Goal: Information Seeking & Learning: Learn about a topic

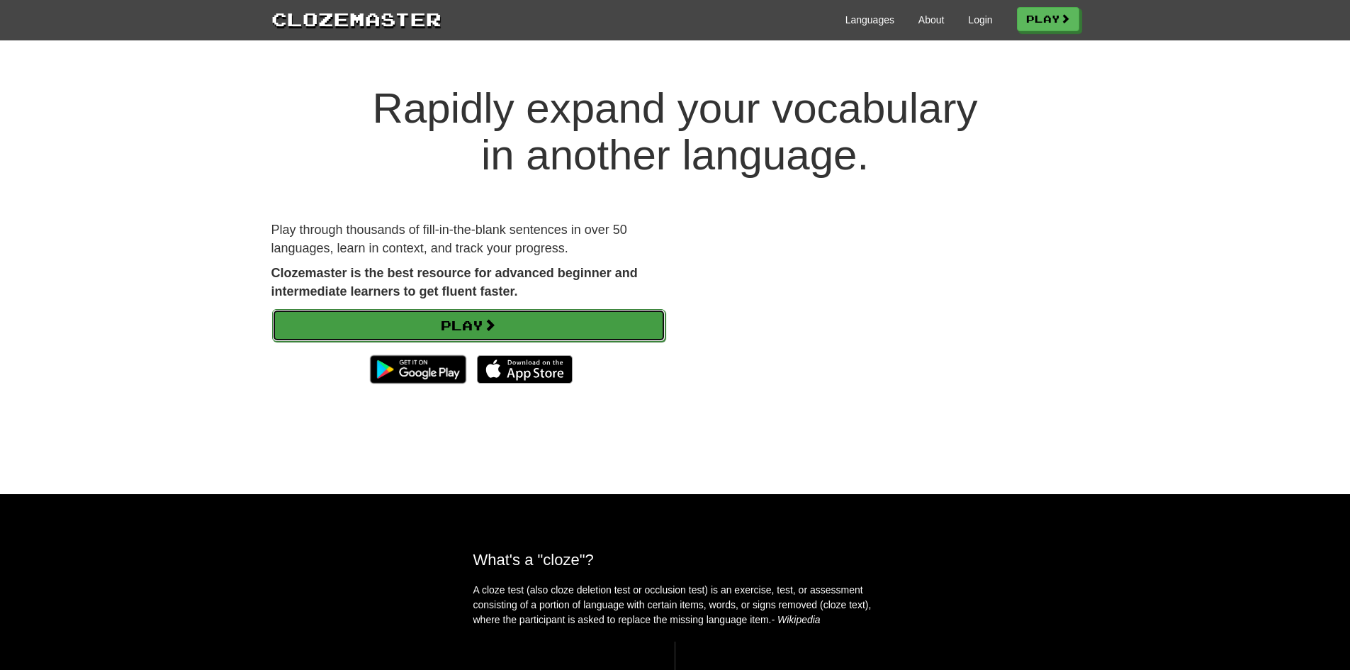
click at [474, 315] on link "Play" at bounding box center [468, 325] width 393 height 33
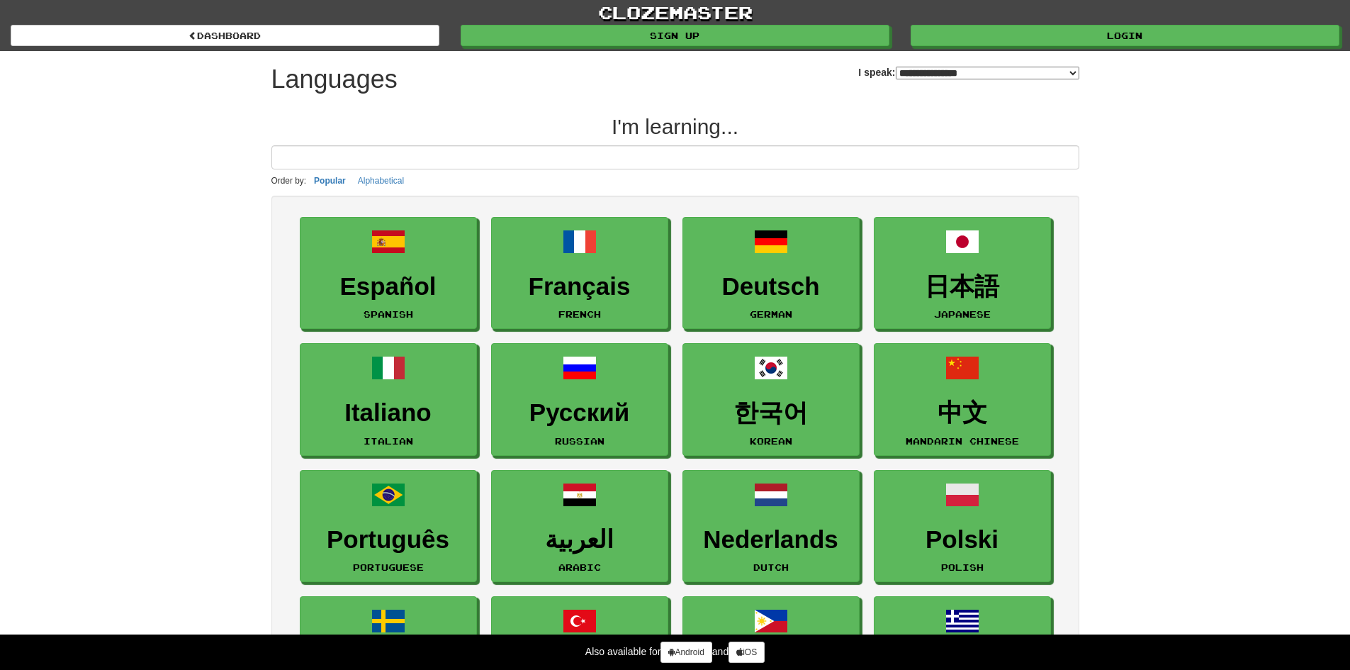
select select "*******"
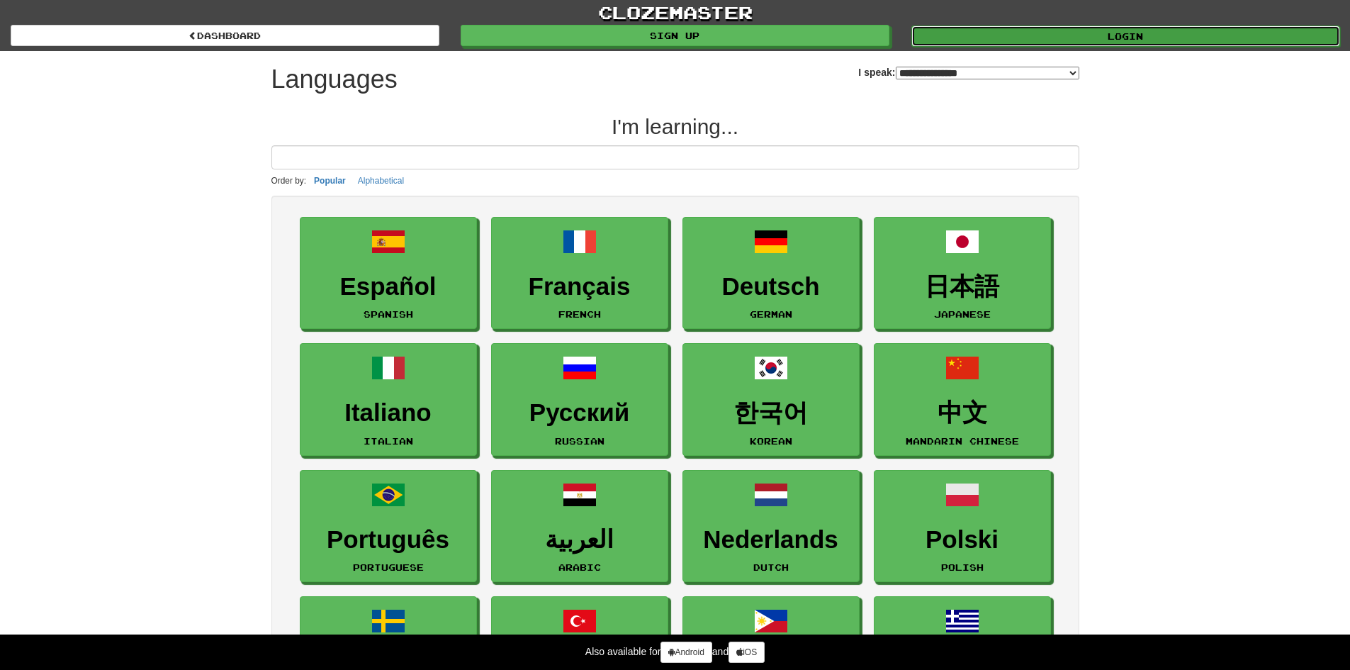
click at [1084, 43] on link "Login" at bounding box center [1125, 36] width 429 height 21
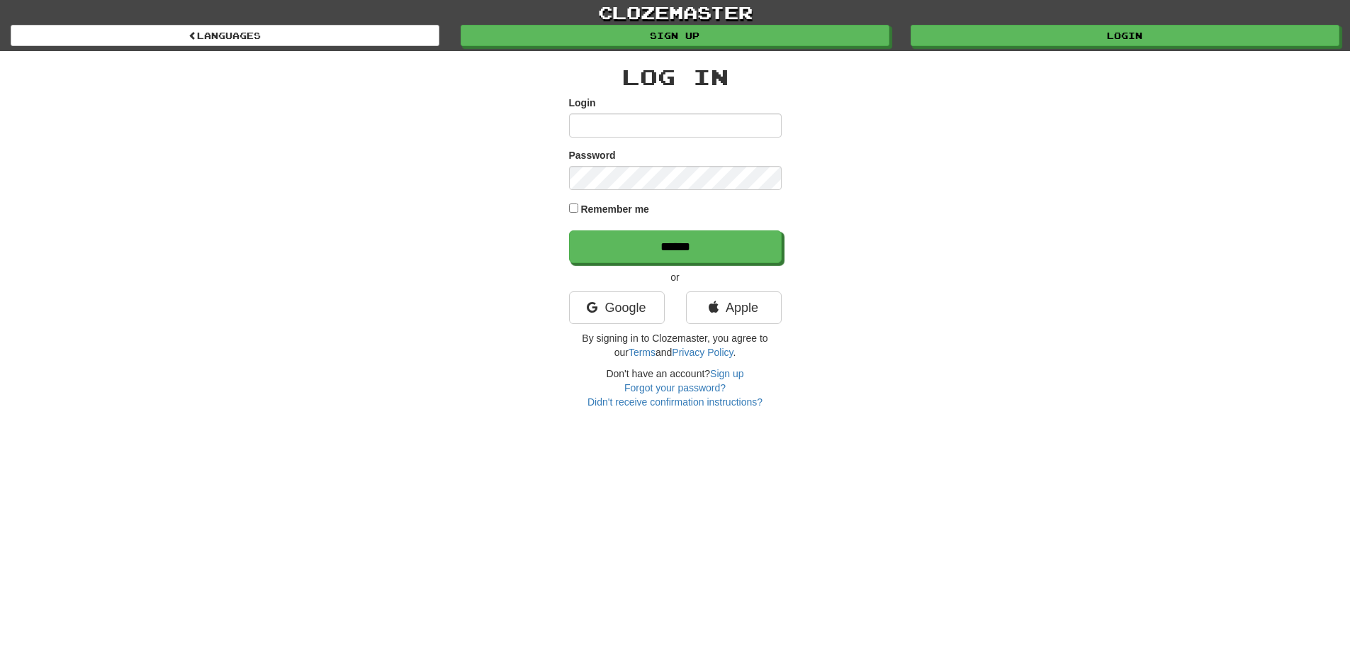
type input "**********"
click at [605, 243] on input "******" at bounding box center [676, 247] width 213 height 33
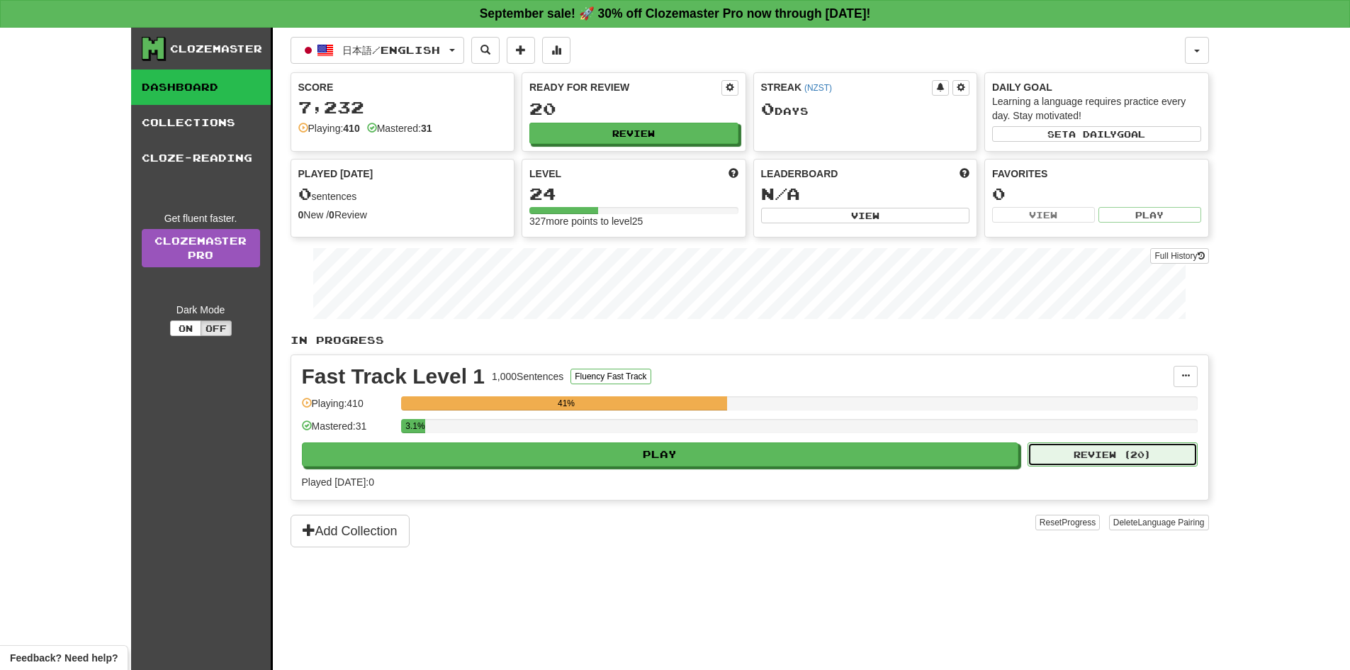
click at [1137, 459] on button "Review ( 20 )" at bounding box center [1113, 454] width 170 height 24
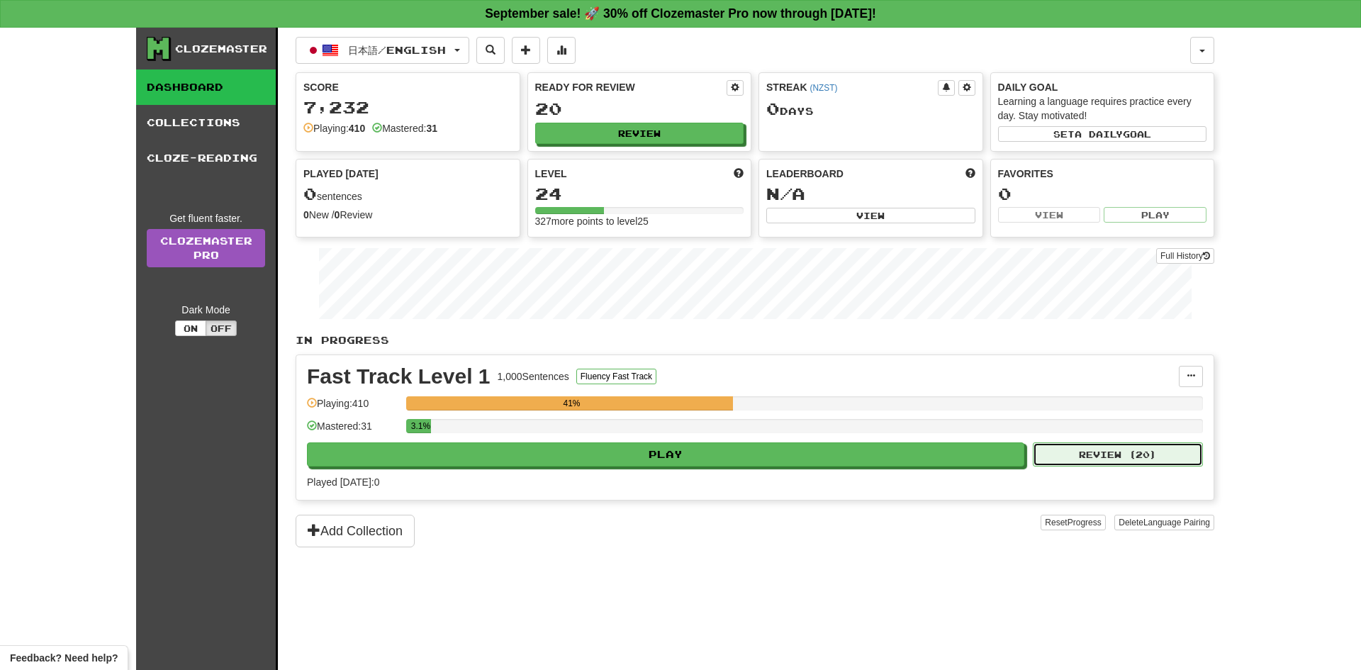
select select "**"
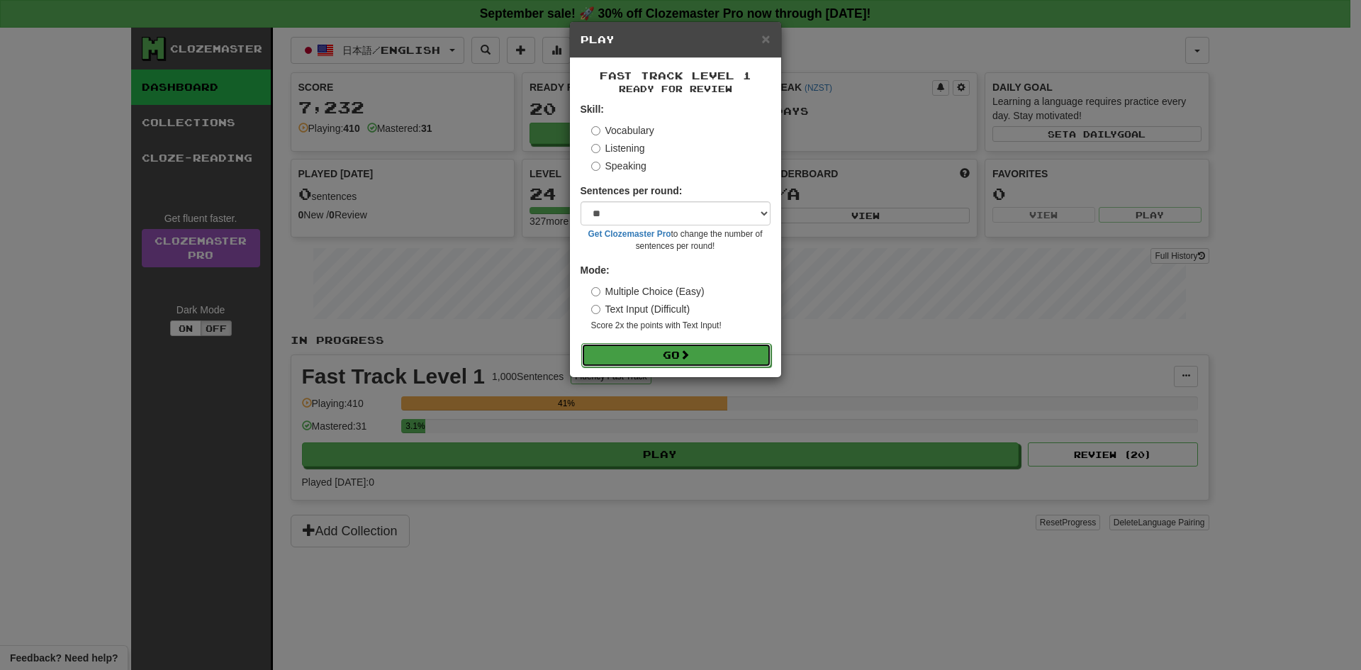
click at [726, 362] on button "Go" at bounding box center [676, 355] width 190 height 24
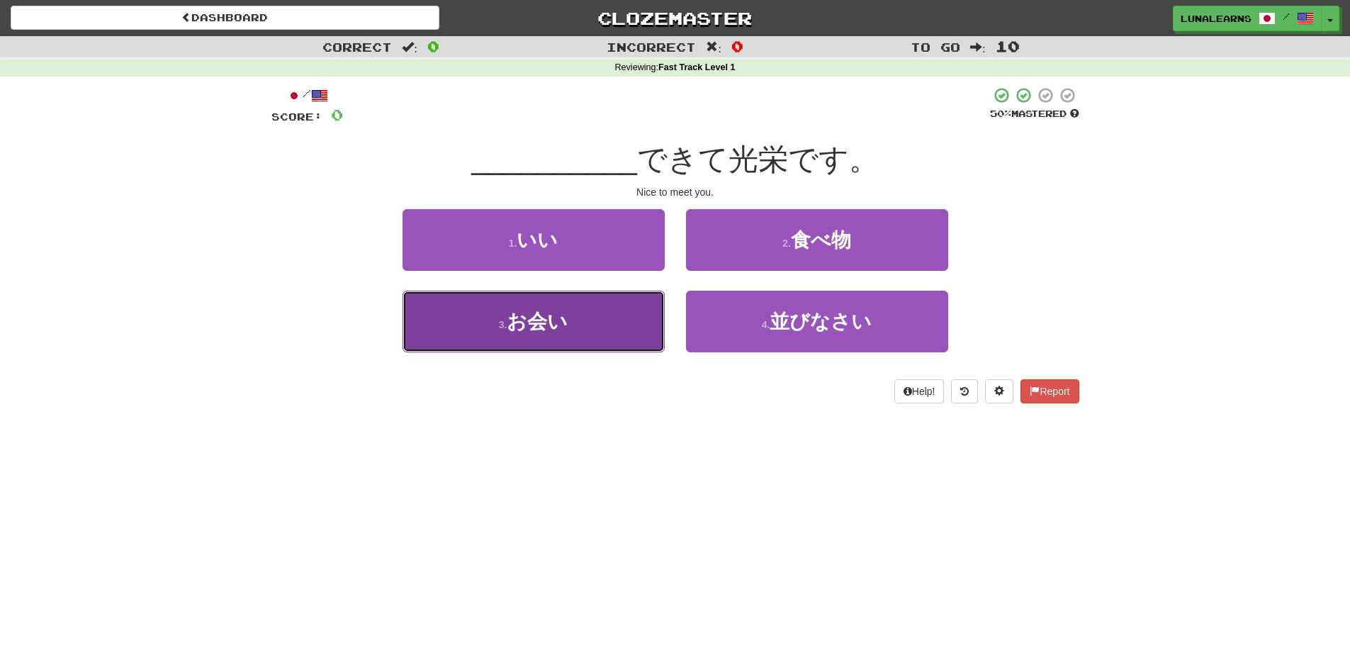
click at [585, 335] on button "3 . お会い" at bounding box center [534, 322] width 262 height 62
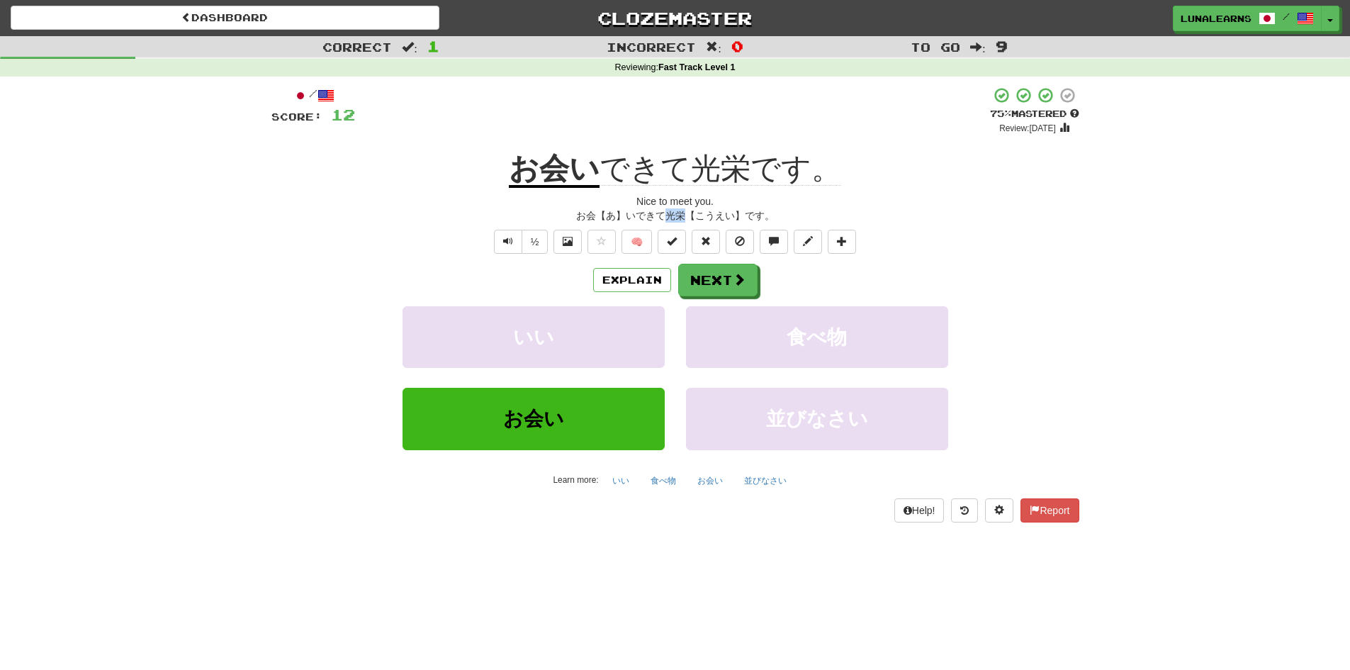
drag, startPoint x: 687, startPoint y: 213, endPoint x: 665, endPoint y: 218, distance: 22.0
click at [666, 215] on div "お会【あ】いできて光栄【こうえい】です。" at bounding box center [675, 215] width 808 height 14
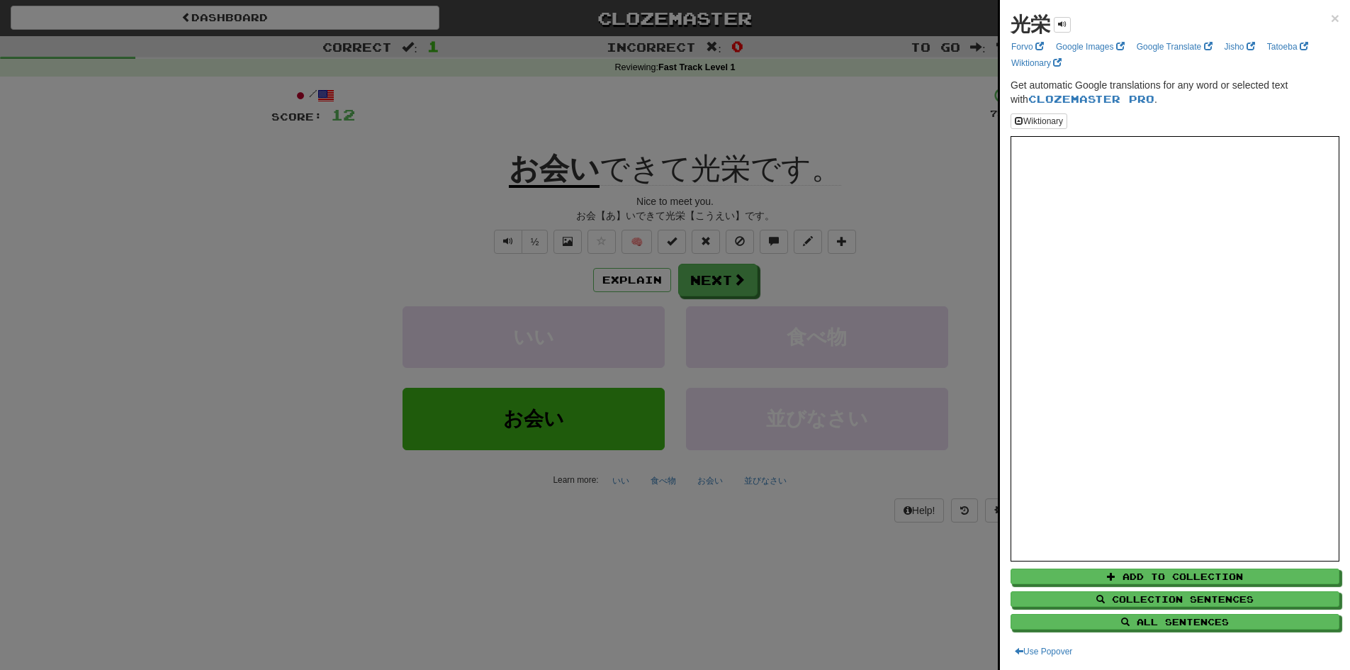
click at [224, 499] on div at bounding box center [675, 335] width 1350 height 670
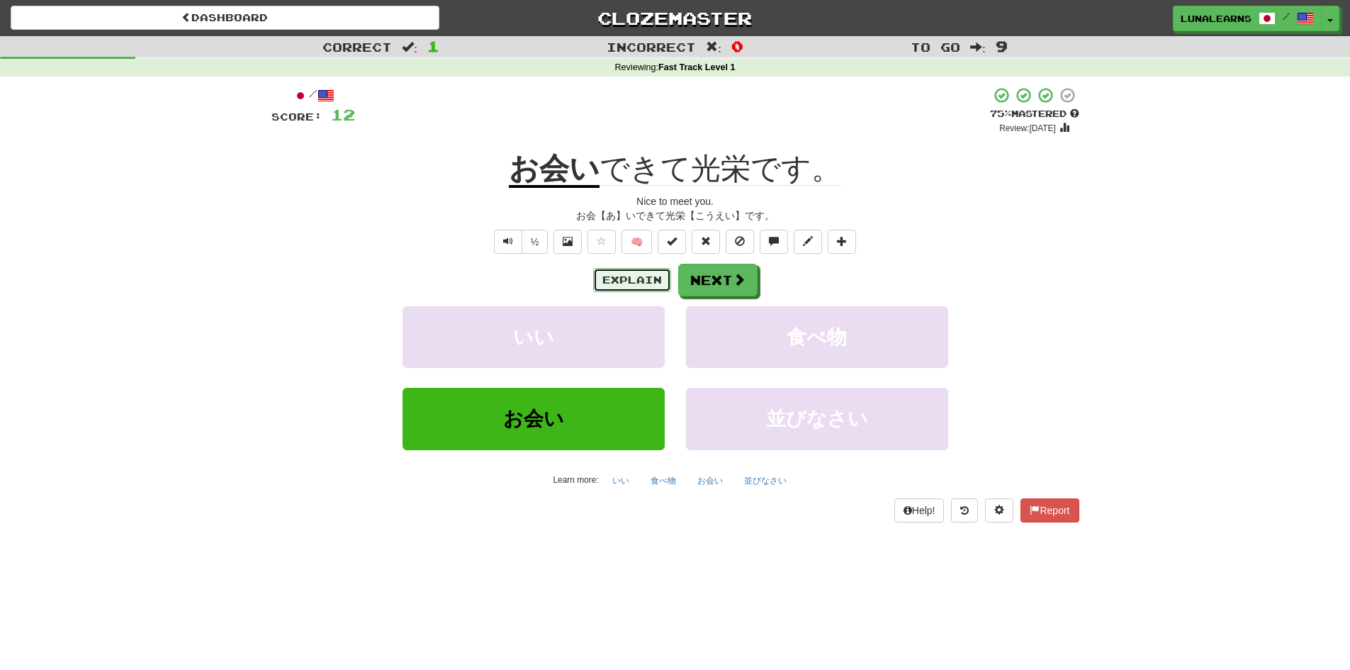
click at [604, 280] on button "Explain" at bounding box center [632, 280] width 78 height 24
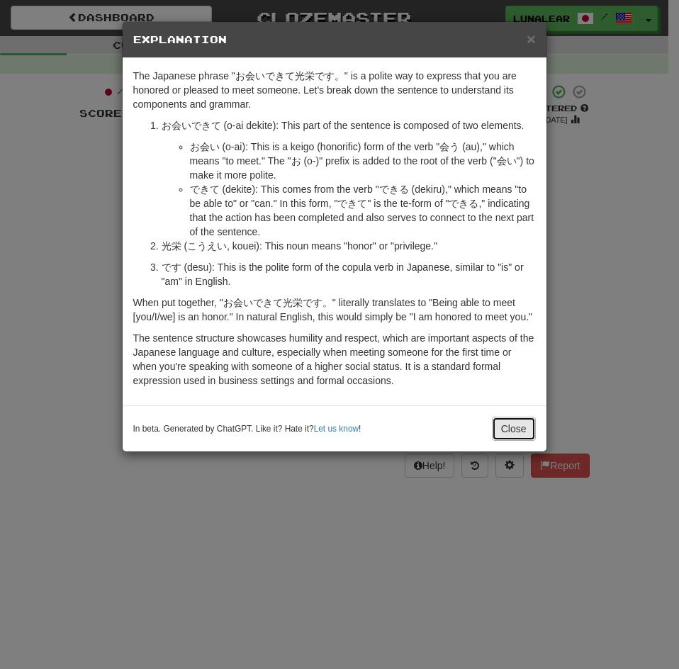
click at [519, 435] on button "Close" at bounding box center [514, 429] width 44 height 24
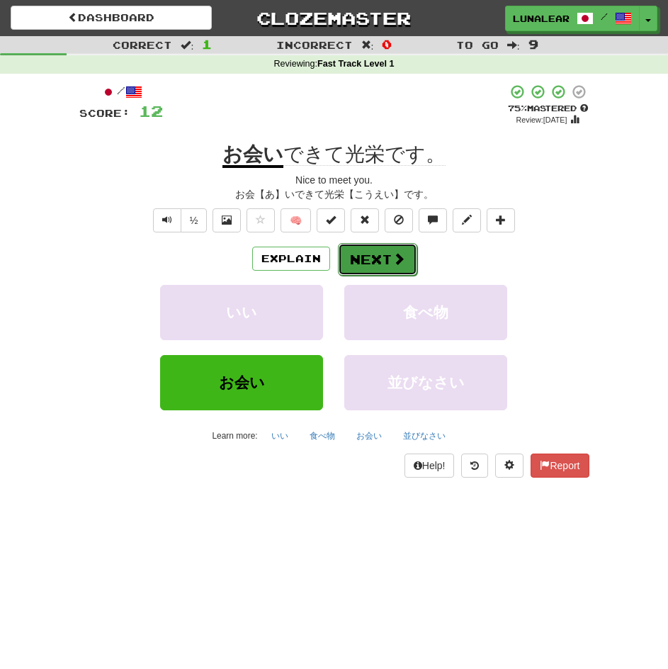
click at [373, 261] on button "Next" at bounding box center [377, 259] width 79 height 33
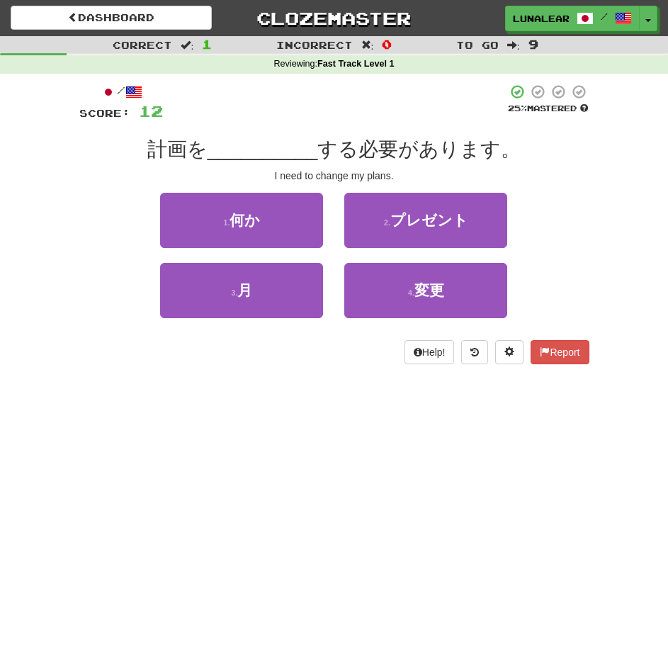
click at [346, 544] on div "Dashboard Clozemaster LunaLearns / Toggle Dropdown Dashboard Leaderboard Activi…" at bounding box center [334, 334] width 668 height 669
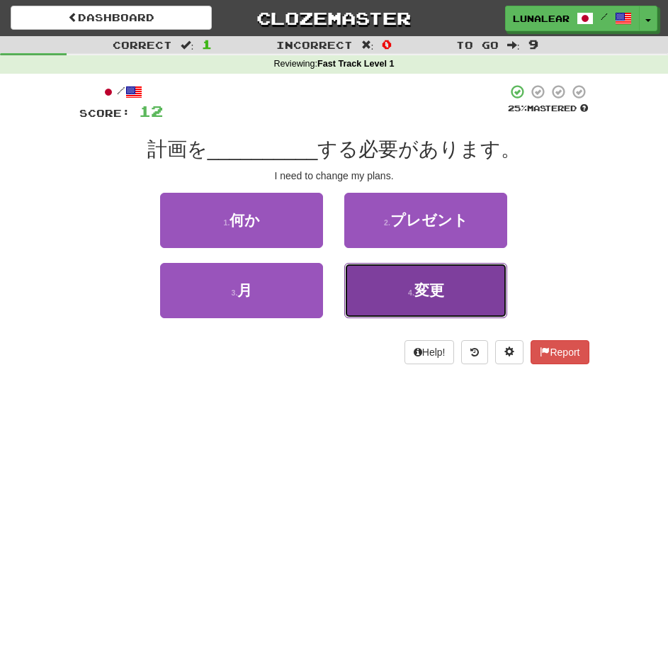
click at [456, 302] on button "4 . 変更" at bounding box center [425, 290] width 163 height 55
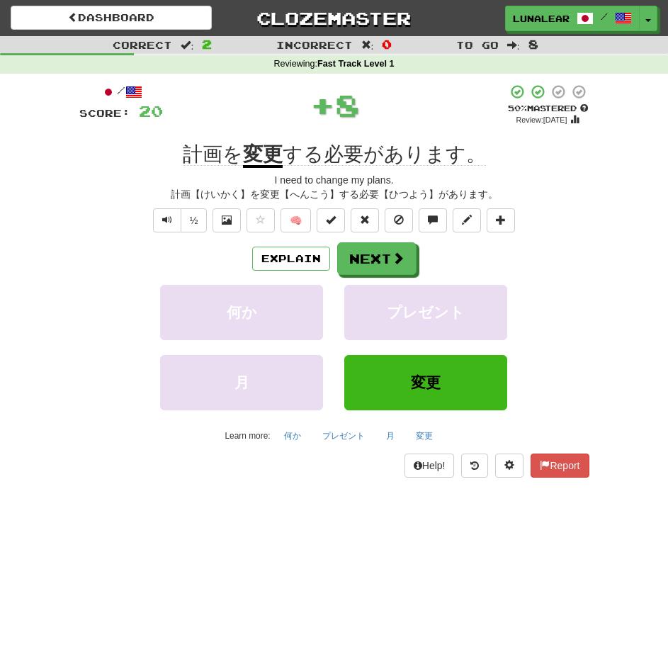
click at [320, 537] on div "Dashboard Clozemaster LunaLearns / Toggle Dropdown Dashboard Leaderboard Activi…" at bounding box center [334, 334] width 668 height 669
click at [285, 259] on button "Explain" at bounding box center [291, 259] width 78 height 24
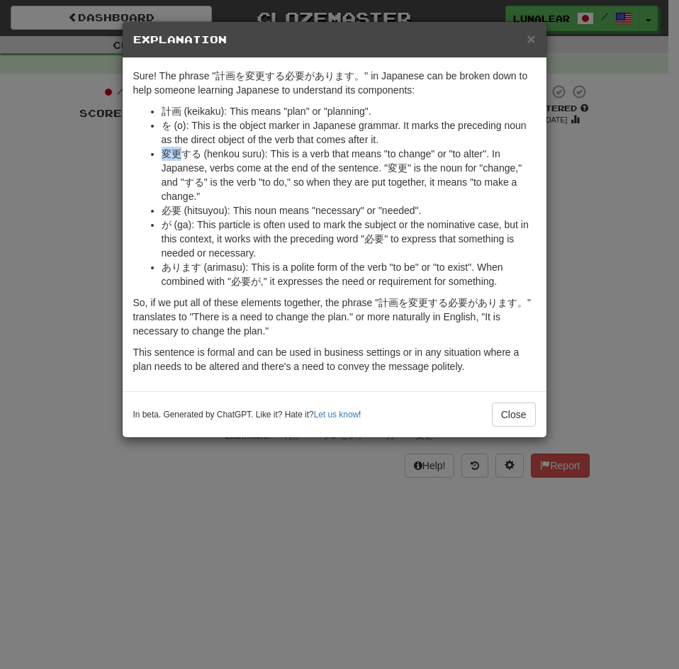
drag, startPoint x: 181, startPoint y: 152, endPoint x: 159, endPoint y: 149, distance: 21.4
click at [159, 149] on ul "計画 (keikaku): This means "plan" or "planning". を (o): This is the object marker…" at bounding box center [334, 196] width 403 height 184
copy li "変更"
click at [505, 419] on button "Close" at bounding box center [514, 415] width 44 height 24
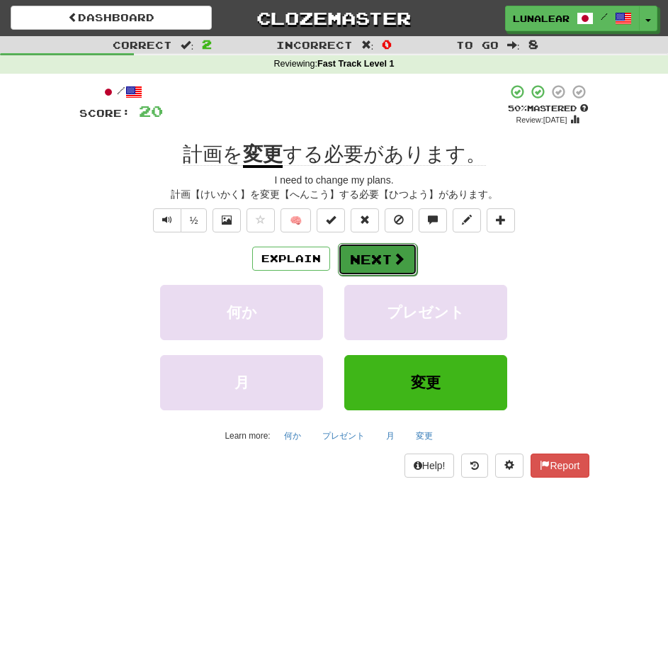
click at [398, 260] on span at bounding box center [399, 258] width 13 height 13
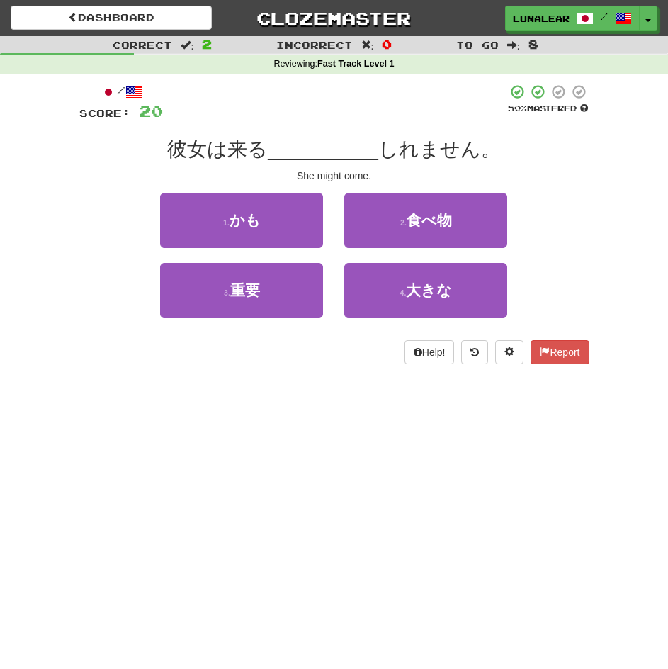
click at [238, 487] on div "Dashboard Clozemaster LunaLearns / Toggle Dropdown Dashboard Leaderboard Activi…" at bounding box center [334, 334] width 668 height 669
click at [506, 518] on div "Dashboard Clozemaster LunaLearns / Toggle Dropdown Dashboard Leaderboard Activi…" at bounding box center [334, 334] width 668 height 669
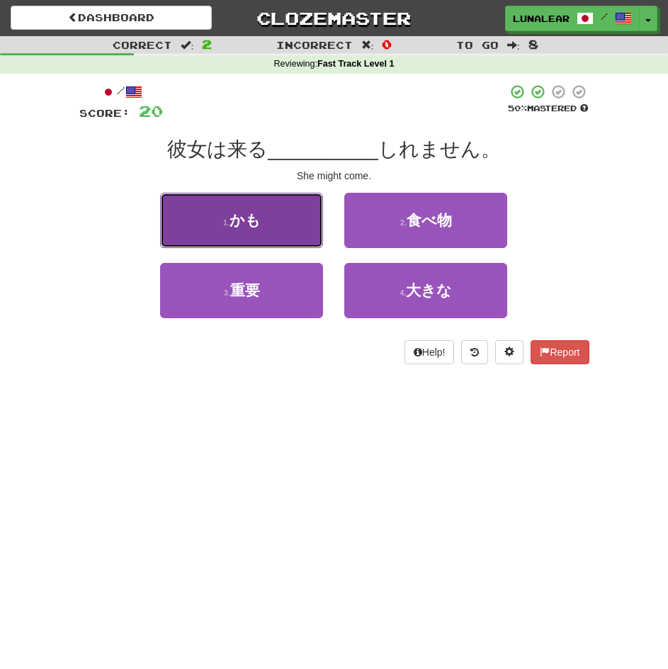
click at [291, 222] on button "1 . かも" at bounding box center [241, 220] width 163 height 55
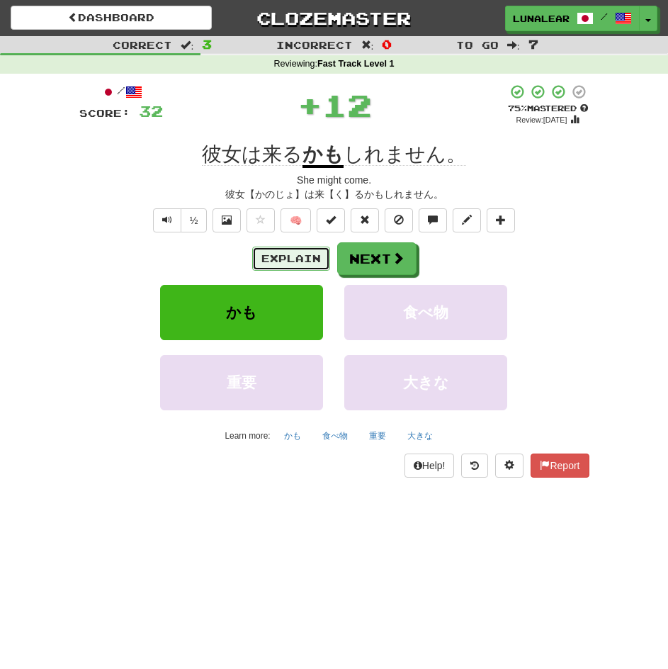
click at [316, 266] on button "Explain" at bounding box center [291, 259] width 78 height 24
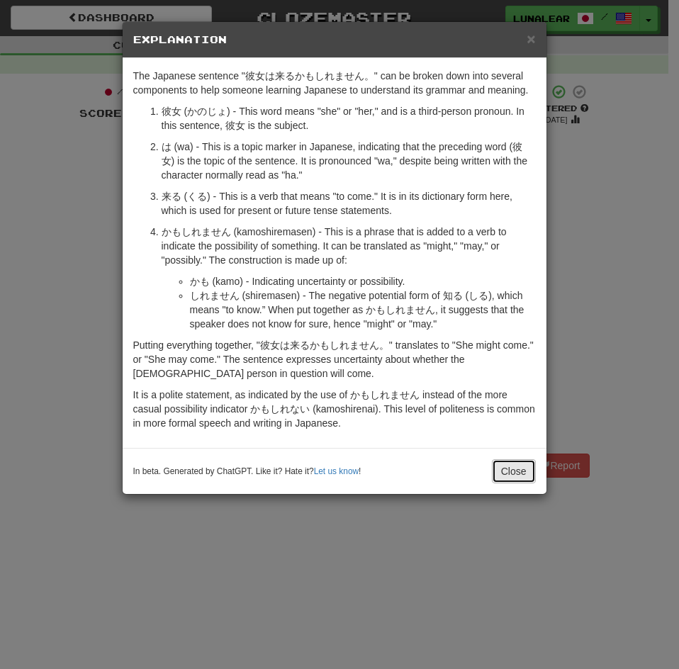
click at [515, 473] on button "Close" at bounding box center [514, 471] width 44 height 24
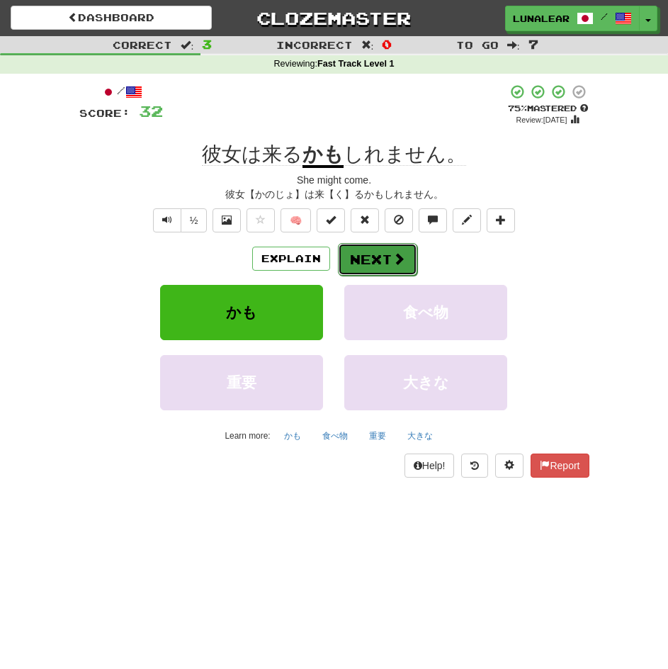
click at [398, 264] on span at bounding box center [399, 258] width 13 height 13
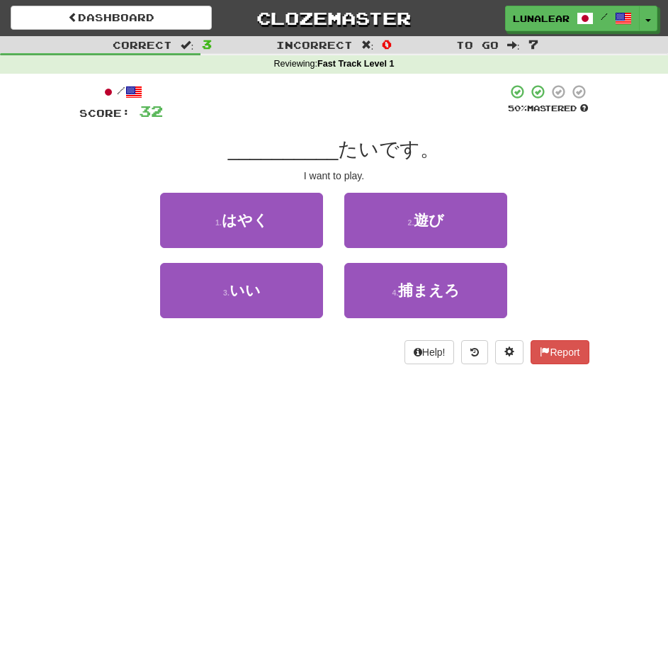
click at [376, 456] on div "Dashboard Clozemaster LunaLearns / Toggle Dropdown Dashboard Leaderboard Activi…" at bounding box center [334, 334] width 668 height 669
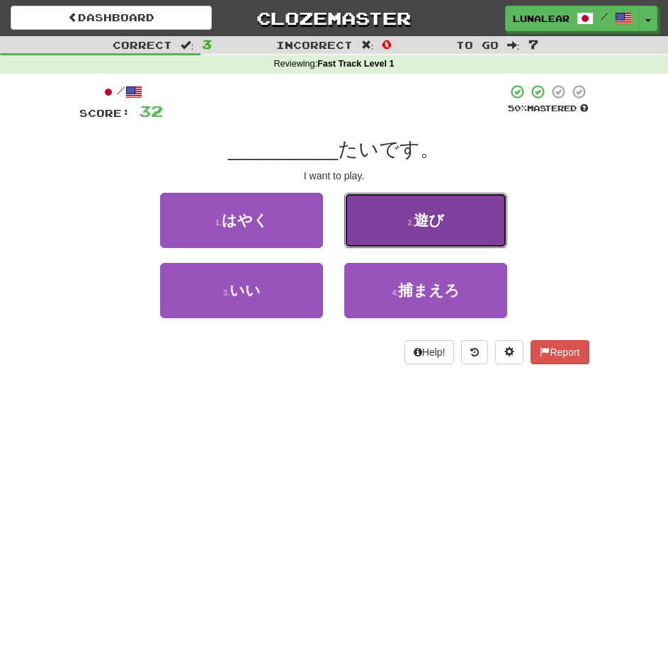
click at [443, 230] on button "2 . 遊び" at bounding box center [425, 220] width 163 height 55
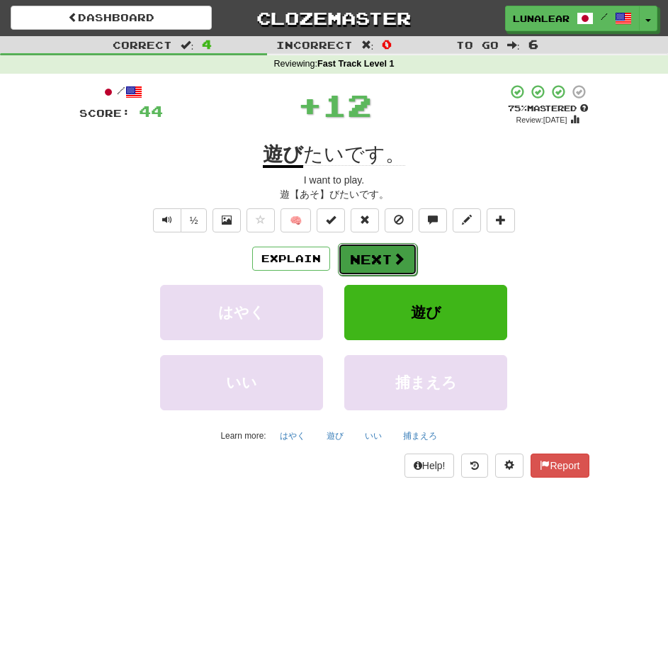
click at [371, 263] on button "Next" at bounding box center [377, 259] width 79 height 33
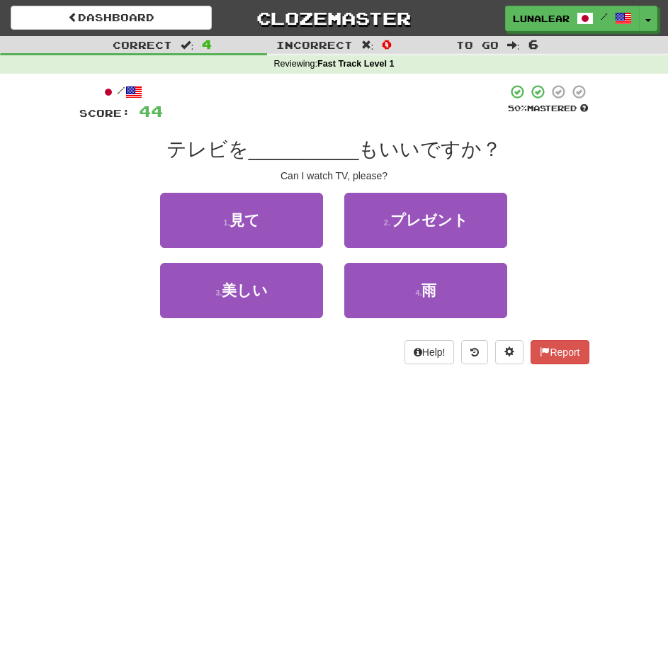
click at [327, 495] on div "Dashboard Clozemaster LunaLearns / Toggle Dropdown Dashboard Leaderboard Activi…" at bounding box center [334, 334] width 668 height 669
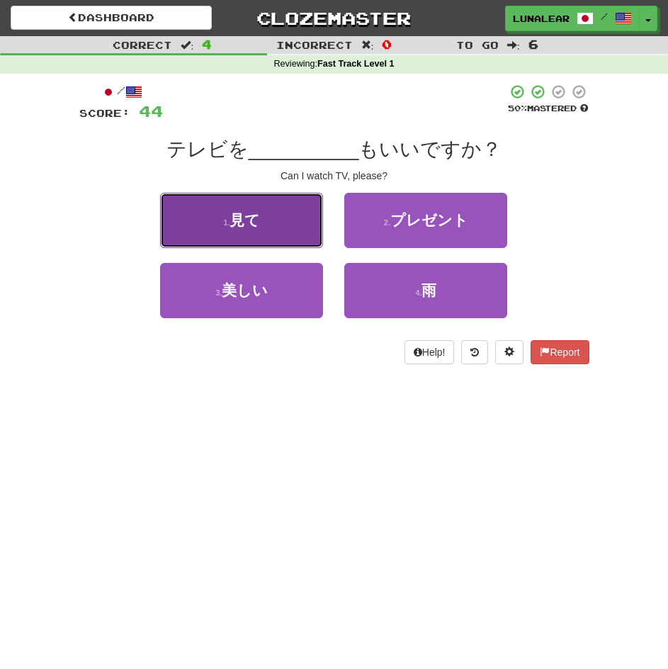
click at [305, 218] on button "1 . 見て" at bounding box center [241, 220] width 163 height 55
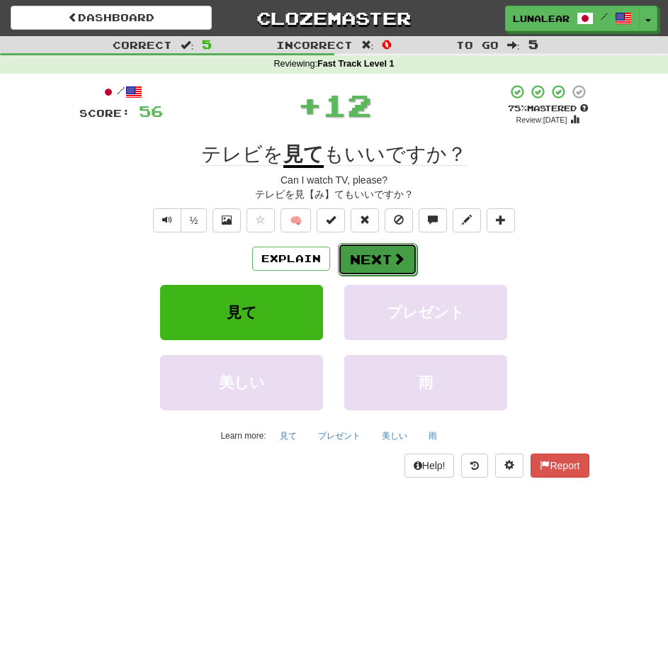
click at [388, 262] on button "Next" at bounding box center [377, 259] width 79 height 33
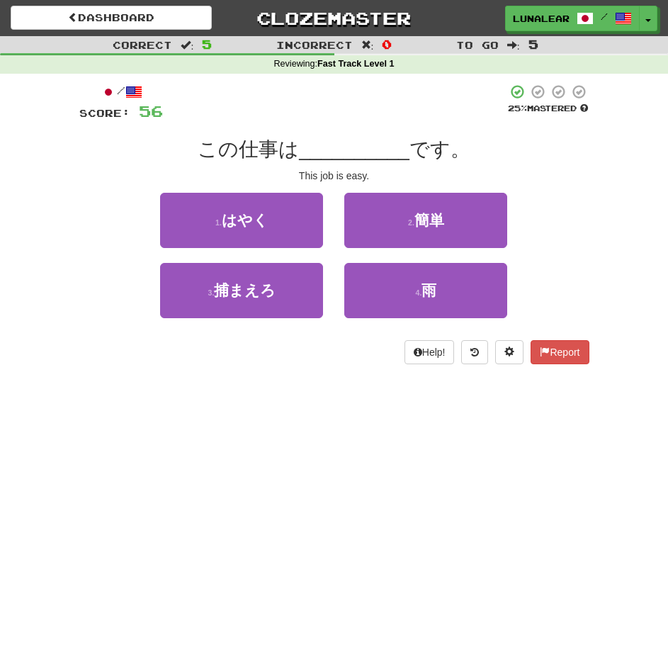
click at [470, 509] on div "Dashboard Clozemaster LunaLearns / Toggle Dropdown Dashboard Leaderboard Activi…" at bounding box center [334, 334] width 668 height 669
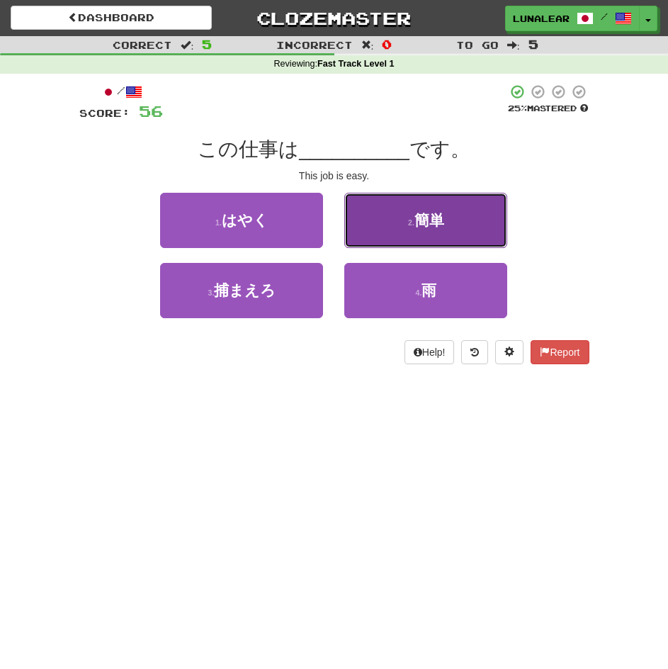
click at [452, 230] on button "2 . 簡単" at bounding box center [425, 220] width 163 height 55
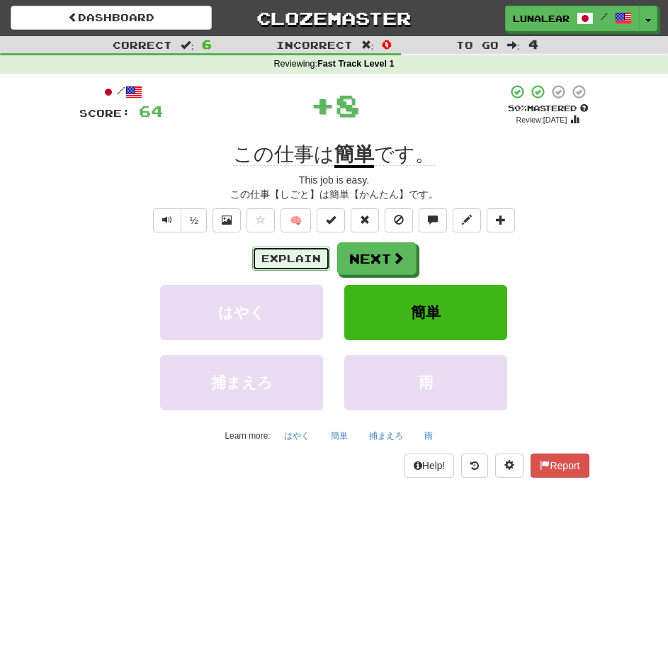
click at [309, 261] on button "Explain" at bounding box center [291, 259] width 78 height 24
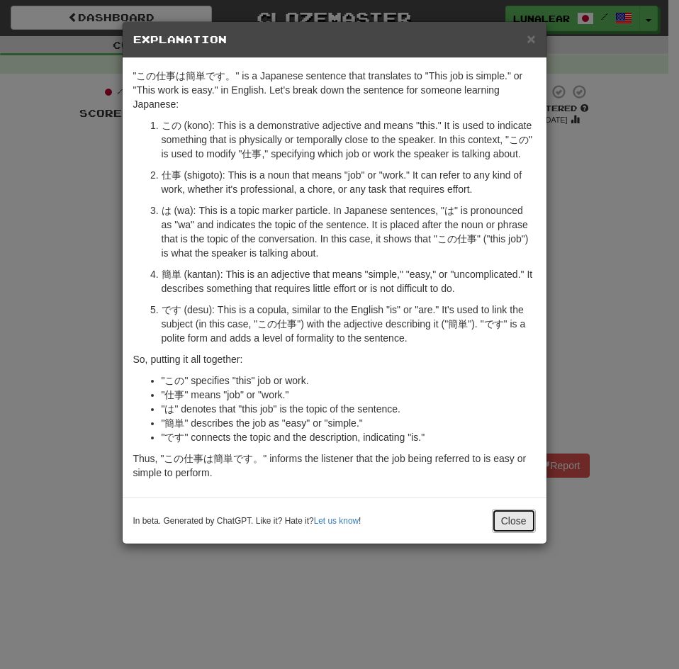
click at [531, 522] on button "Close" at bounding box center [514, 521] width 44 height 24
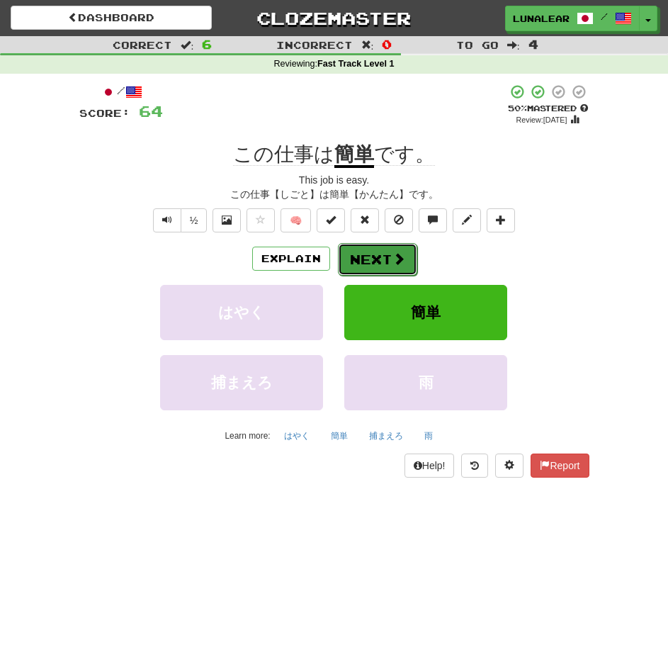
click at [366, 257] on button "Next" at bounding box center [377, 259] width 79 height 33
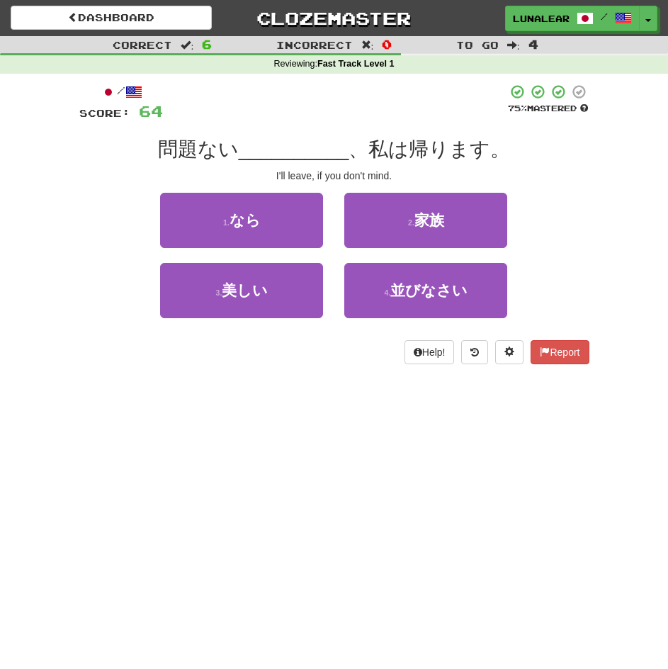
click at [352, 527] on div "Dashboard Clozemaster LunaLearns / Toggle Dropdown Dashboard Leaderboard Activi…" at bounding box center [334, 334] width 668 height 669
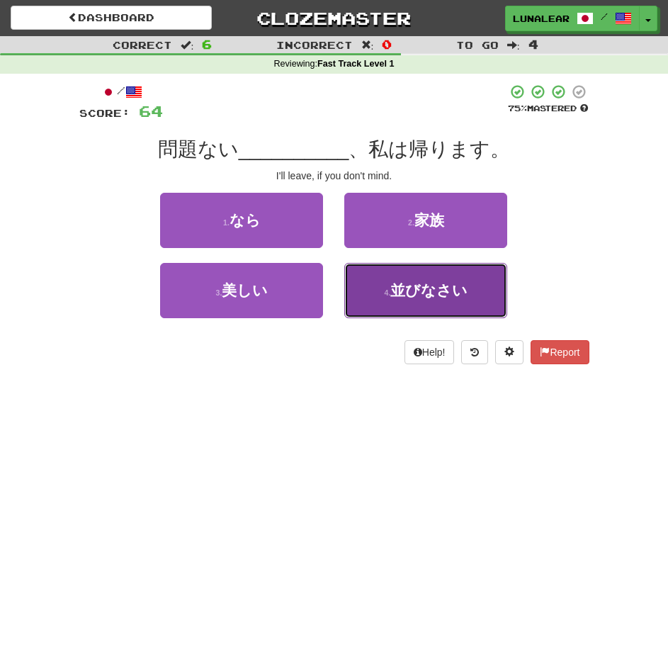
click at [412, 301] on button "4 . 並びなさい" at bounding box center [425, 290] width 163 height 55
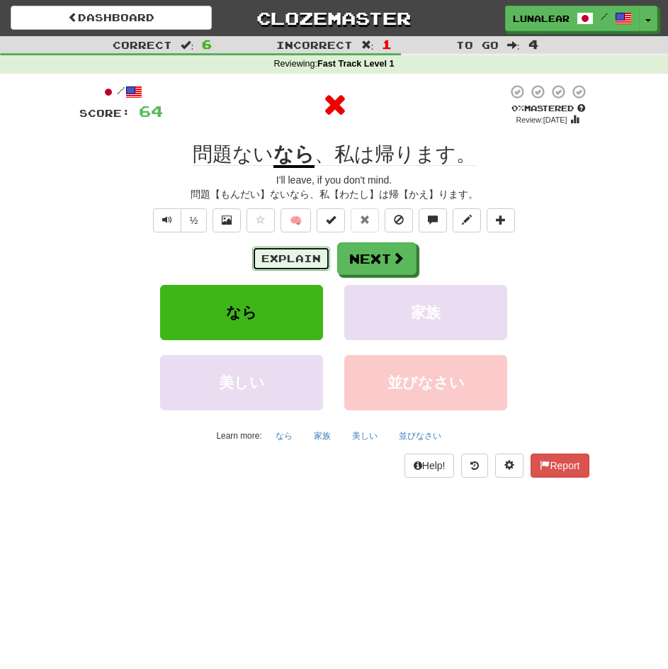
click at [300, 256] on button "Explain" at bounding box center [291, 259] width 78 height 24
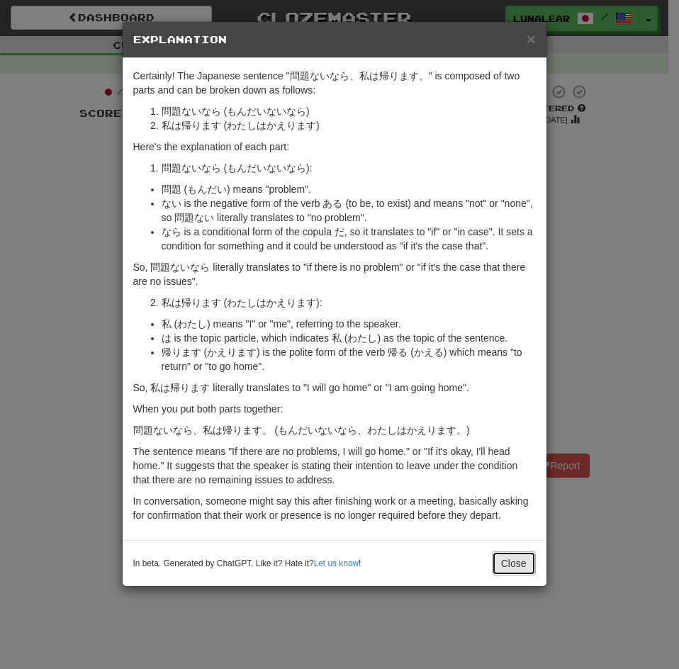
click at [492, 560] on button "Close" at bounding box center [514, 563] width 44 height 24
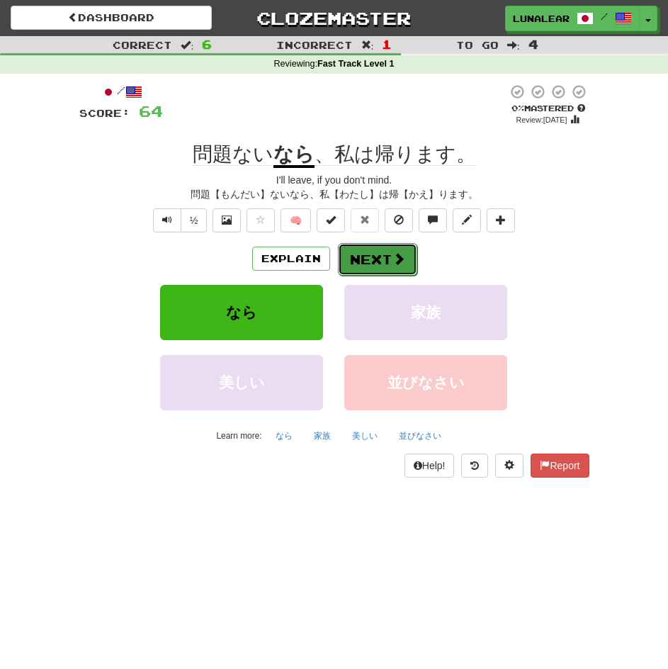
click at [383, 265] on button "Next" at bounding box center [377, 259] width 79 height 33
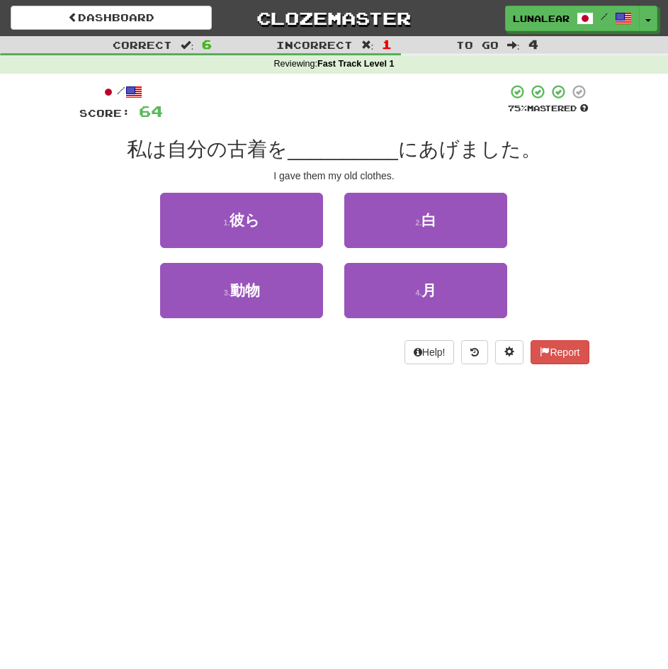
click at [347, 499] on div "Dashboard Clozemaster LunaLearns / Toggle Dropdown Dashboard Leaderboard Activi…" at bounding box center [334, 334] width 668 height 669
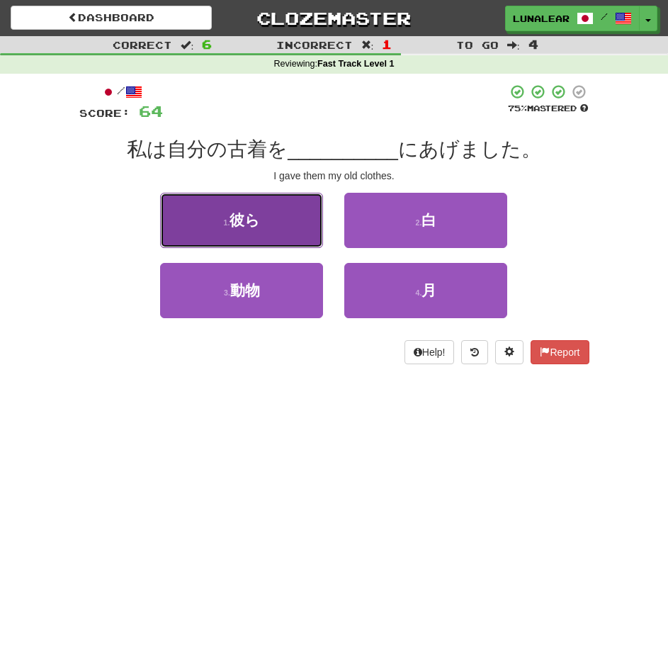
click at [254, 230] on button "1 . 彼ら" at bounding box center [241, 220] width 163 height 55
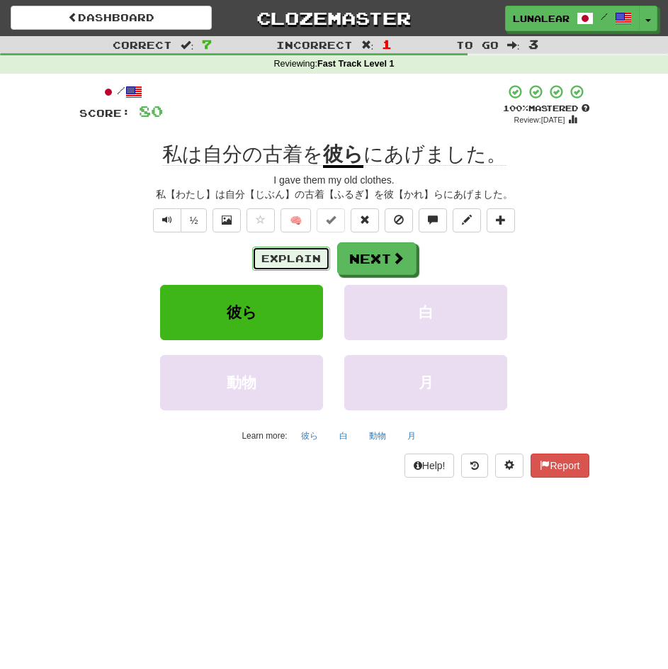
click at [296, 259] on button "Explain" at bounding box center [291, 259] width 78 height 24
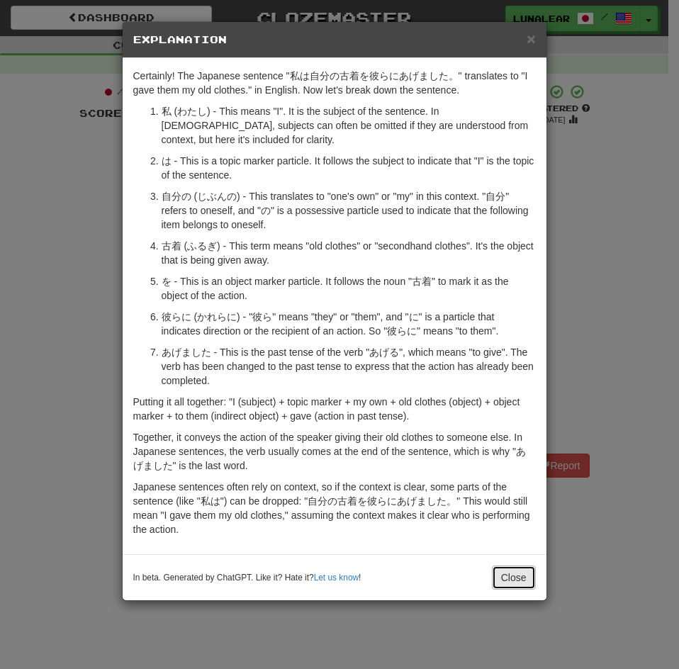
click at [526, 581] on button "Close" at bounding box center [514, 578] width 44 height 24
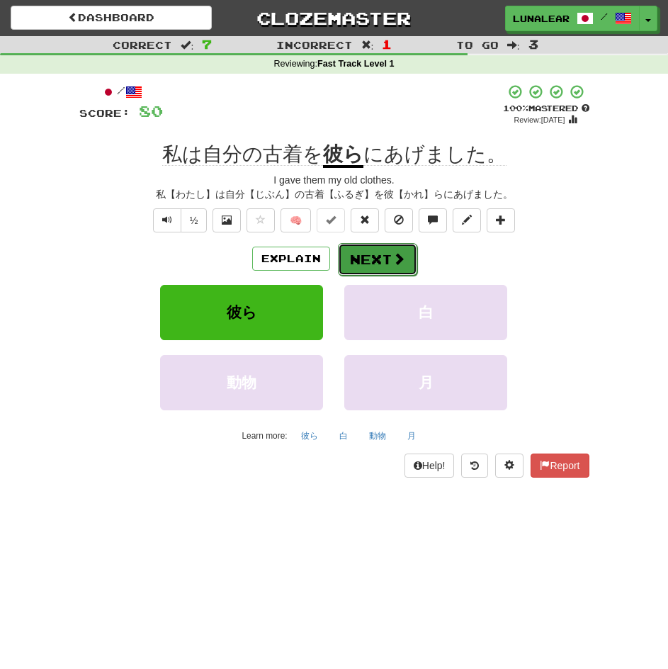
click at [369, 263] on button "Next" at bounding box center [377, 259] width 79 height 33
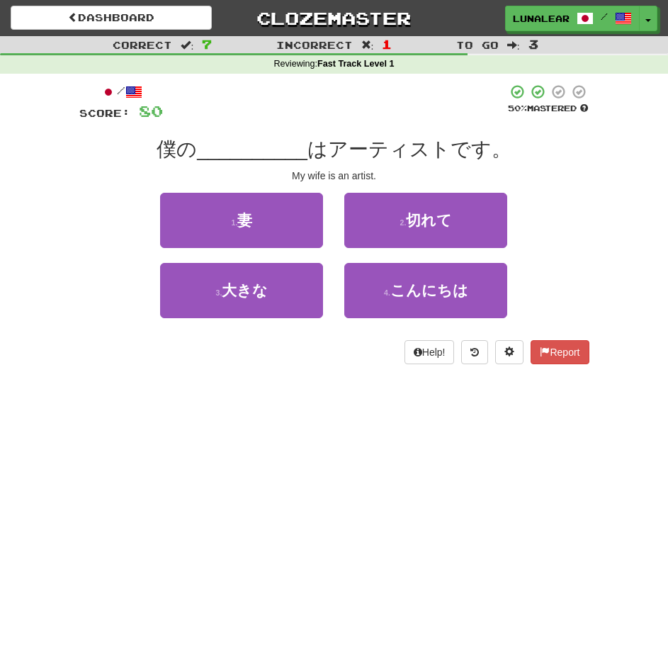
click at [286, 466] on div "Dashboard Clozemaster LunaLearns / Toggle Dropdown Dashboard Leaderboard Activi…" at bounding box center [334, 334] width 668 height 669
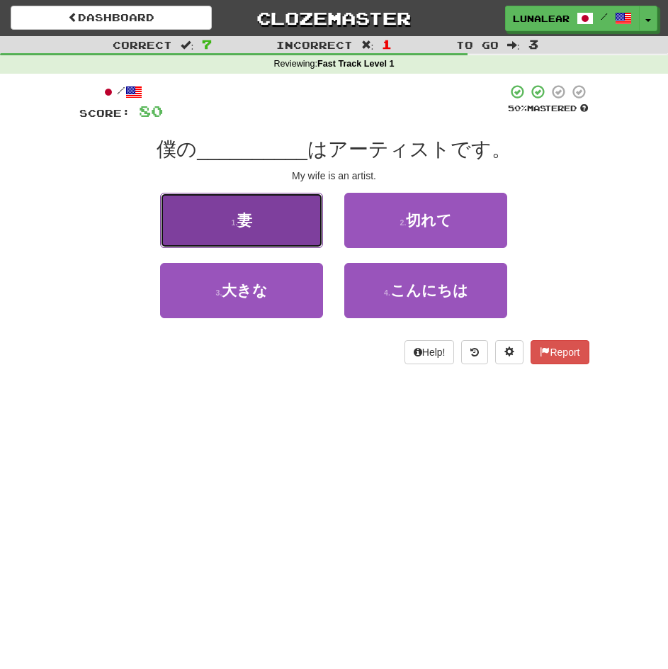
click at [288, 218] on button "1 . 妻" at bounding box center [241, 220] width 163 height 55
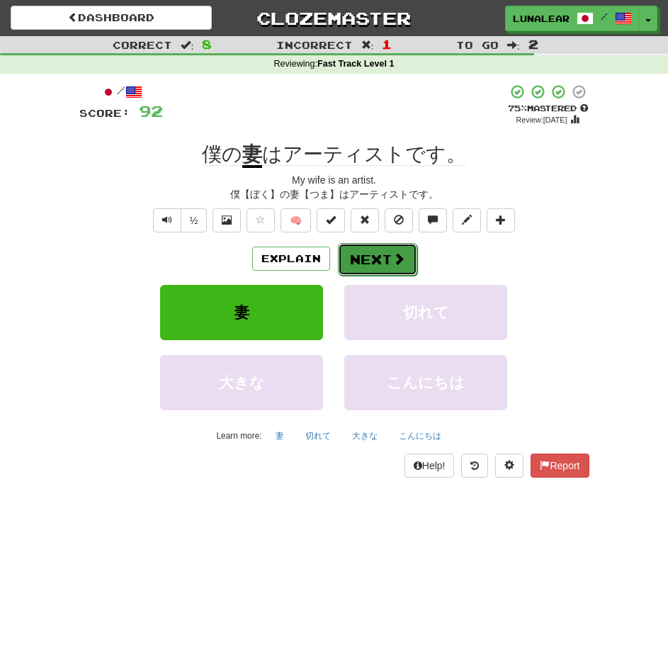
click at [382, 258] on button "Next" at bounding box center [377, 259] width 79 height 33
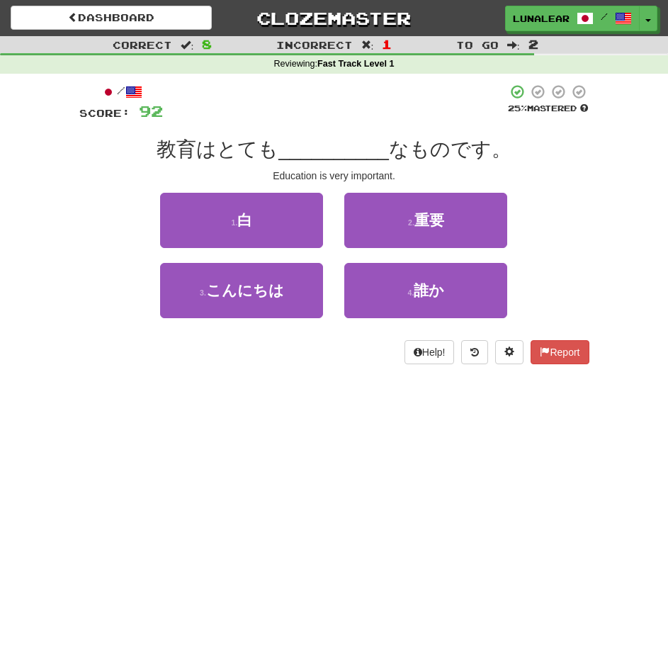
click at [191, 556] on div "Dashboard Clozemaster LunaLearns / Toggle Dropdown Dashboard Leaderboard Activi…" at bounding box center [334, 334] width 668 height 669
drag, startPoint x: 157, startPoint y: 145, endPoint x: 193, endPoint y: 149, distance: 37.1
click at [193, 149] on div "教育はとても __________ なものです。" at bounding box center [334, 150] width 510 height 26
click at [320, 449] on div "Dashboard Clozemaster LunaLearns / Toggle Dropdown Dashboard Leaderboard Activi…" at bounding box center [334, 334] width 668 height 669
click at [318, 449] on div "Dashboard Clozemaster LunaLearns / Toggle Dropdown Dashboard Leaderboard Activi…" at bounding box center [334, 334] width 668 height 669
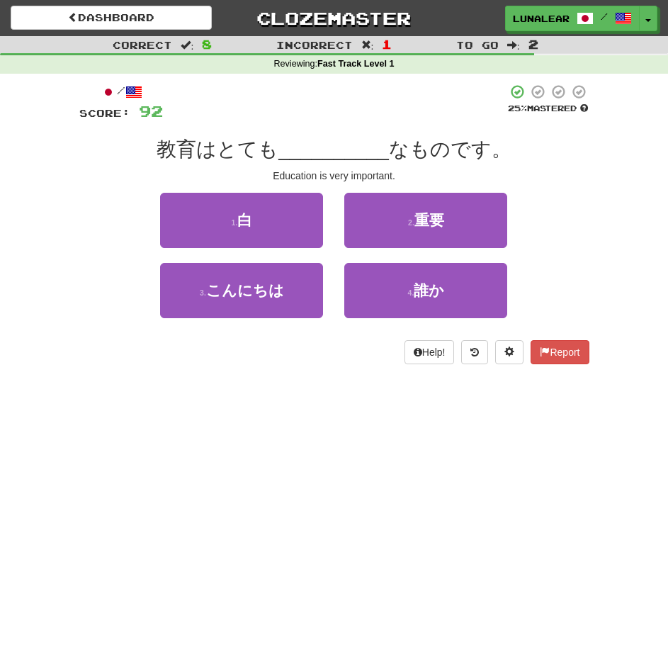
click at [317, 451] on div "Dashboard Clozemaster LunaLearns / Toggle Dropdown Dashboard Leaderboard Activi…" at bounding box center [334, 334] width 668 height 669
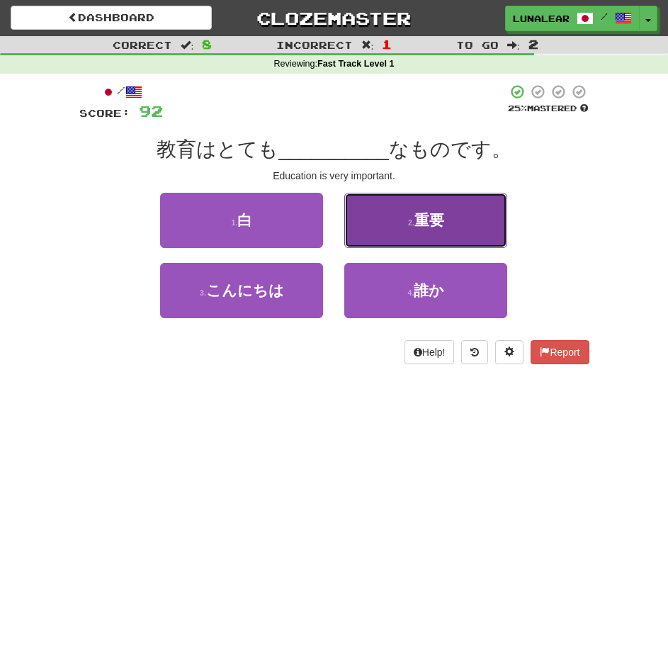
click at [486, 220] on button "2 . 重要" at bounding box center [425, 220] width 163 height 55
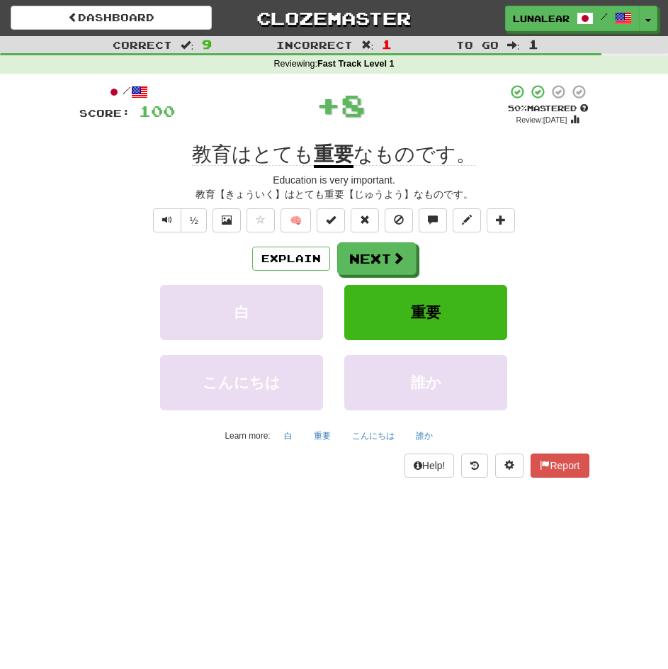
click at [402, 553] on div "Dashboard Clozemaster LunaLearns / Toggle Dropdown Dashboard Leaderboard Activi…" at bounding box center [334, 334] width 668 height 669
click at [62, 290] on div "Correct : 9 Incorrect : 1 To go : 1 Reviewing : Fast Track Level 1 / Score: 100…" at bounding box center [334, 266] width 668 height 461
click at [289, 572] on div "Dashboard Clozemaster LunaLearns / Toggle Dropdown Dashboard Leaderboard Activi…" at bounding box center [334, 334] width 668 height 669
click at [383, 274] on button "Next" at bounding box center [377, 259] width 79 height 33
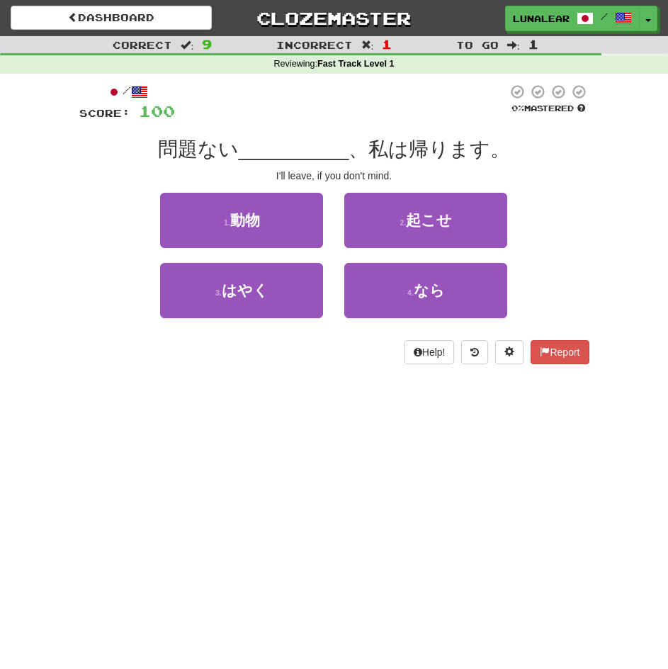
click at [346, 485] on div "Dashboard Clozemaster LunaLearns / Toggle Dropdown Dashboard Leaderboard Activi…" at bounding box center [334, 334] width 668 height 669
click at [302, 472] on div "Dashboard Clozemaster LunaLearns / Toggle Dropdown Dashboard Leaderboard Activi…" at bounding box center [334, 334] width 668 height 669
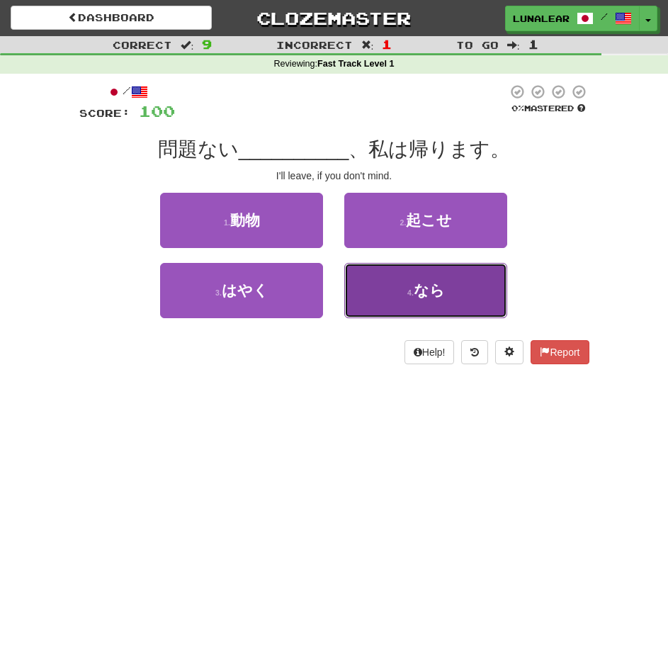
click at [445, 282] on span "なら" at bounding box center [429, 290] width 31 height 16
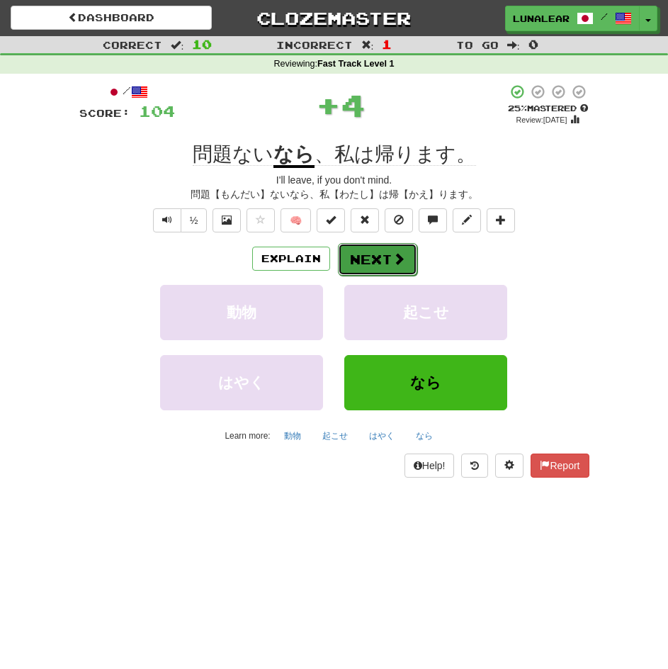
click at [407, 252] on button "Next" at bounding box center [377, 259] width 79 height 33
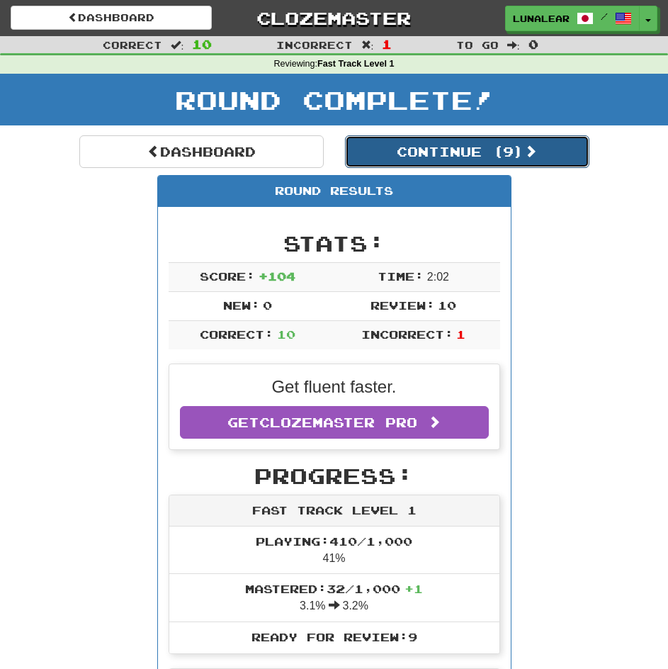
click at [491, 145] on button "Continue ( 9 )" at bounding box center [467, 151] width 244 height 33
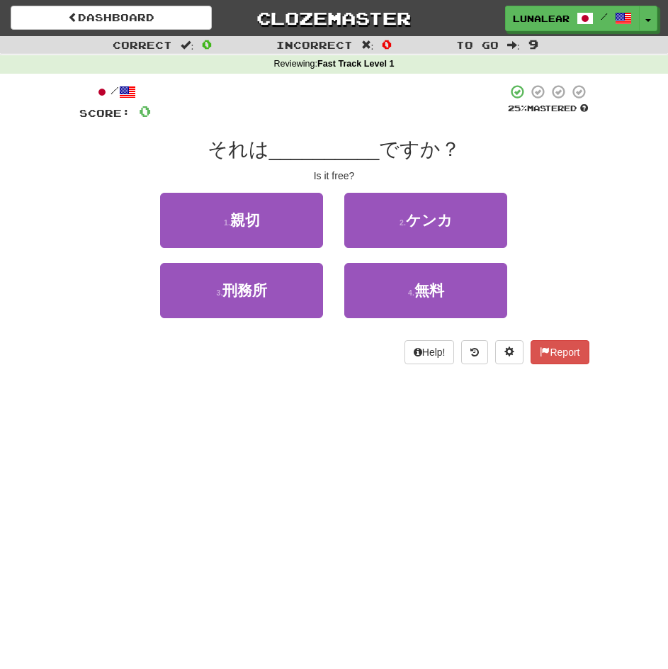
click at [411, 481] on div "Dashboard Clozemaster LunaLearns / Toggle Dropdown Dashboard Leaderboard Activi…" at bounding box center [334, 334] width 668 height 669
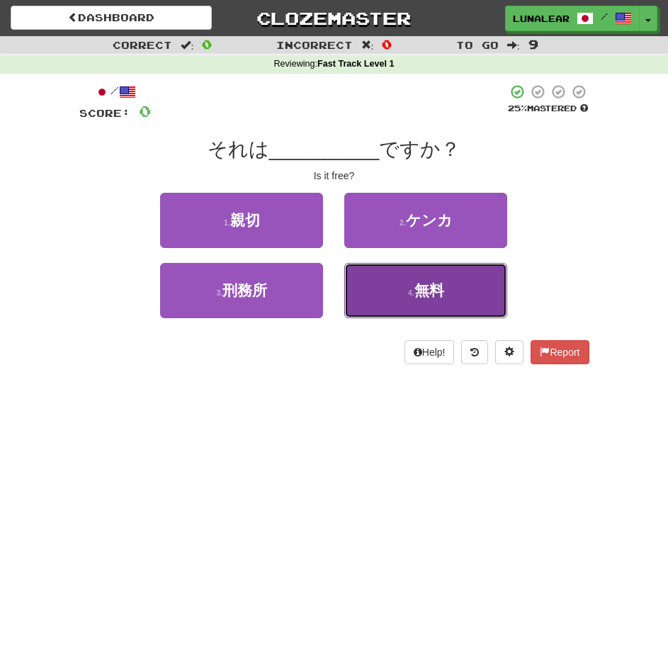
click at [407, 279] on button "4 . 無料" at bounding box center [425, 290] width 163 height 55
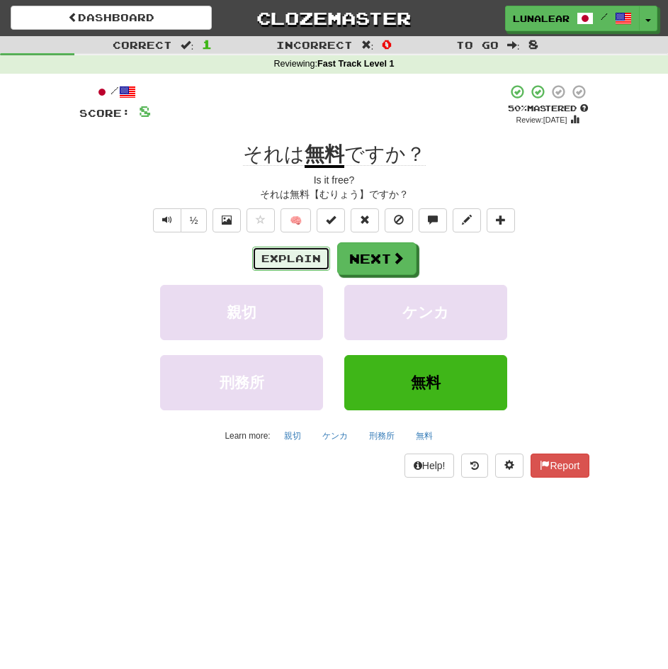
click at [298, 258] on button "Explain" at bounding box center [291, 259] width 78 height 24
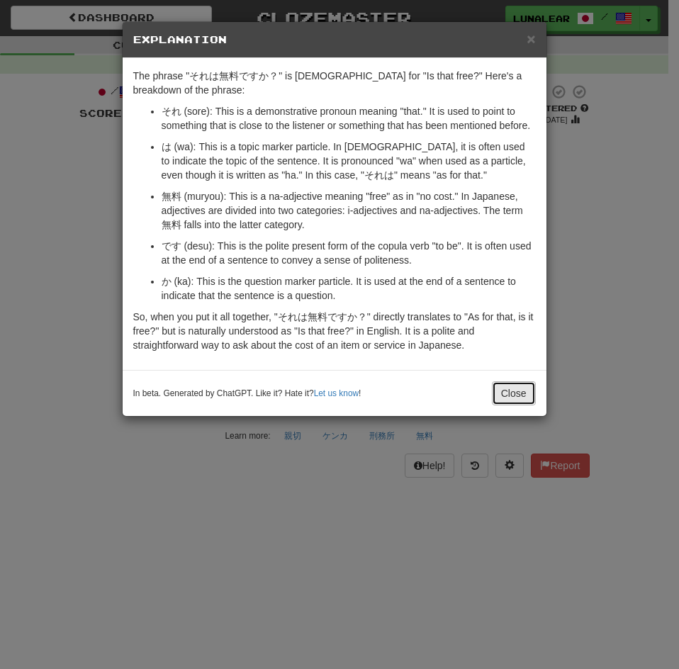
click at [506, 393] on button "Close" at bounding box center [514, 393] width 44 height 24
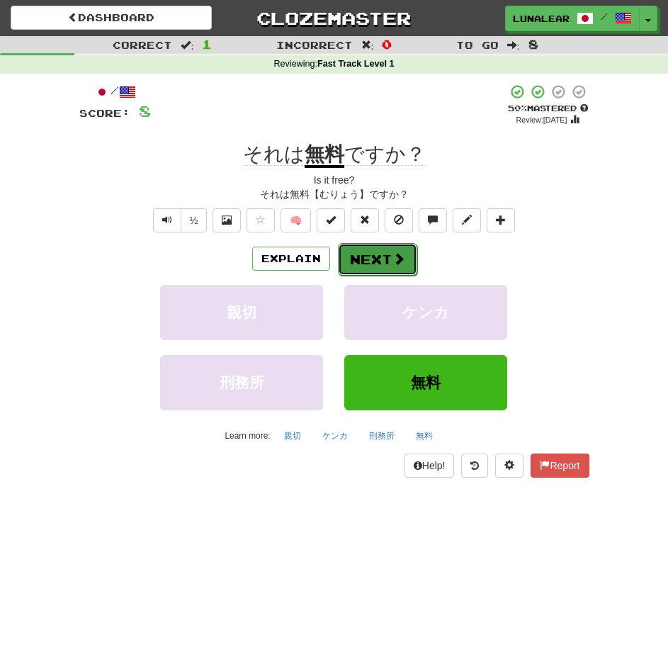
click at [398, 258] on span at bounding box center [399, 258] width 13 height 13
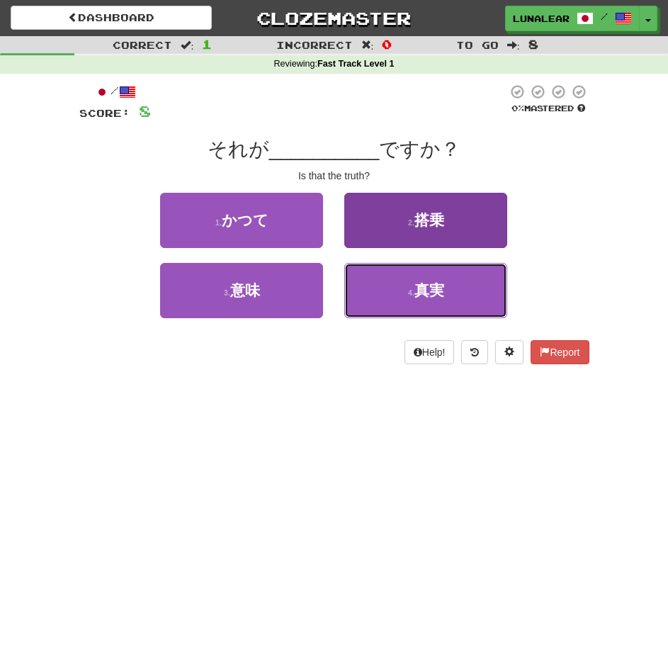
click at [417, 303] on button "4 . 真実" at bounding box center [425, 290] width 163 height 55
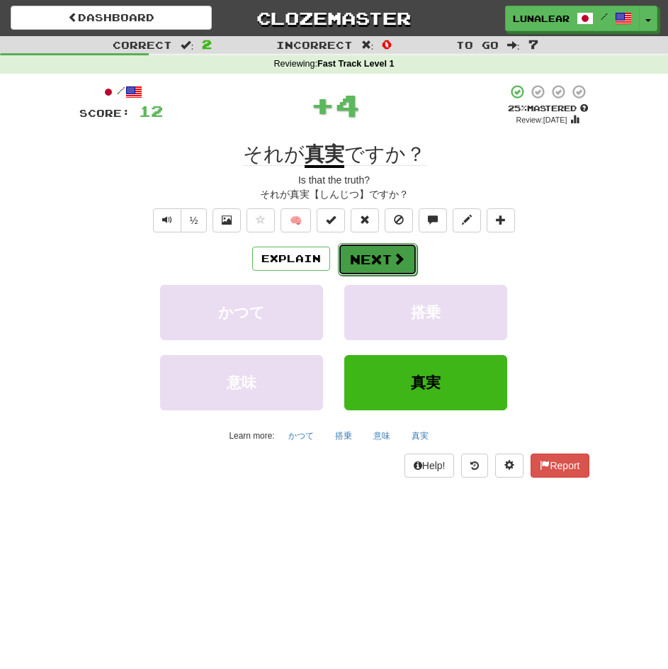
click at [376, 257] on button "Next" at bounding box center [377, 259] width 79 height 33
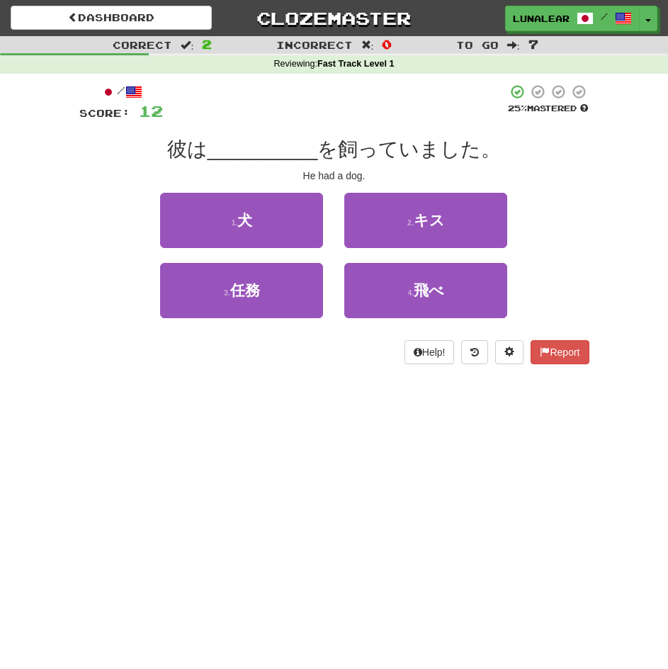
click at [257, 514] on div "Dashboard Clozemaster LunaLearns / Toggle Dropdown Dashboard Leaderboard Activi…" at bounding box center [334, 334] width 668 height 669
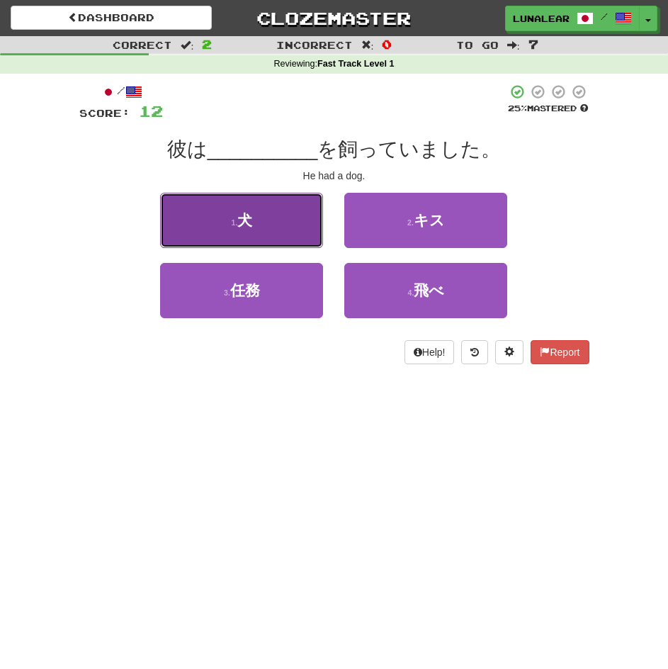
click at [273, 214] on button "1 . 犬" at bounding box center [241, 220] width 163 height 55
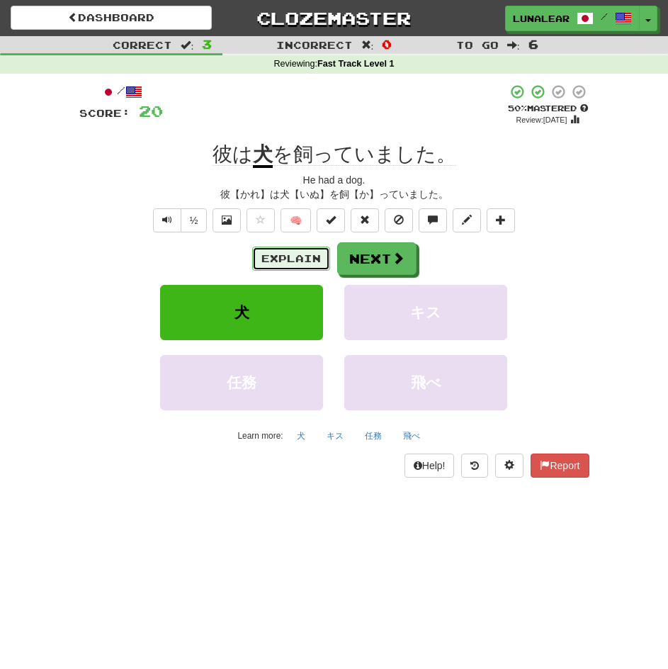
click at [264, 257] on button "Explain" at bounding box center [291, 259] width 78 height 24
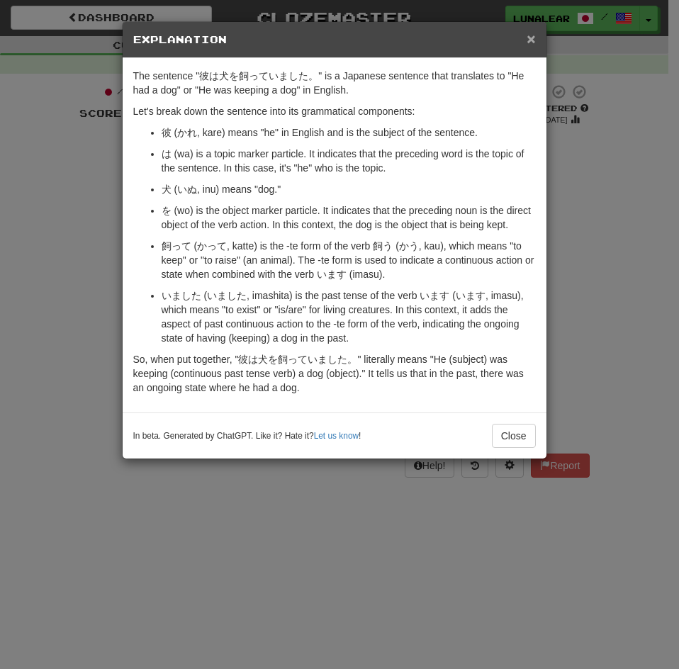
click at [531, 44] on span "×" at bounding box center [531, 38] width 9 height 16
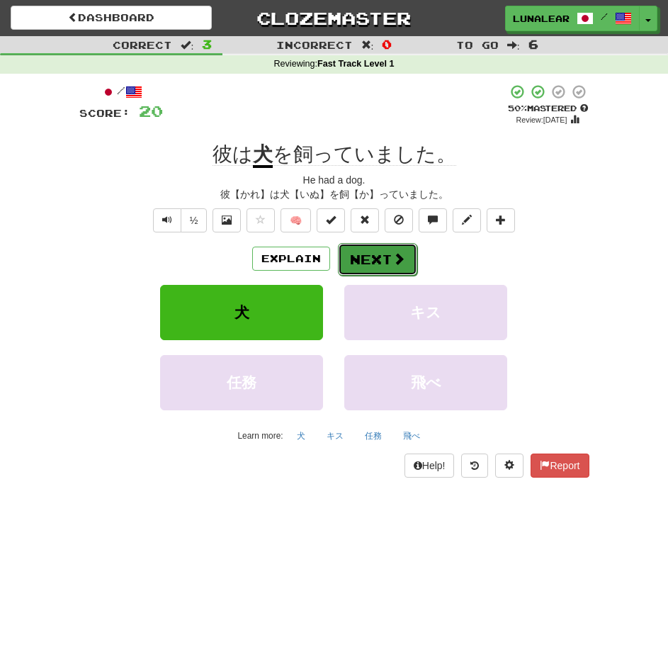
click at [383, 252] on button "Next" at bounding box center [377, 259] width 79 height 33
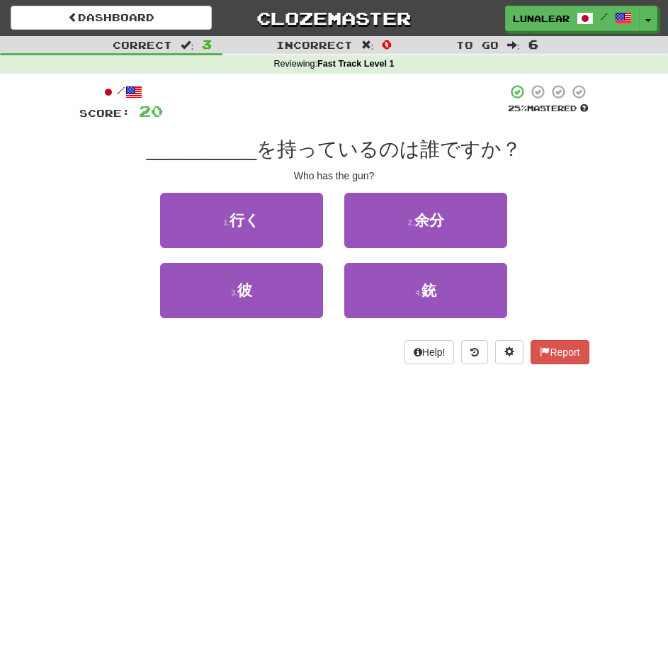
click at [324, 492] on div "Dashboard Clozemaster LunaLearns / Toggle Dropdown Dashboard Leaderboard Activi…" at bounding box center [334, 334] width 668 height 669
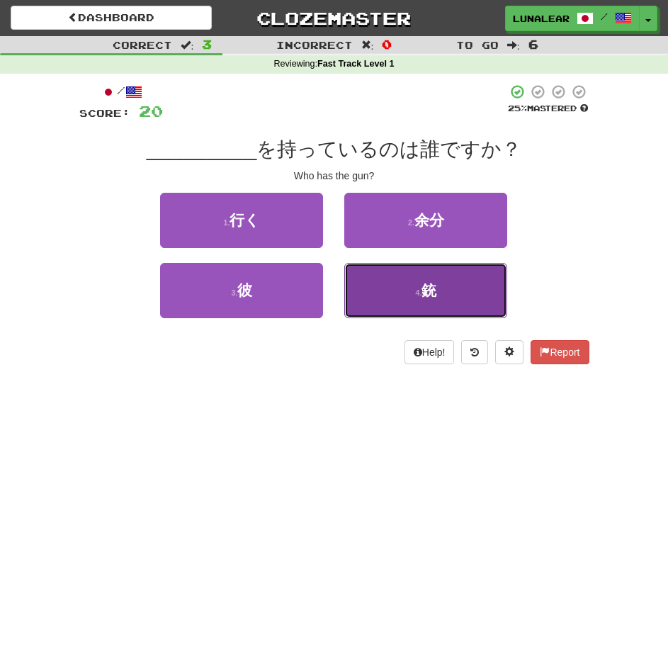
click at [470, 291] on button "4 . 銃" at bounding box center [425, 290] width 163 height 55
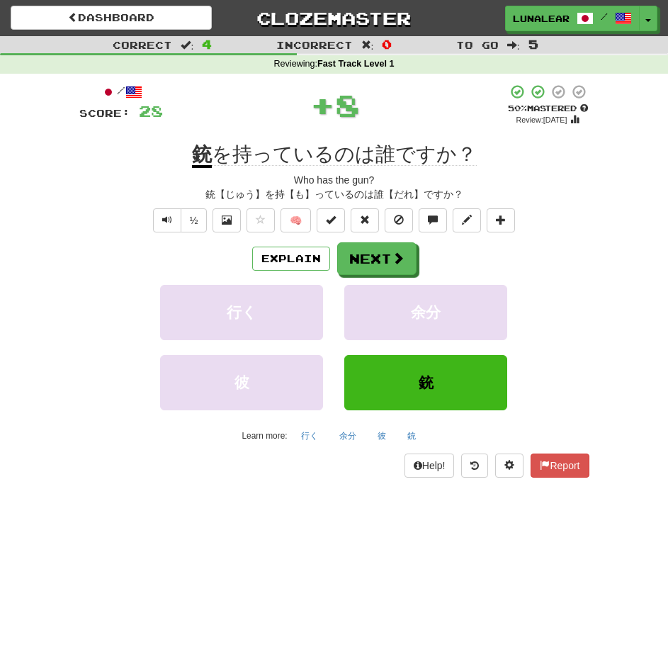
click at [256, 563] on div "Dashboard Clozemaster LunaLearns / Toggle Dropdown Dashboard Leaderboard Activi…" at bounding box center [334, 334] width 668 height 669
click at [358, 249] on button "Next" at bounding box center [377, 259] width 79 height 33
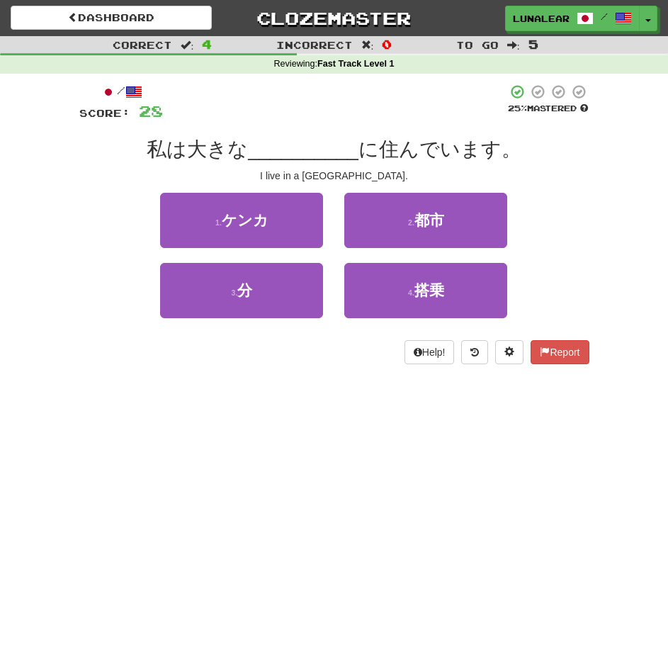
click at [409, 405] on div "Dashboard Clozemaster LunaLearns / Toggle Dropdown Dashboard Leaderboard Activi…" at bounding box center [334, 334] width 668 height 669
click at [365, 434] on div "Dashboard Clozemaster LunaLearns / Toggle Dropdown Dashboard Leaderboard Activi…" at bounding box center [334, 334] width 668 height 669
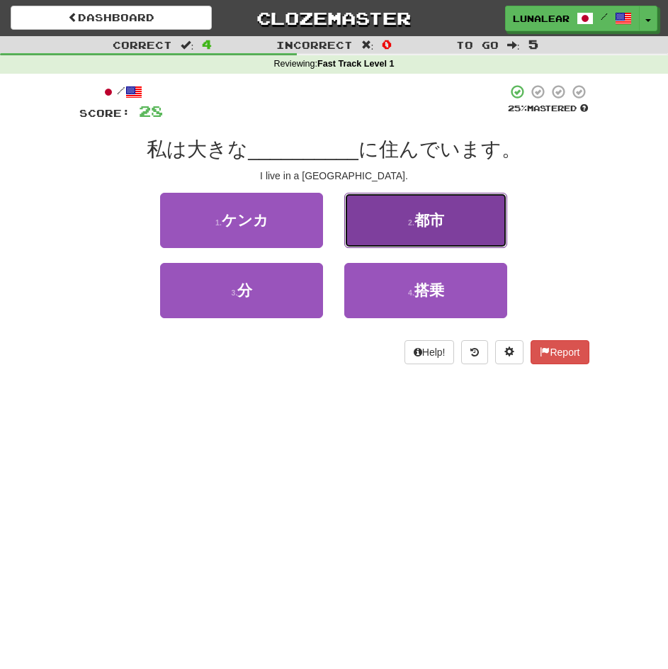
click at [477, 215] on button "2 . 都市" at bounding box center [425, 220] width 163 height 55
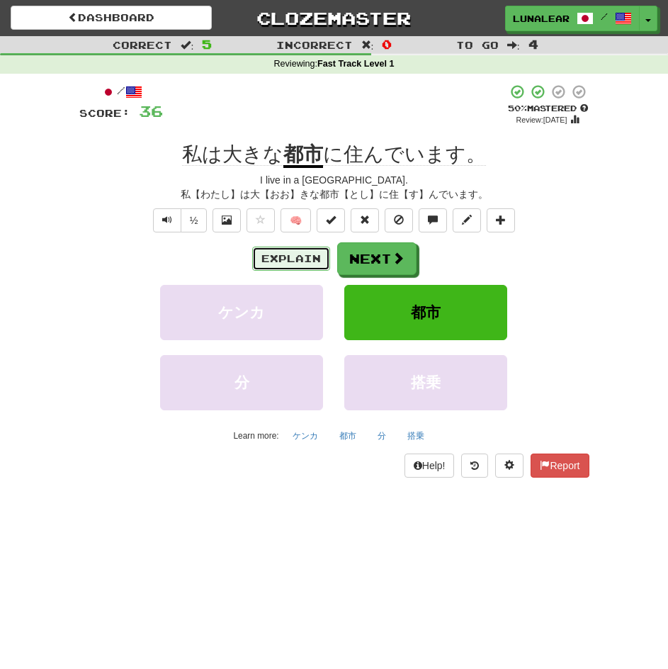
click at [290, 261] on button "Explain" at bounding box center [291, 259] width 78 height 24
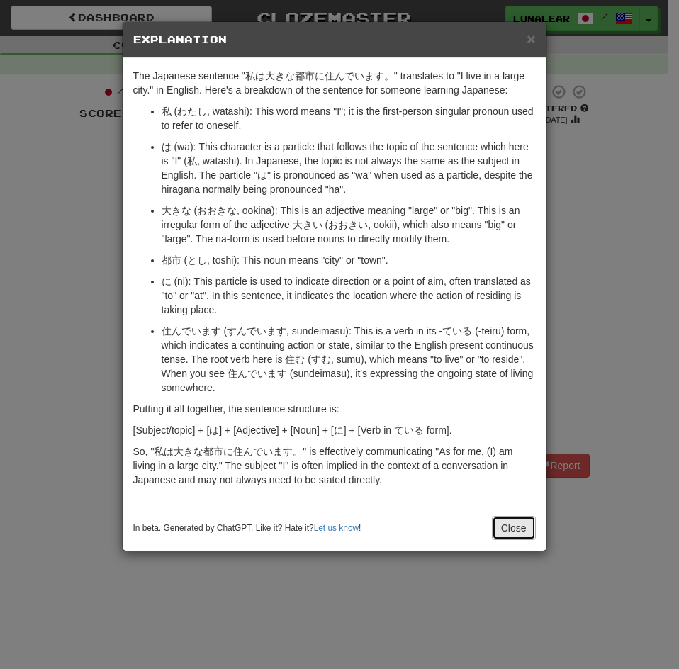
click at [510, 531] on button "Close" at bounding box center [514, 528] width 44 height 24
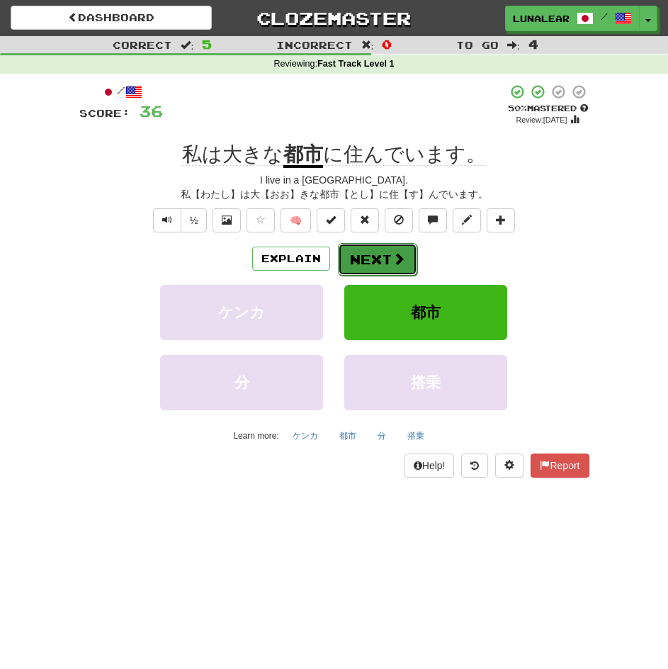
click at [390, 247] on button "Next" at bounding box center [377, 259] width 79 height 33
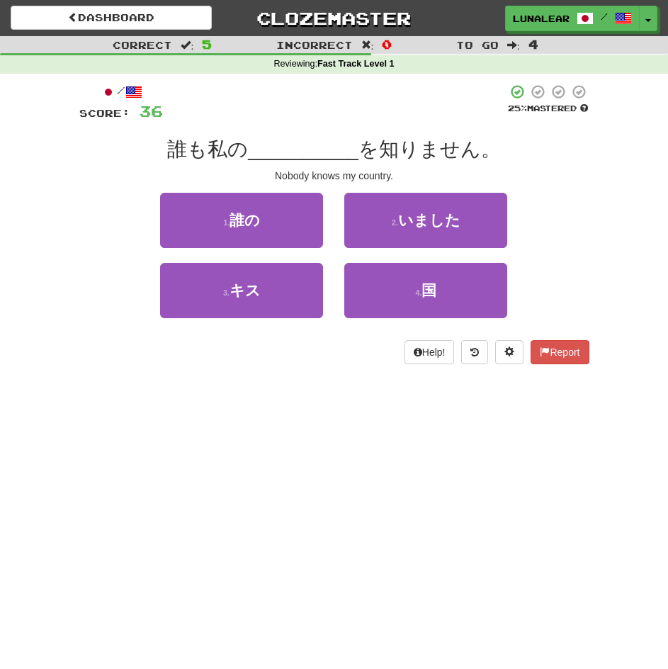
click at [434, 502] on div "Dashboard Clozemaster LunaLearns / Toggle Dropdown Dashboard Leaderboard Activi…" at bounding box center [334, 334] width 668 height 669
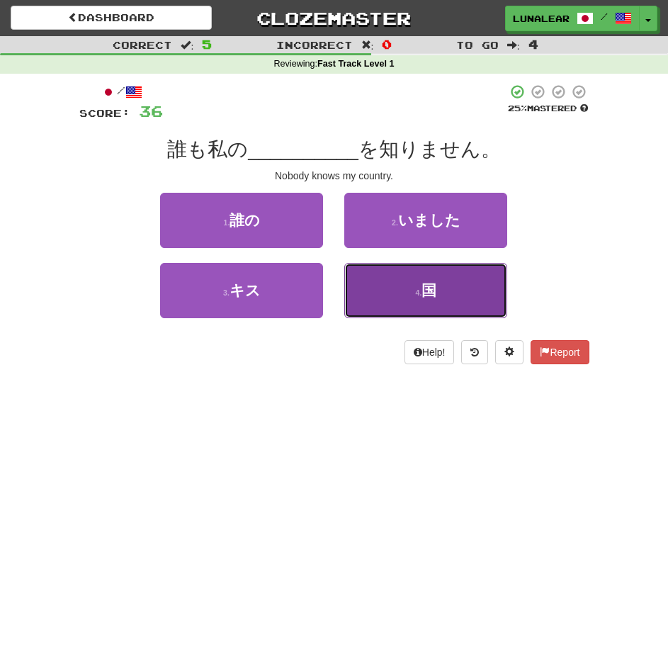
click at [383, 291] on button "4 . 国" at bounding box center [425, 290] width 163 height 55
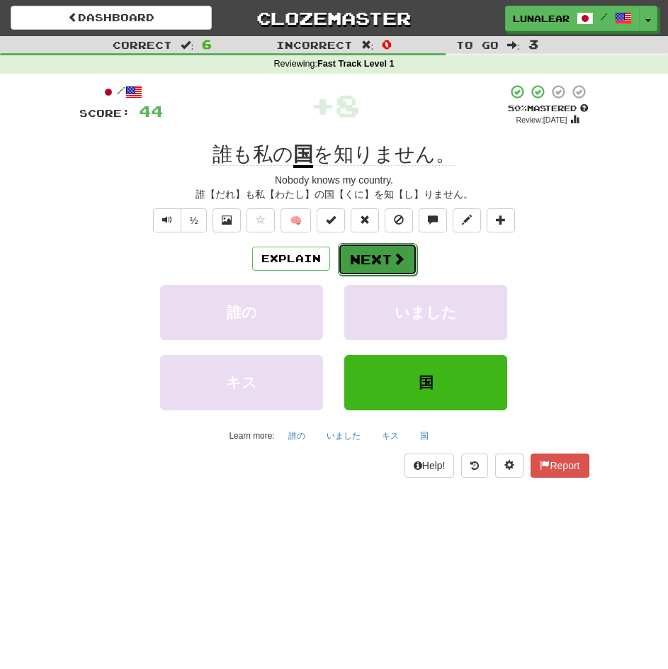
click at [364, 264] on button "Next" at bounding box center [377, 259] width 79 height 33
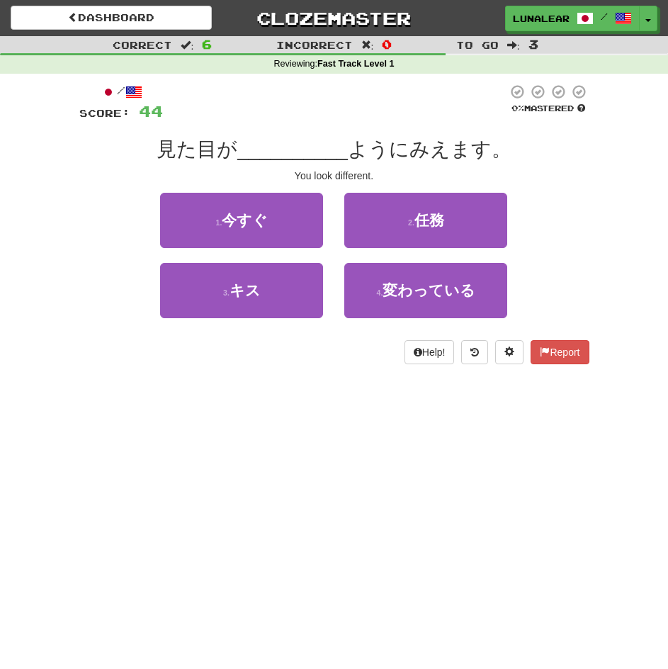
click at [424, 446] on div "Dashboard Clozemaster LunaLearns / Toggle Dropdown Dashboard Leaderboard Activi…" at bounding box center [334, 334] width 668 height 669
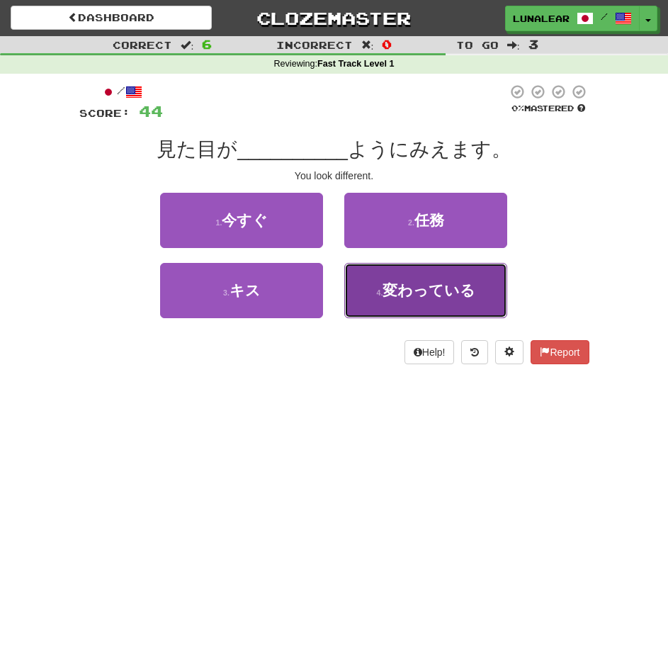
click at [424, 290] on span "変わっている" at bounding box center [429, 290] width 93 height 16
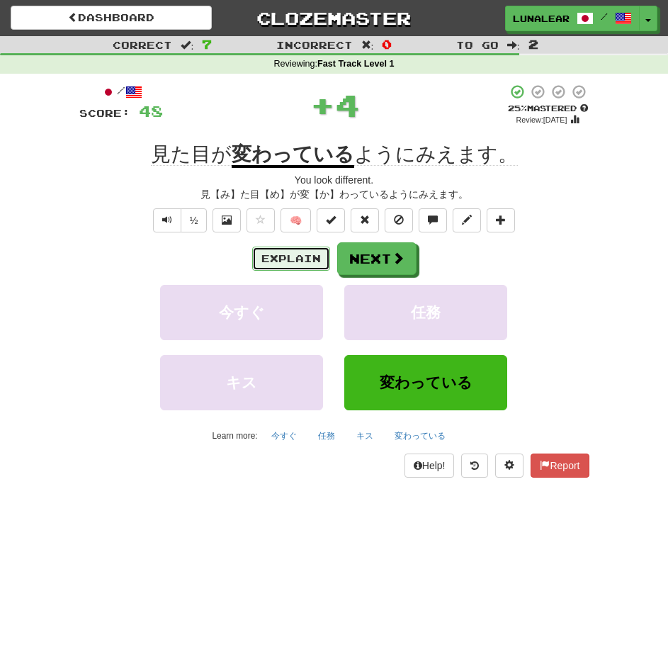
click at [281, 265] on button "Explain" at bounding box center [291, 259] width 78 height 24
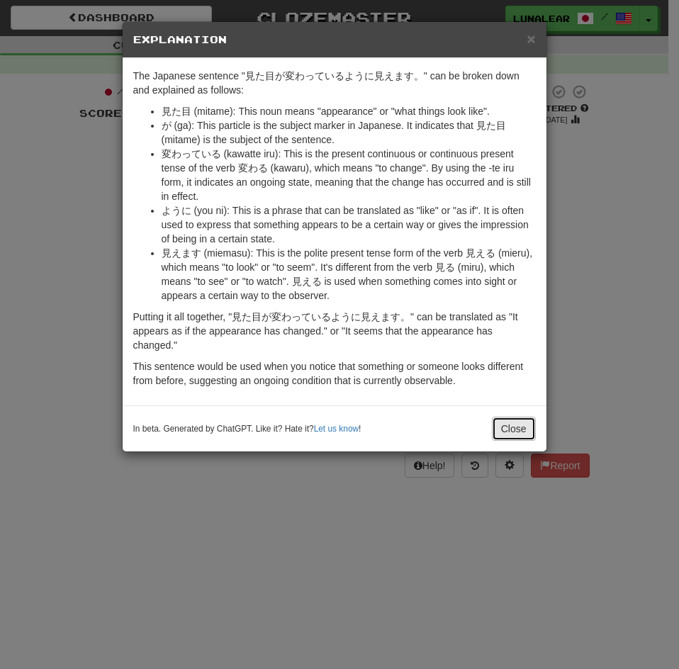
click at [501, 437] on button "Close" at bounding box center [514, 429] width 44 height 24
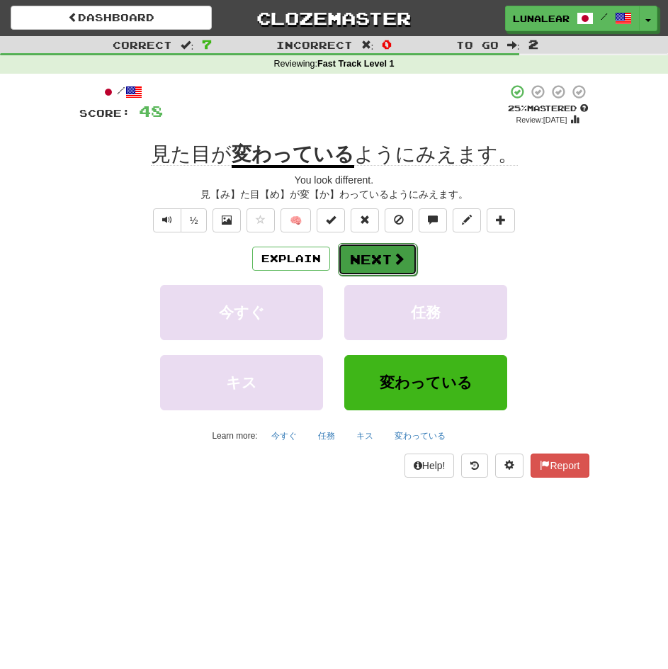
click at [378, 253] on button "Next" at bounding box center [377, 259] width 79 height 33
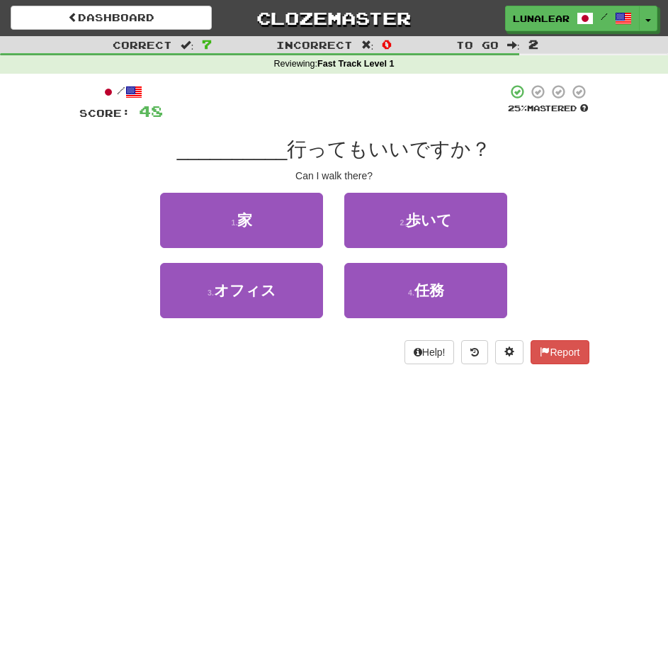
click at [253, 437] on div "Dashboard Clozemaster LunaLearns / Toggle Dropdown Dashboard Leaderboard Activi…" at bounding box center [334, 334] width 668 height 669
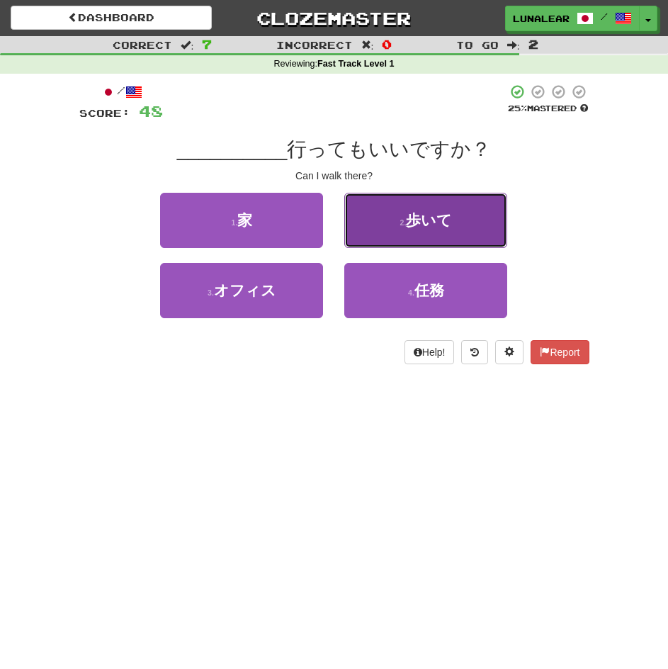
click at [402, 219] on small "2 ." at bounding box center [403, 222] width 6 height 9
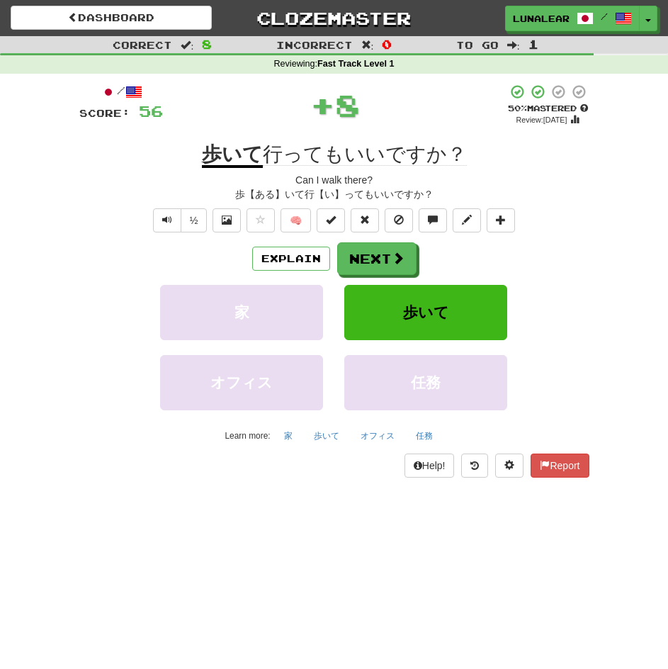
click at [286, 551] on div "Dashboard Clozemaster LunaLearns / Toggle Dropdown Dashboard Leaderboard Activi…" at bounding box center [334, 334] width 668 height 669
click at [376, 257] on button "Next" at bounding box center [377, 259] width 79 height 33
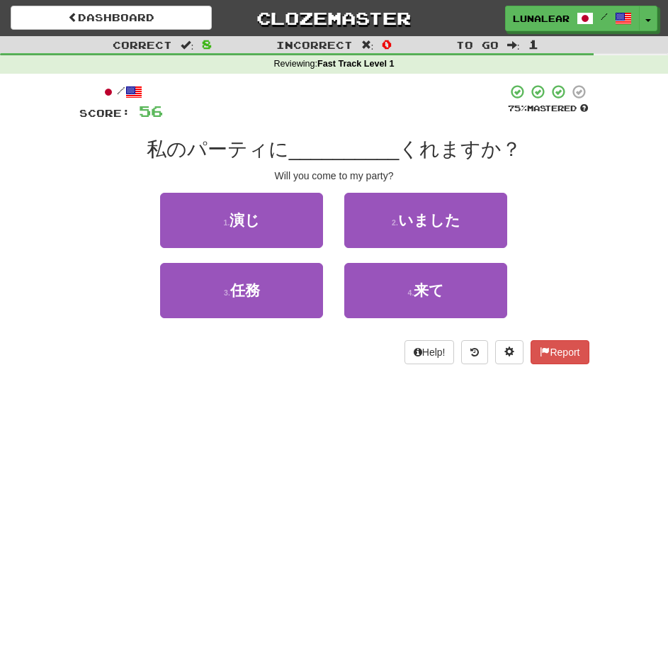
click at [433, 486] on div "Dashboard Clozemaster LunaLearns / Toggle Dropdown Dashboard Leaderboard Activi…" at bounding box center [334, 334] width 668 height 669
click at [430, 487] on div "Dashboard Clozemaster LunaLearns / Toggle Dropdown Dashboard Leaderboard Activi…" at bounding box center [334, 334] width 668 height 669
click at [426, 487] on div "Dashboard Clozemaster LunaLearns / Toggle Dropdown Dashboard Leaderboard Activi…" at bounding box center [334, 334] width 668 height 669
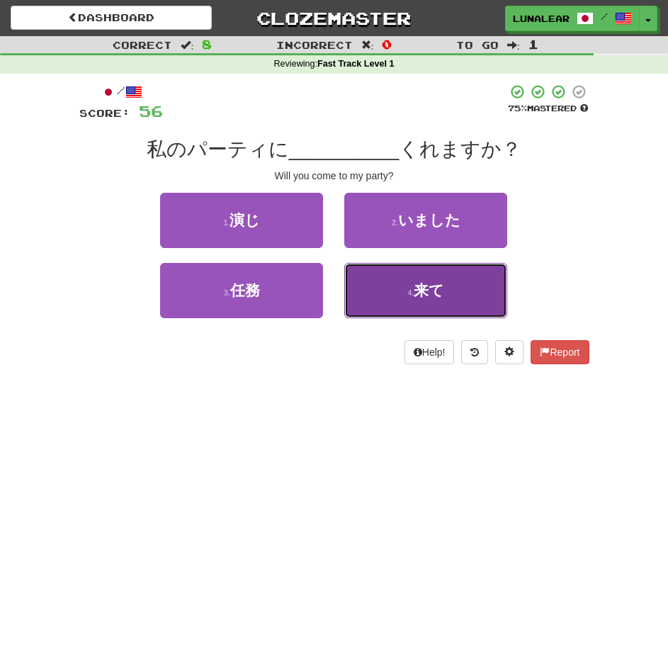
click at [497, 302] on button "4 . 来て" at bounding box center [425, 290] width 163 height 55
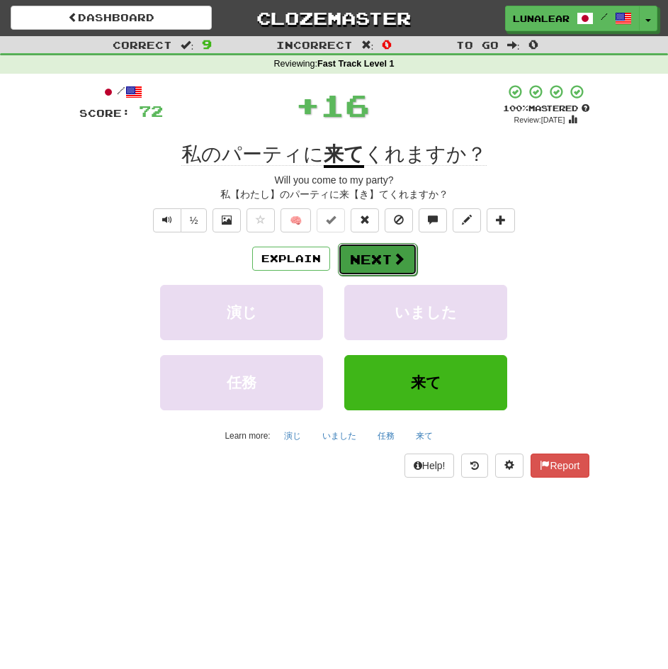
click at [366, 261] on button "Next" at bounding box center [377, 259] width 79 height 33
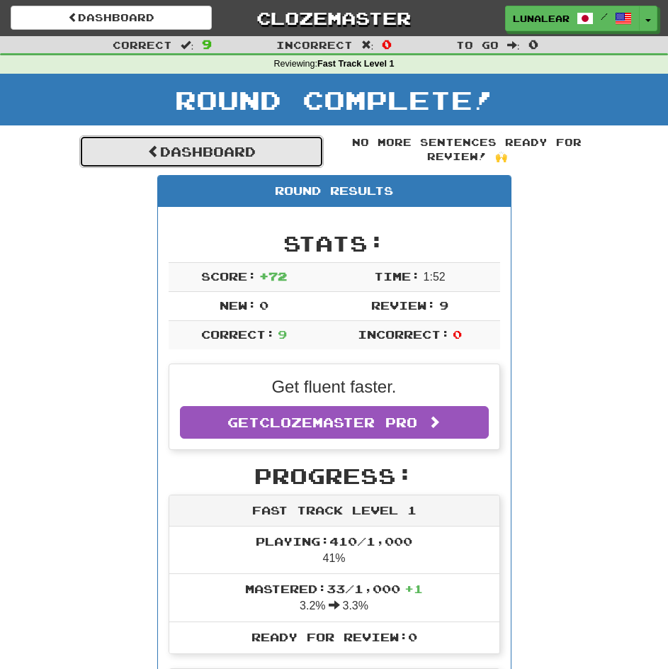
click at [218, 142] on link "Dashboard" at bounding box center [201, 151] width 244 height 33
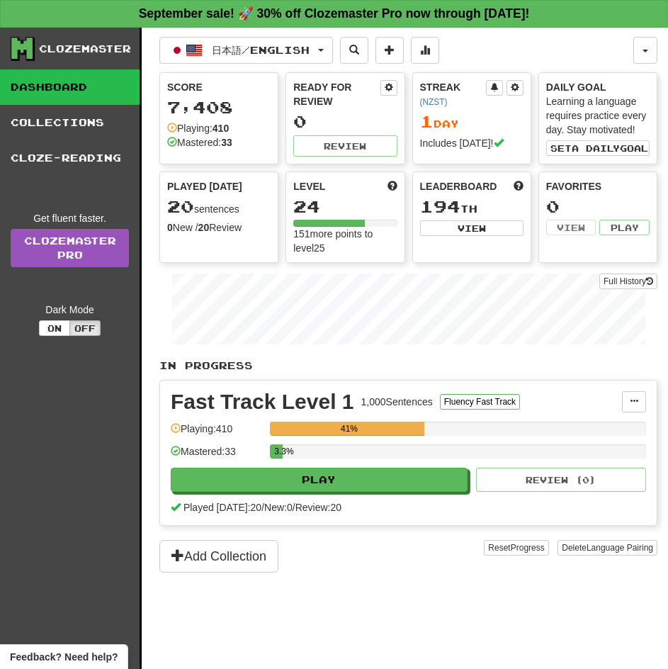
click at [442, 605] on div "日本語 / English 日本語 / English Streak: 1 Review: 0 Points [DATE]: 176 Language Pai…" at bounding box center [408, 366] width 498 height 677
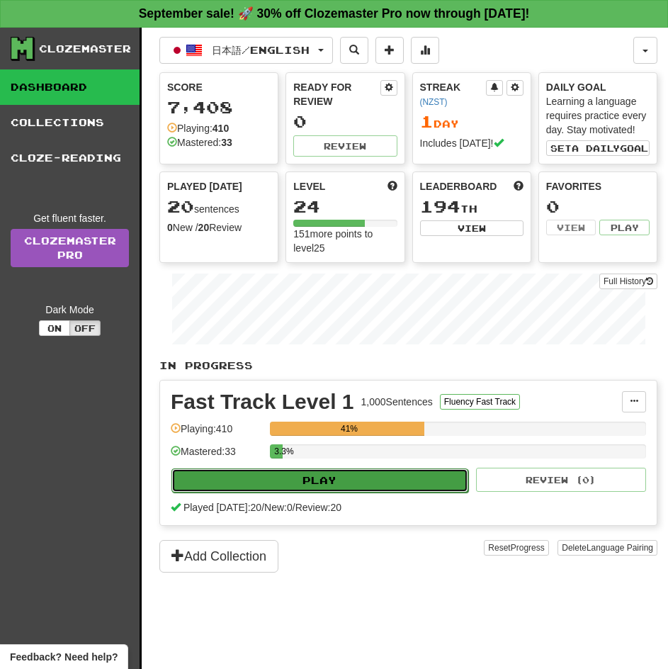
click at [394, 483] on button "Play" at bounding box center [319, 480] width 297 height 24
select select "**"
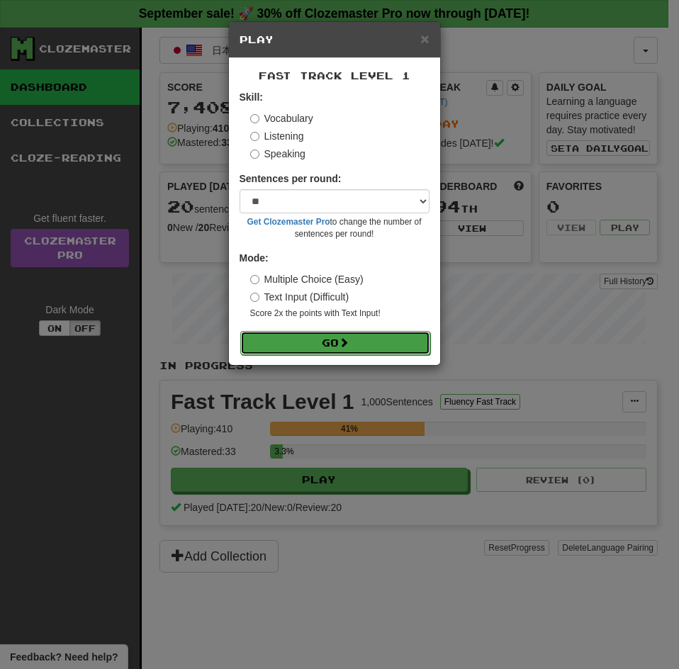
click at [392, 337] on button "Go" at bounding box center [335, 343] width 190 height 24
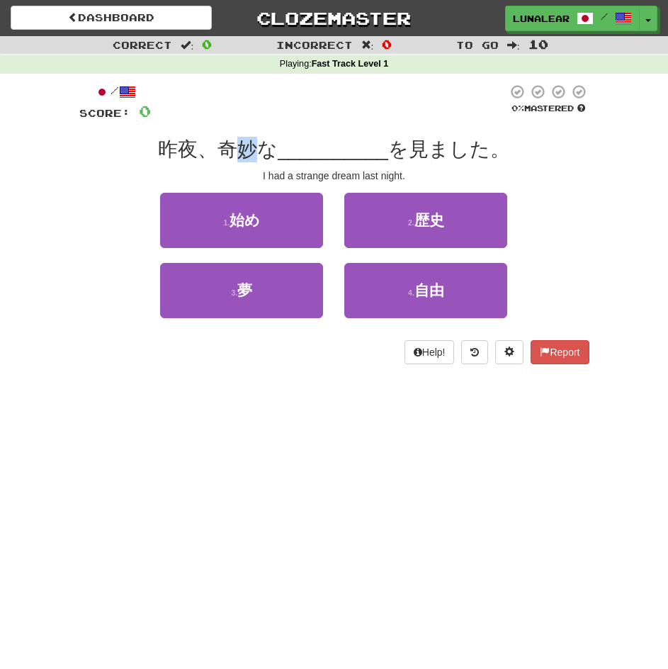
drag, startPoint x: 254, startPoint y: 148, endPoint x: 243, endPoint y: 148, distance: 10.6
click at [243, 148] on span "昨夜、奇妙な" at bounding box center [218, 149] width 120 height 22
click at [339, 424] on div "Dashboard Clozemaster LunaLearns / Toggle Dropdown Dashboard Leaderboard Activi…" at bounding box center [334, 334] width 668 height 669
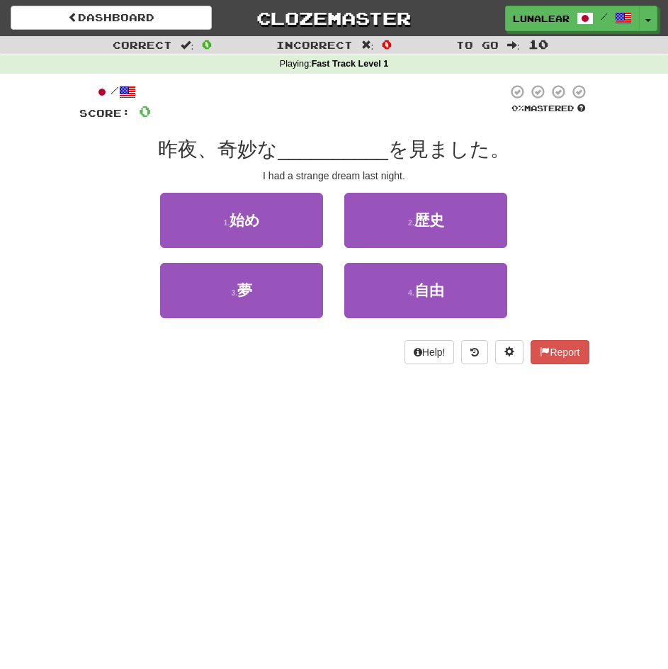
drag, startPoint x: 339, startPoint y: 424, endPoint x: 338, endPoint y: 434, distance: 10.0
click at [338, 433] on div "Dashboard Clozemaster LunaLearns / Toggle Dropdown Dashboard Leaderboard Activi…" at bounding box center [334, 334] width 668 height 669
click at [336, 441] on div "Dashboard Clozemaster LunaLearns / Toggle Dropdown Dashboard Leaderboard Activi…" at bounding box center [334, 334] width 668 height 669
click at [337, 444] on div "Dashboard Clozemaster LunaLearns / Toggle Dropdown Dashboard Leaderboard Activi…" at bounding box center [334, 334] width 668 height 669
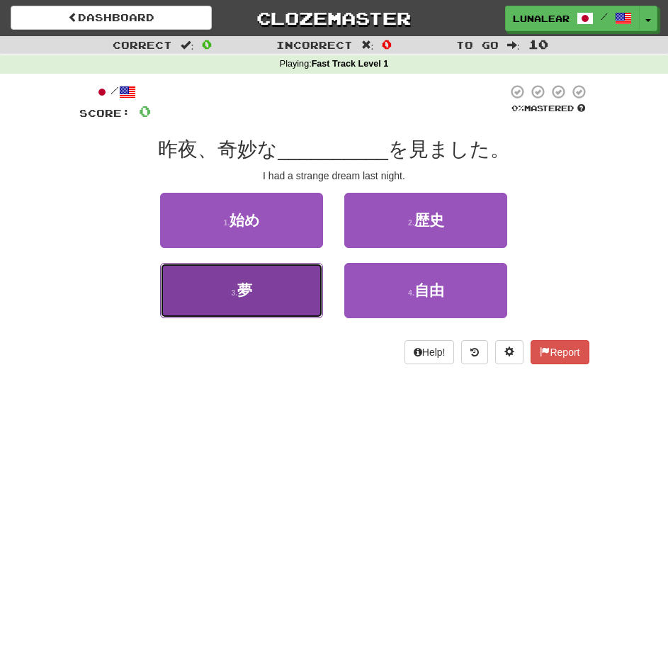
click at [264, 298] on button "3 . 夢" at bounding box center [241, 290] width 163 height 55
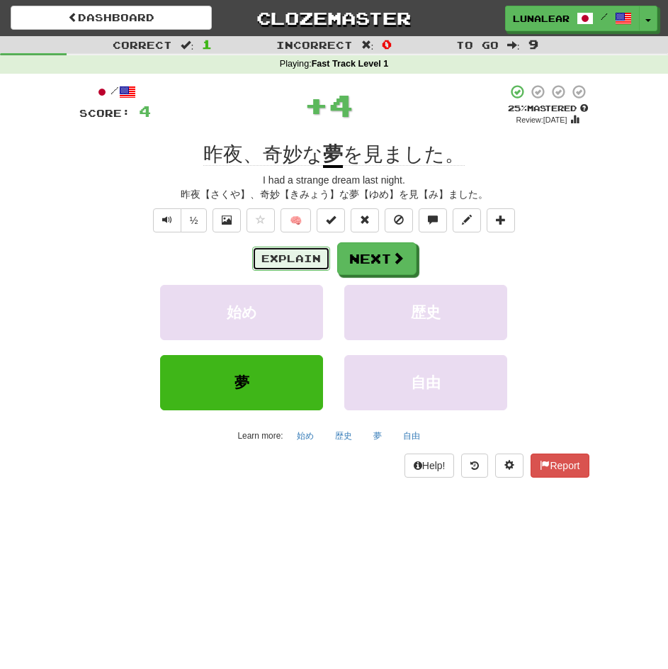
click at [294, 267] on button "Explain" at bounding box center [291, 259] width 78 height 24
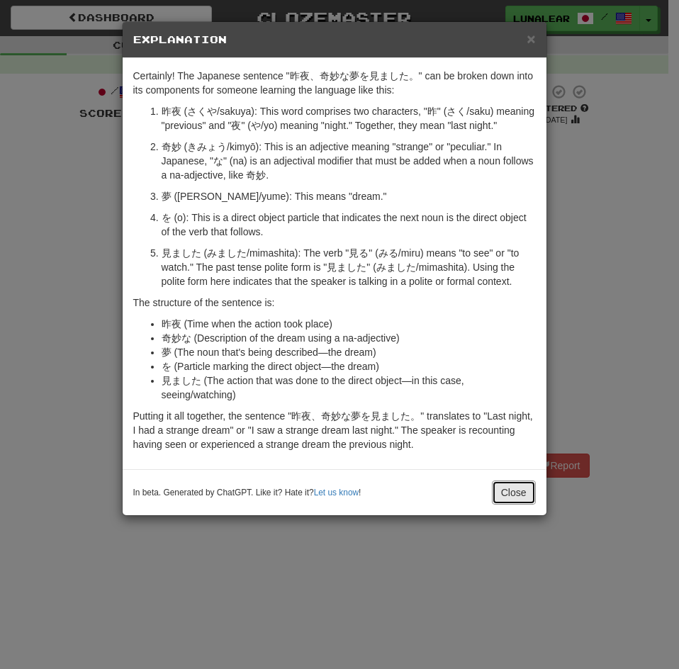
click at [502, 485] on button "Close" at bounding box center [514, 492] width 44 height 24
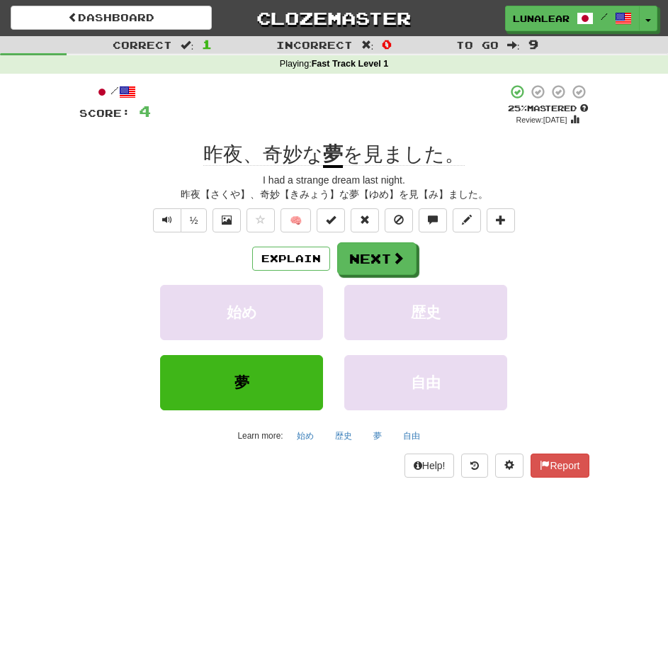
click at [521, 589] on div "Dashboard Clozemaster LunaLearns / Toggle Dropdown Dashboard Leaderboard Activi…" at bounding box center [334, 334] width 668 height 669
click at [372, 259] on button "Next" at bounding box center [377, 259] width 79 height 33
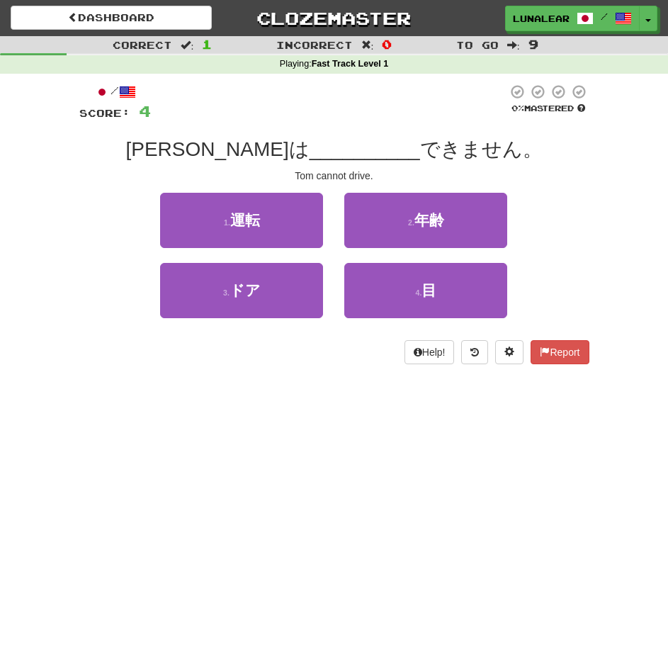
click at [393, 467] on div "Dashboard Clozemaster LunaLearns / Toggle Dropdown Dashboard Leaderboard Activi…" at bounding box center [334, 334] width 668 height 669
click at [486, 471] on div "Dashboard Clozemaster LunaLearns / Toggle Dropdown Dashboard Leaderboard Activi…" at bounding box center [334, 334] width 668 height 669
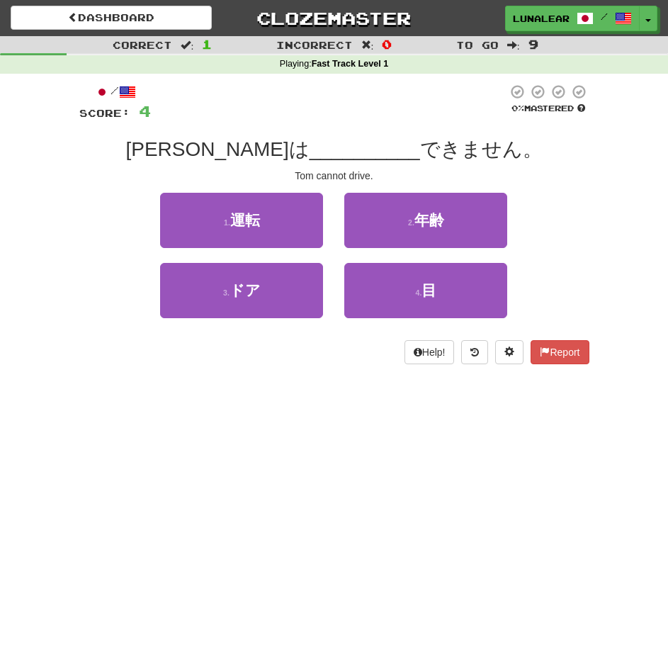
click at [486, 471] on div "Dashboard Clozemaster LunaLearns / Toggle Dropdown Dashboard Leaderboard Activi…" at bounding box center [334, 334] width 668 height 669
click at [485, 471] on div "Dashboard Clozemaster LunaLearns / Toggle Dropdown Dashboard Leaderboard Activi…" at bounding box center [334, 334] width 668 height 669
click at [483, 480] on div "Dashboard Clozemaster LunaLearns / Toggle Dropdown Dashboard Leaderboard Activi…" at bounding box center [334, 334] width 668 height 669
click at [482, 480] on div "Dashboard Clozemaster LunaLearns / Toggle Dropdown Dashboard Leaderboard Activi…" at bounding box center [334, 334] width 668 height 669
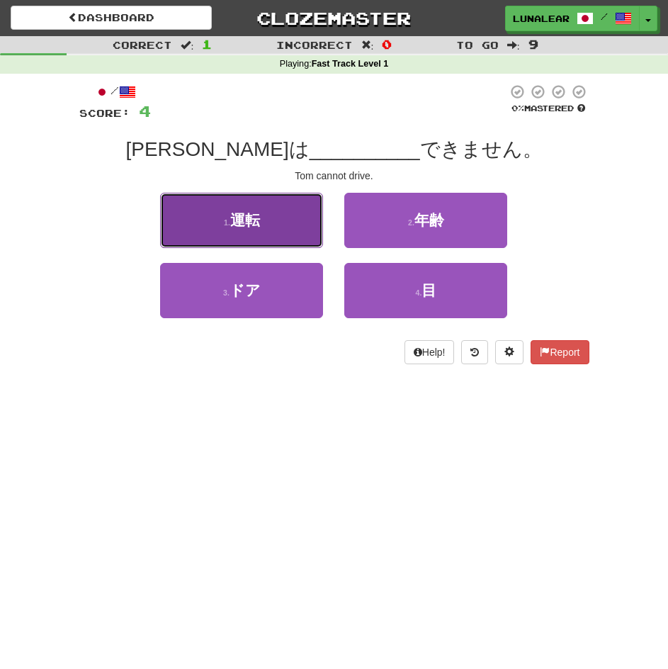
click at [294, 218] on button "1 . 運転" at bounding box center [241, 220] width 163 height 55
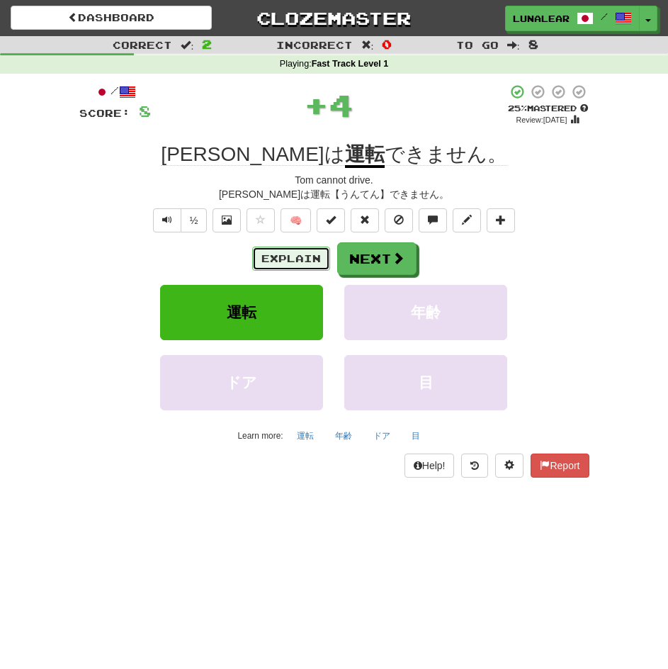
click at [278, 256] on button "Explain" at bounding box center [291, 259] width 78 height 24
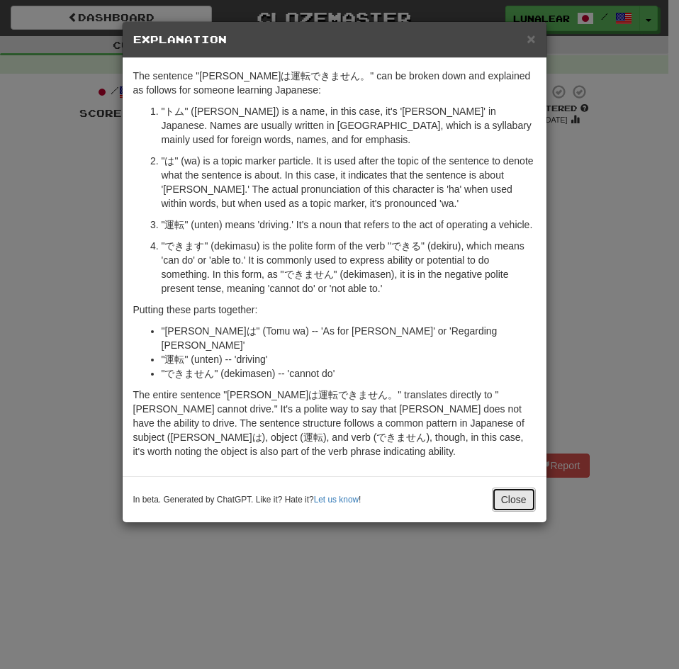
click at [523, 494] on button "Close" at bounding box center [514, 500] width 44 height 24
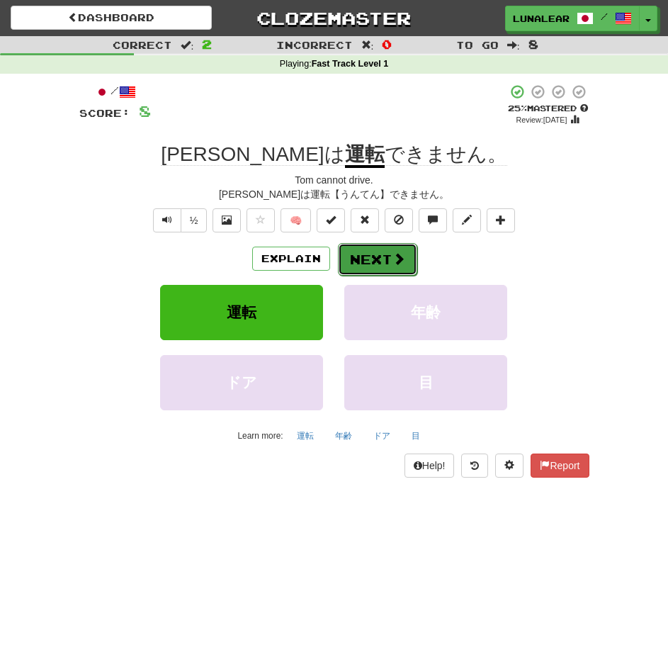
click at [399, 261] on span at bounding box center [399, 258] width 13 height 13
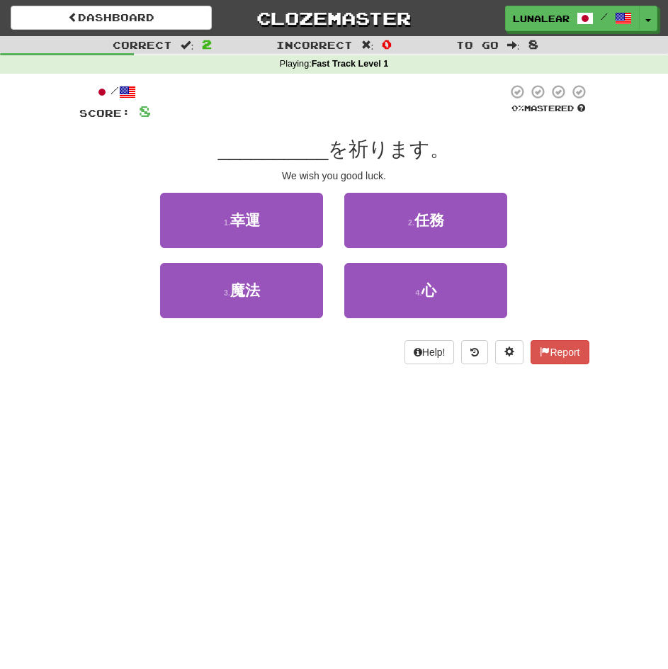
click at [234, 463] on div "Dashboard Clozemaster LunaLearns / Toggle Dropdown Dashboard Leaderboard Activi…" at bounding box center [334, 334] width 668 height 669
click at [237, 463] on div "Dashboard Clozemaster LunaLearns / Toggle Dropdown Dashboard Leaderboard Activi…" at bounding box center [334, 334] width 668 height 669
click at [235, 466] on div "Dashboard Clozemaster LunaLearns / Toggle Dropdown Dashboard Leaderboard Activi…" at bounding box center [334, 334] width 668 height 669
click at [232, 473] on div "Dashboard Clozemaster LunaLearns / Toggle Dropdown Dashboard Leaderboard Activi…" at bounding box center [334, 334] width 668 height 669
click at [233, 476] on div "Dashboard Clozemaster LunaLearns / Toggle Dropdown Dashboard Leaderboard Activi…" at bounding box center [334, 334] width 668 height 669
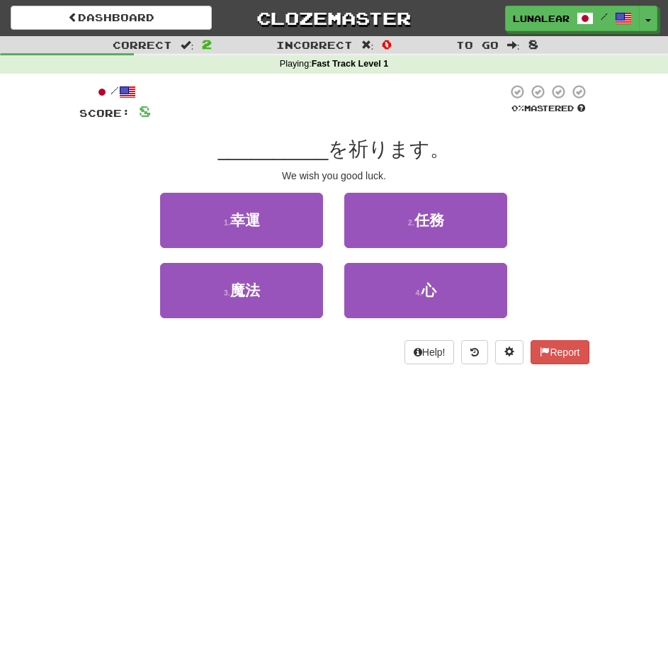
click at [233, 476] on div "Dashboard Clozemaster LunaLearns / Toggle Dropdown Dashboard Leaderboard Activi…" at bounding box center [334, 334] width 668 height 669
click at [232, 480] on div "Dashboard Clozemaster LunaLearns / Toggle Dropdown Dashboard Leaderboard Activi…" at bounding box center [334, 334] width 668 height 669
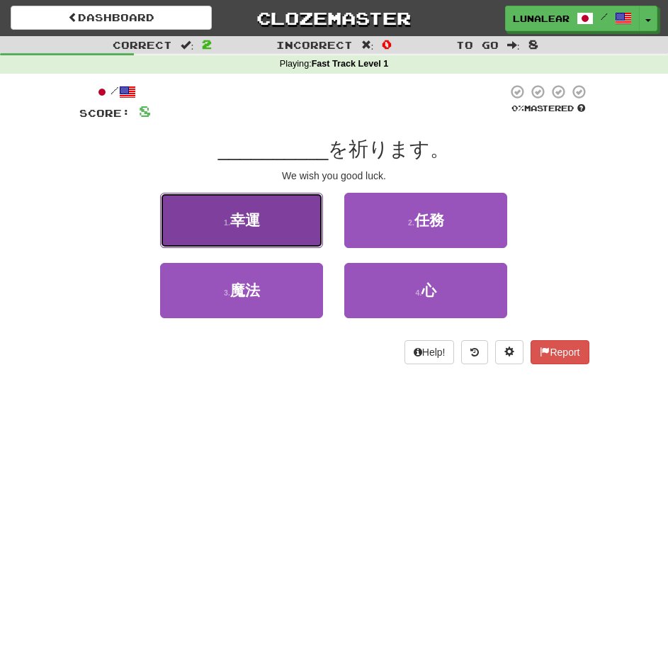
click at [289, 218] on button "1 . 幸運" at bounding box center [241, 220] width 163 height 55
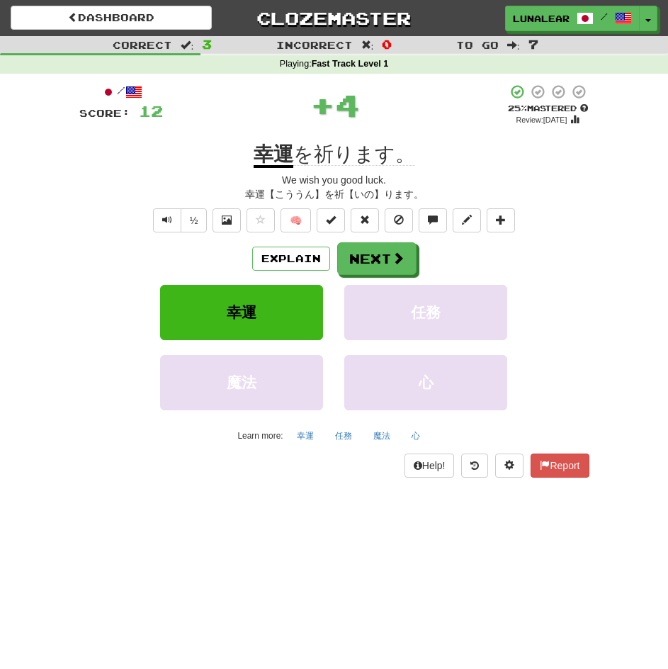
click at [321, 558] on div "Dashboard Clozemaster LunaLearns / Toggle Dropdown Dashboard Leaderboard Activi…" at bounding box center [334, 334] width 668 height 669
click at [279, 253] on button "Explain" at bounding box center [291, 259] width 78 height 24
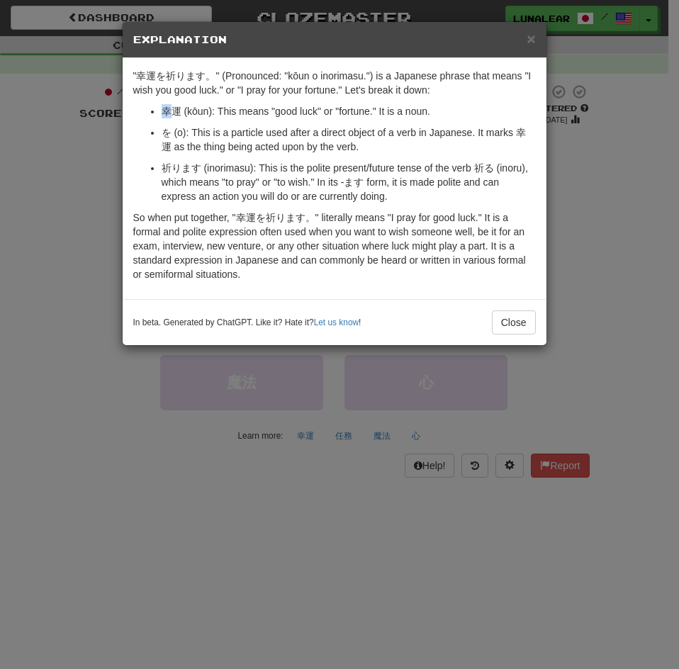
drag, startPoint x: 169, startPoint y: 115, endPoint x: 157, endPoint y: 113, distance: 11.4
click at [157, 113] on ul "幸運 (kōun): This means "good luck" or "fortune." It is a noun. を (o): This is a …" at bounding box center [334, 153] width 403 height 99
click at [166, 113] on p "幸運 (kōun): This means "good luck" or "fortune." It is a noun." at bounding box center [349, 111] width 374 height 14
drag, startPoint x: 179, startPoint y: 112, endPoint x: 161, endPoint y: 111, distance: 18.5
click at [162, 111] on p "幸運 (kōun): This means "good luck" or "fortune." It is a noun." at bounding box center [349, 111] width 374 height 14
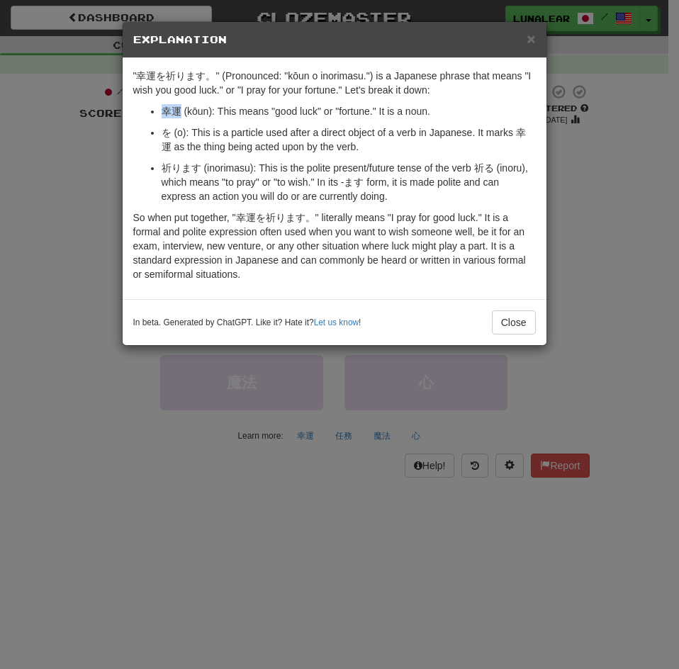
copy p "幸運"
click at [530, 322] on button "Close" at bounding box center [514, 322] width 44 height 24
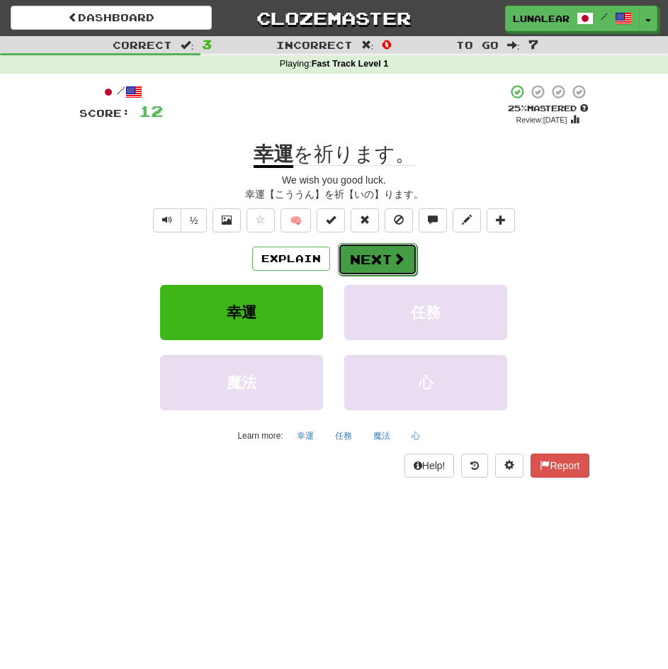
click at [371, 263] on button "Next" at bounding box center [377, 259] width 79 height 33
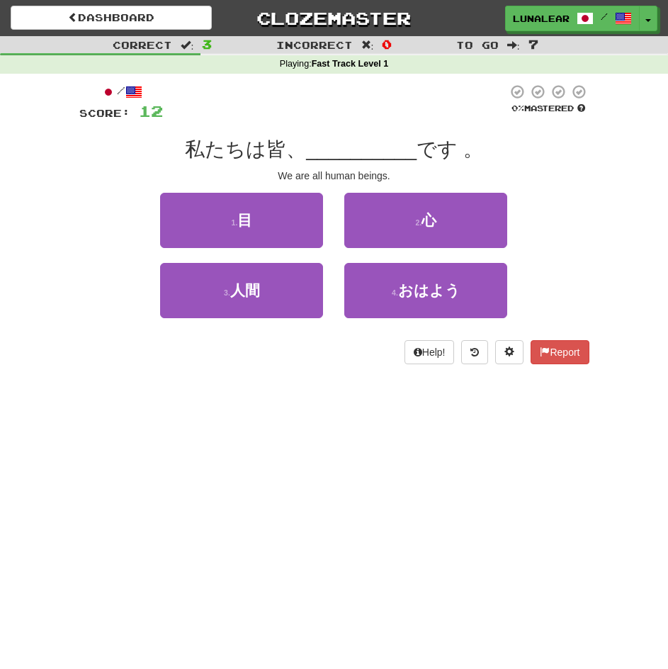
click at [493, 521] on div "Dashboard Clozemaster LunaLearns / Toggle Dropdown Dashboard Leaderboard Activi…" at bounding box center [334, 334] width 668 height 669
click at [215, 495] on div "Dashboard Clozemaster LunaLearns / Toggle Dropdown Dashboard Leaderboard Activi…" at bounding box center [334, 334] width 668 height 669
click at [199, 490] on div "Dashboard Clozemaster LunaLearns / Toggle Dropdown Dashboard Leaderboard Activi…" at bounding box center [334, 334] width 668 height 669
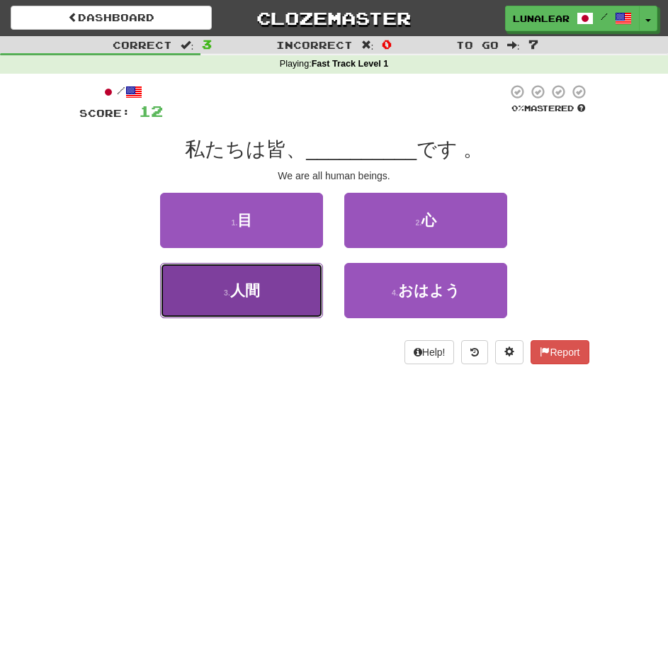
click at [237, 279] on button "3 . 人間" at bounding box center [241, 290] width 163 height 55
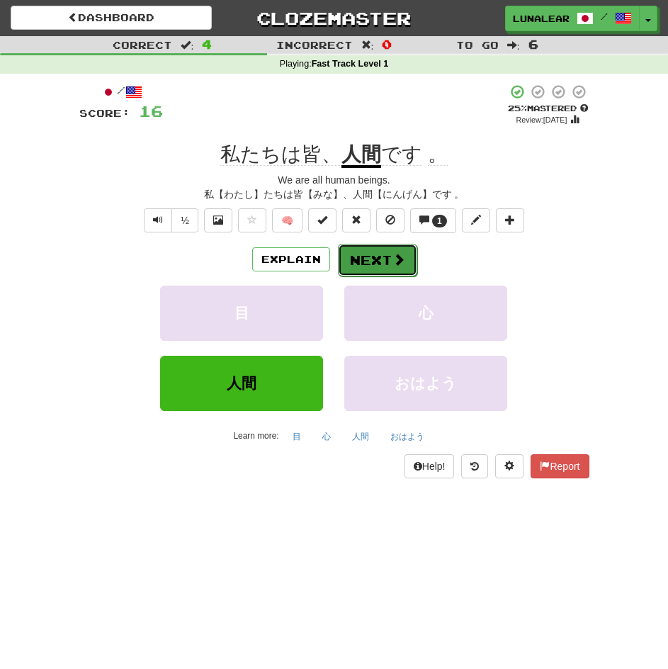
click at [395, 264] on span at bounding box center [399, 259] width 13 height 13
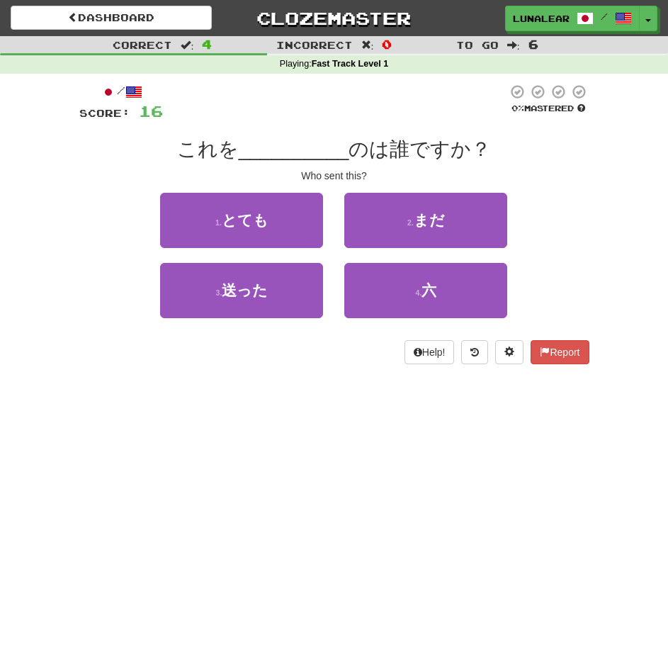
click at [394, 526] on div "Dashboard Clozemaster LunaLearns / Toggle Dropdown Dashboard Leaderboard Activi…" at bounding box center [334, 334] width 668 height 669
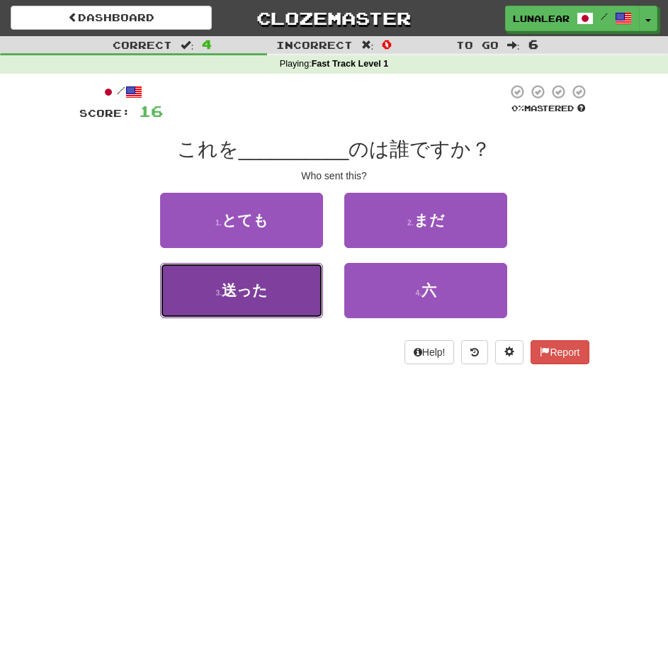
click at [203, 300] on button "3 . 送った" at bounding box center [241, 290] width 163 height 55
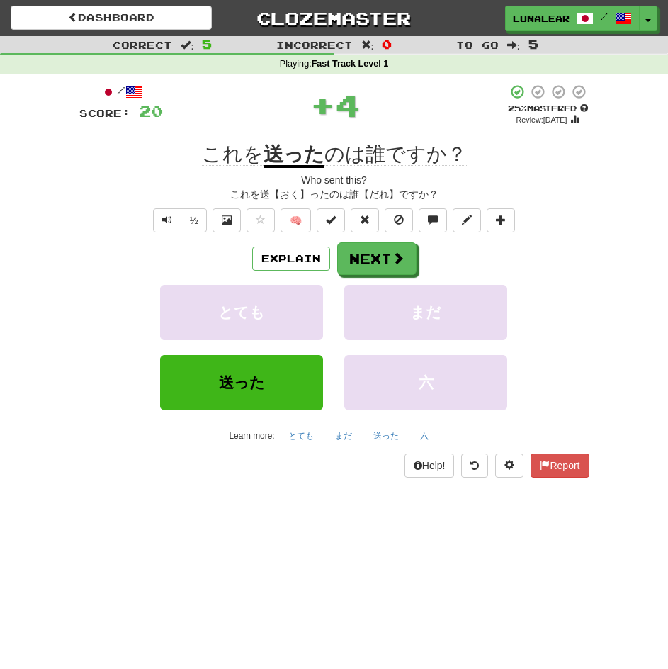
click at [80, 456] on div "Help! Report" at bounding box center [334, 466] width 510 height 24
click at [389, 267] on button "Next" at bounding box center [377, 259] width 79 height 33
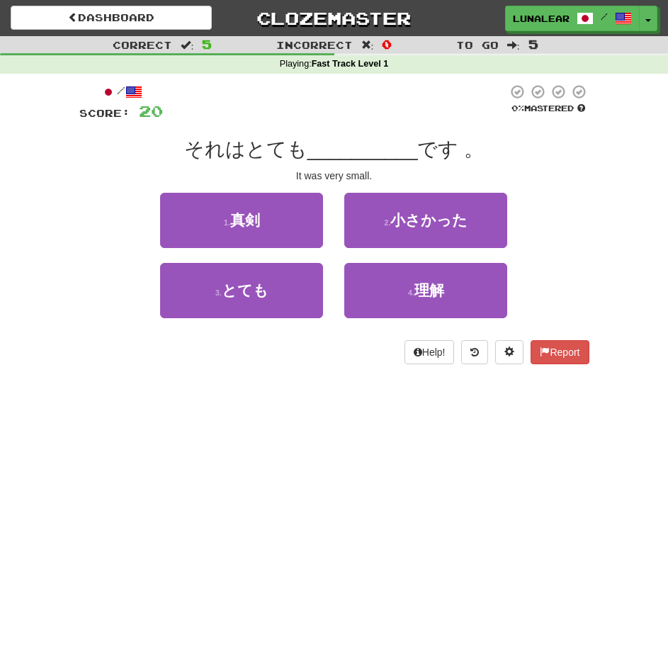
click at [272, 462] on div "Dashboard Clozemaster LunaLearns / Toggle Dropdown Dashboard Leaderboard Activi…" at bounding box center [334, 334] width 668 height 669
click at [254, 439] on div "Dashboard Clozemaster LunaLearns / Toggle Dropdown Dashboard Leaderboard Activi…" at bounding box center [334, 334] width 668 height 669
click at [255, 446] on div "Dashboard Clozemaster LunaLearns / Toggle Dropdown Dashboard Leaderboard Activi…" at bounding box center [334, 334] width 668 height 669
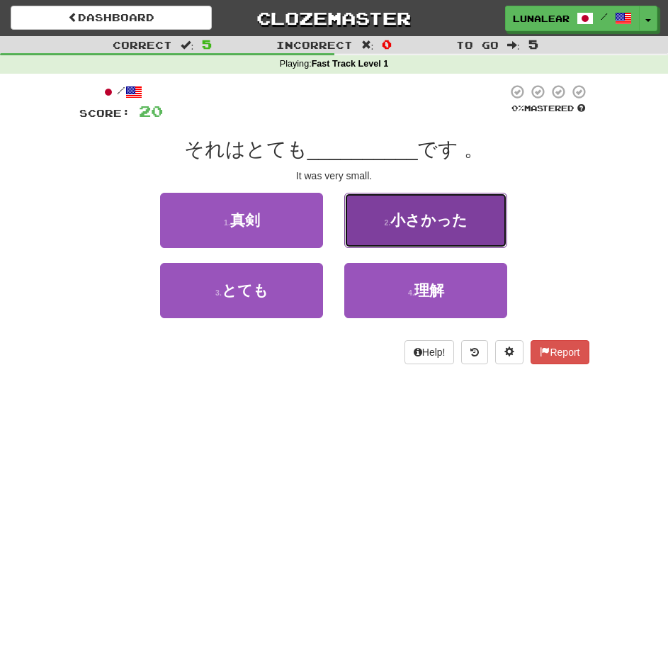
click at [476, 218] on button "2 . 小さかった" at bounding box center [425, 220] width 163 height 55
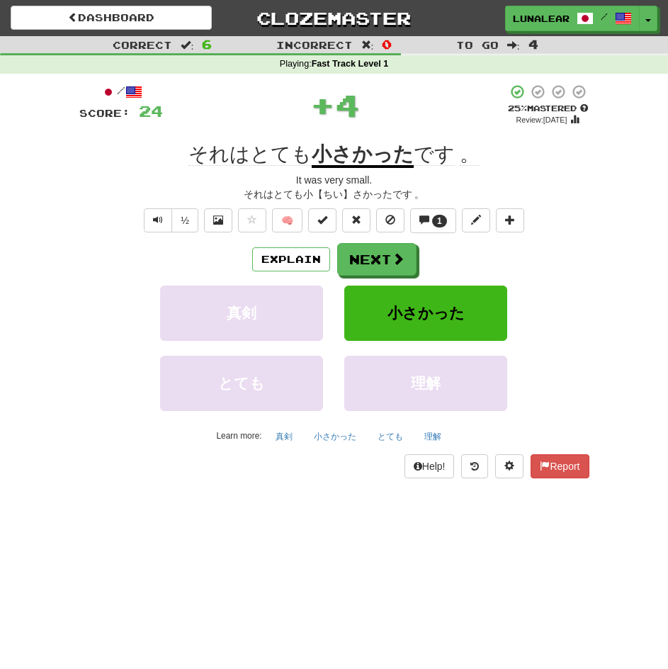
click at [340, 549] on div "Dashboard Clozemaster LunaLearns / Toggle Dropdown Dashboard Leaderboard Activi…" at bounding box center [334, 334] width 668 height 669
click at [373, 259] on button "Next" at bounding box center [377, 260] width 79 height 33
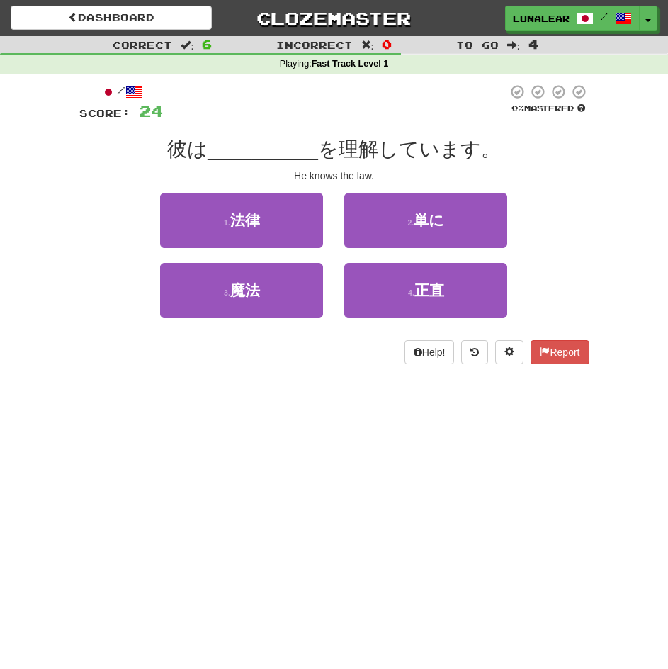
click at [356, 479] on div "Dashboard Clozemaster LunaLearns / Toggle Dropdown Dashboard Leaderboard Activi…" at bounding box center [334, 334] width 668 height 669
click at [354, 481] on div "Dashboard Clozemaster LunaLearns / Toggle Dropdown Dashboard Leaderboard Activi…" at bounding box center [334, 334] width 668 height 669
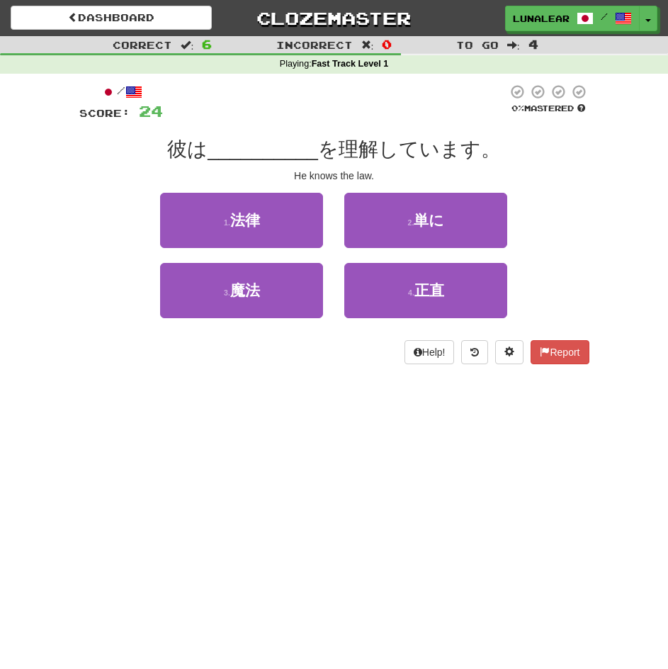
click at [351, 485] on div "Dashboard Clozemaster LunaLearns / Toggle Dropdown Dashboard Leaderboard Activi…" at bounding box center [334, 334] width 668 height 669
click at [350, 487] on div "Dashboard Clozemaster LunaLearns / Toggle Dropdown Dashboard Leaderboard Activi…" at bounding box center [334, 334] width 668 height 669
click at [342, 496] on div "Dashboard Clozemaster LunaLearns / Toggle Dropdown Dashboard Leaderboard Activi…" at bounding box center [334, 334] width 668 height 669
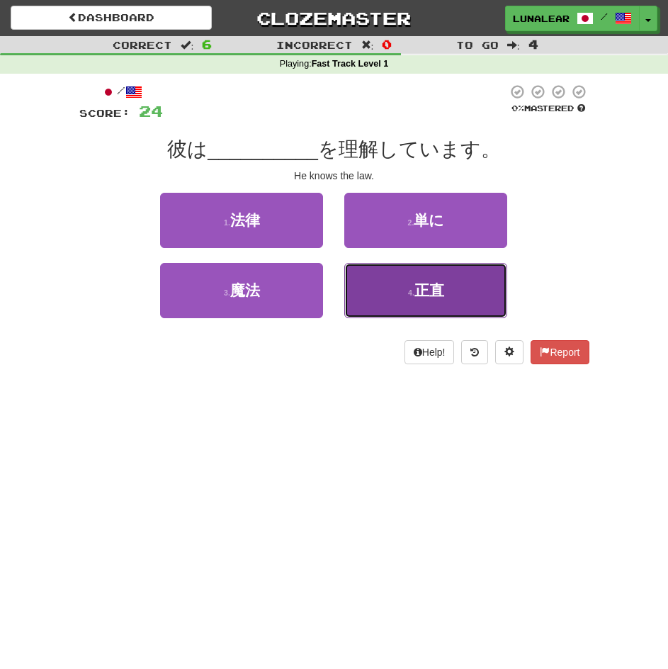
click at [378, 291] on button "4 . 正直" at bounding box center [425, 290] width 163 height 55
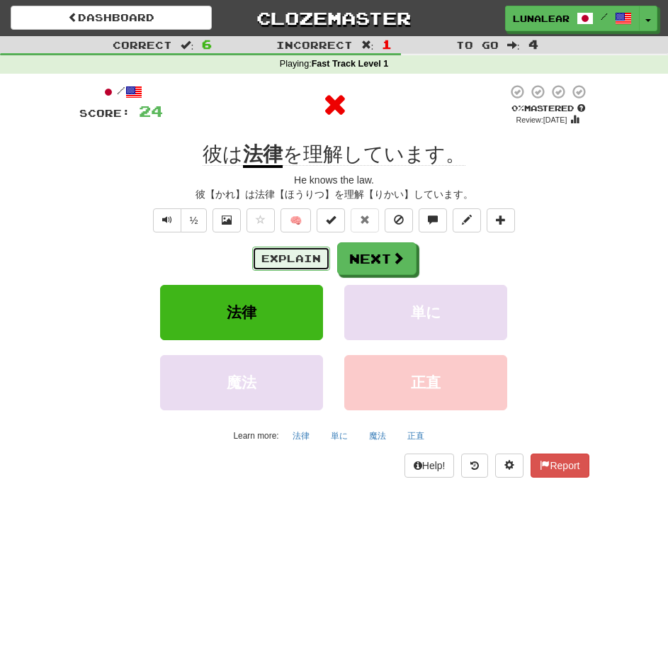
click at [283, 257] on button "Explain" at bounding box center [291, 259] width 78 height 24
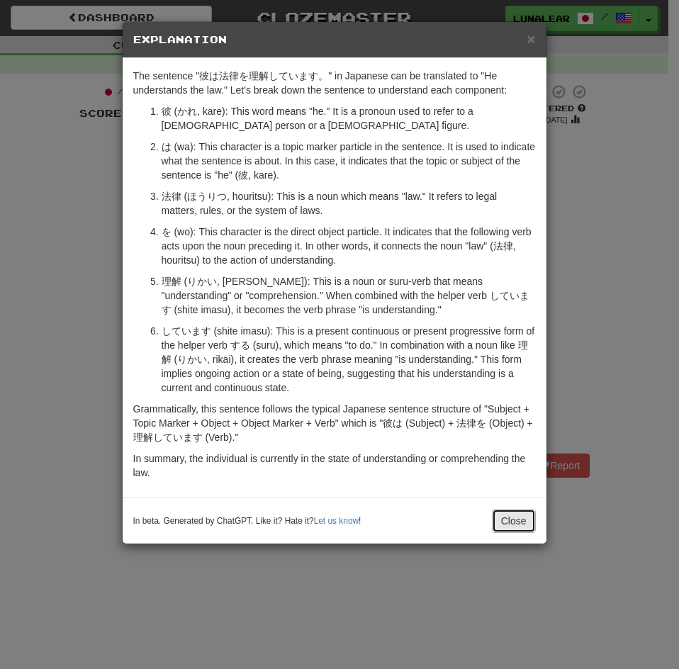
click at [520, 524] on button "Close" at bounding box center [514, 521] width 44 height 24
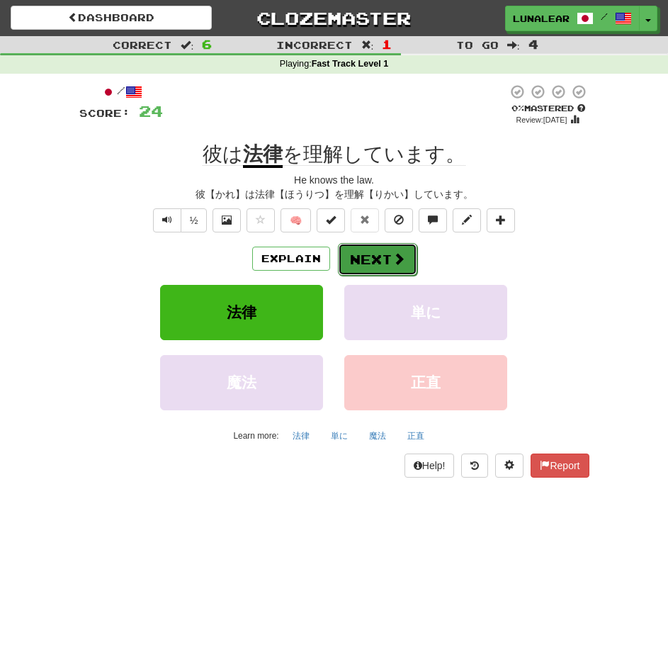
click at [393, 261] on span at bounding box center [399, 258] width 13 height 13
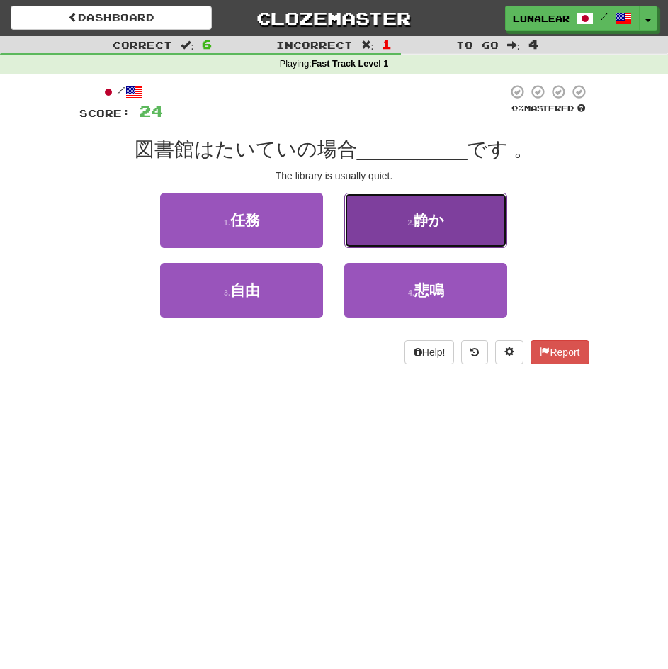
click at [464, 223] on button "2 . 静か" at bounding box center [425, 220] width 163 height 55
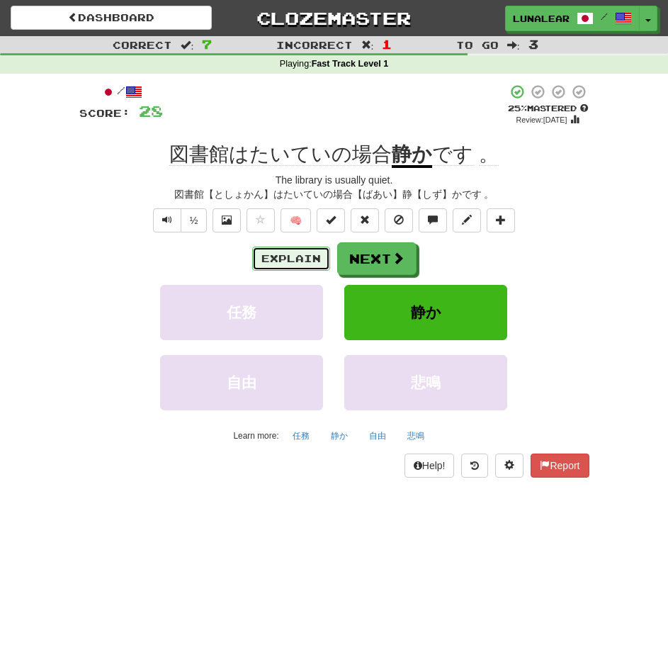
click at [289, 265] on button "Explain" at bounding box center [291, 259] width 78 height 24
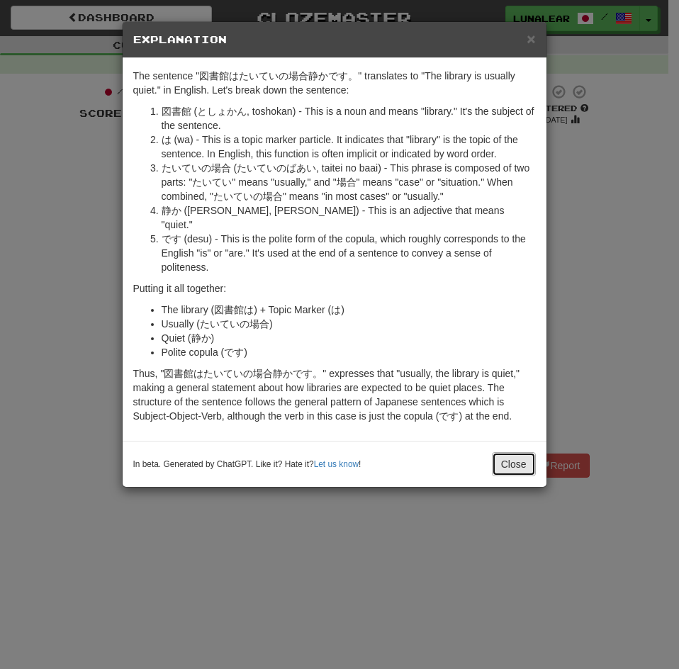
click at [522, 452] on button "Close" at bounding box center [514, 464] width 44 height 24
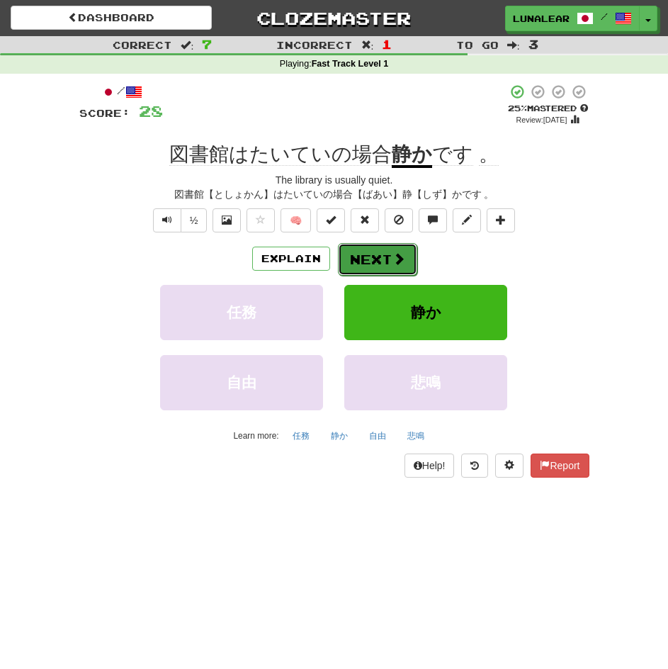
click at [377, 259] on button "Next" at bounding box center [377, 259] width 79 height 33
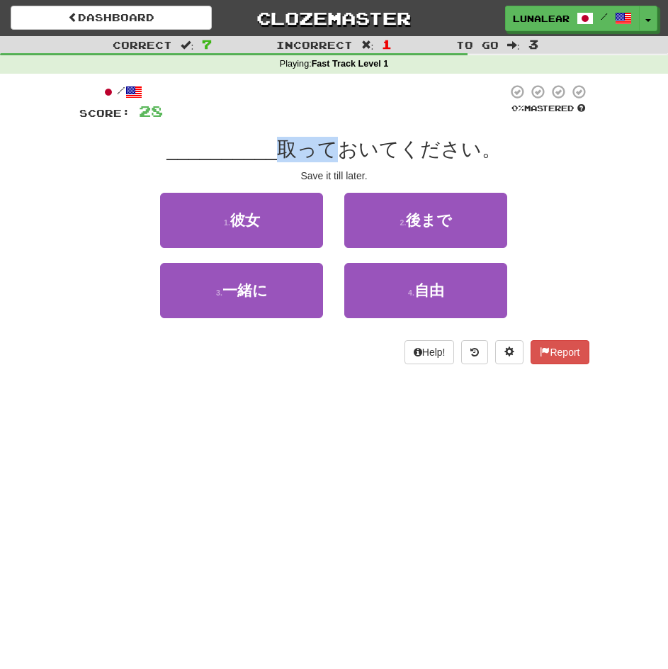
drag, startPoint x: 286, startPoint y: 148, endPoint x: 333, endPoint y: 142, distance: 47.8
click at [333, 142] on span "取っておいてください。" at bounding box center [389, 149] width 225 height 22
click at [390, 459] on div "Dashboard Clozemaster LunaLearns / Toggle Dropdown Dashboard Leaderboard Activi…" at bounding box center [334, 334] width 668 height 669
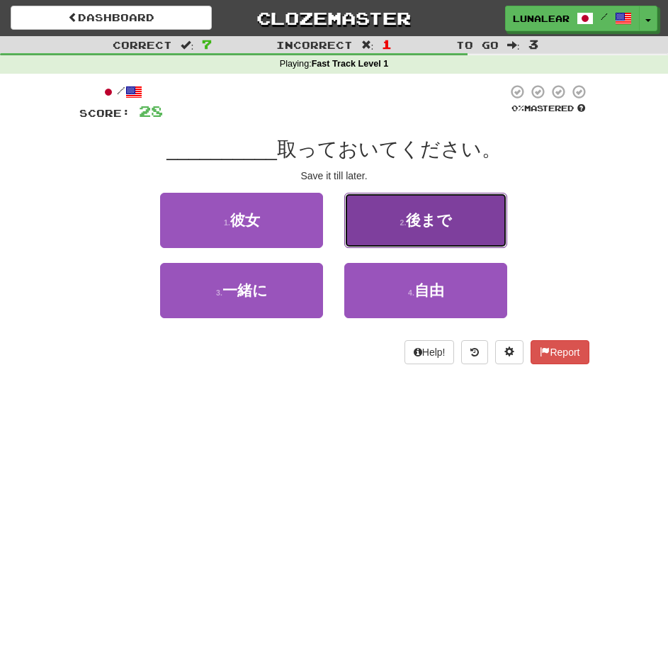
click at [478, 224] on button "2 . 後まで" at bounding box center [425, 220] width 163 height 55
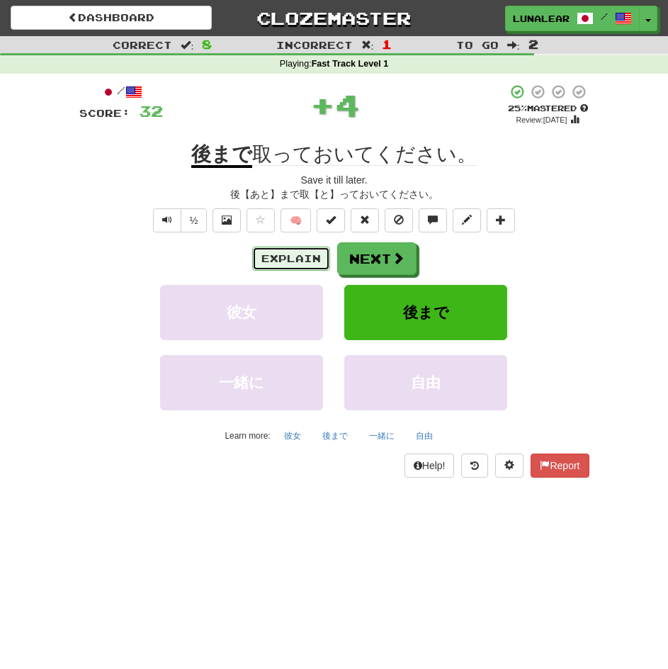
click at [275, 268] on button "Explain" at bounding box center [291, 259] width 78 height 24
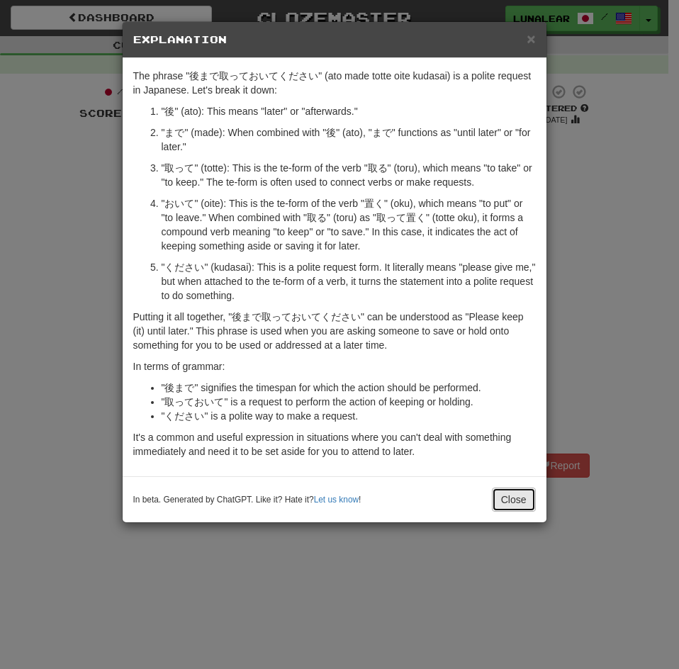
click at [505, 510] on button "Close" at bounding box center [514, 500] width 44 height 24
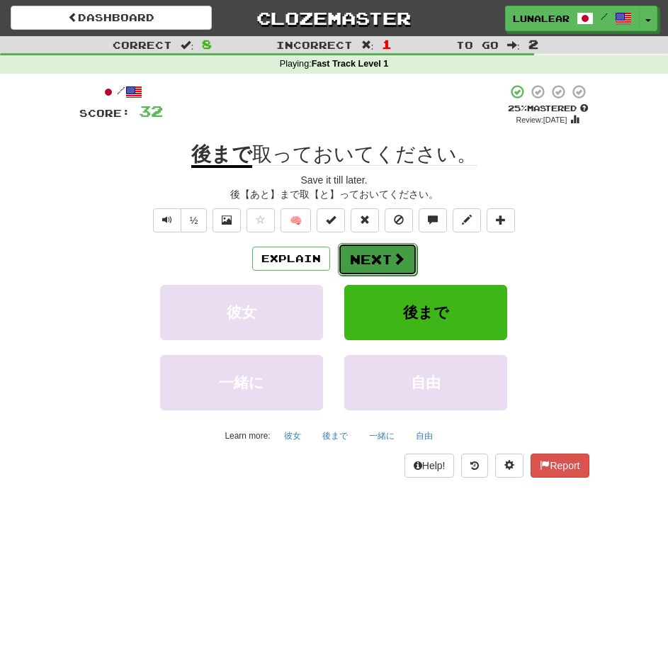
click at [376, 259] on button "Next" at bounding box center [377, 259] width 79 height 33
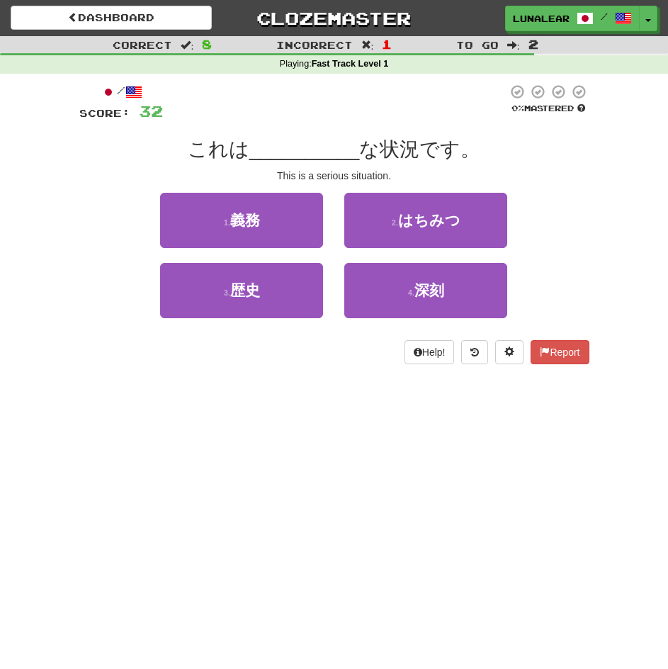
click at [400, 485] on div "Dashboard Clozemaster LunaLearns / Toggle Dropdown Dashboard Leaderboard Activi…" at bounding box center [334, 334] width 668 height 669
click at [268, 413] on div "Dashboard Clozemaster LunaLearns / Toggle Dropdown Dashboard Leaderboard Activi…" at bounding box center [334, 334] width 668 height 669
click at [288, 431] on div "Dashboard Clozemaster LunaLearns / Toggle Dropdown Dashboard Leaderboard Activi…" at bounding box center [334, 334] width 668 height 669
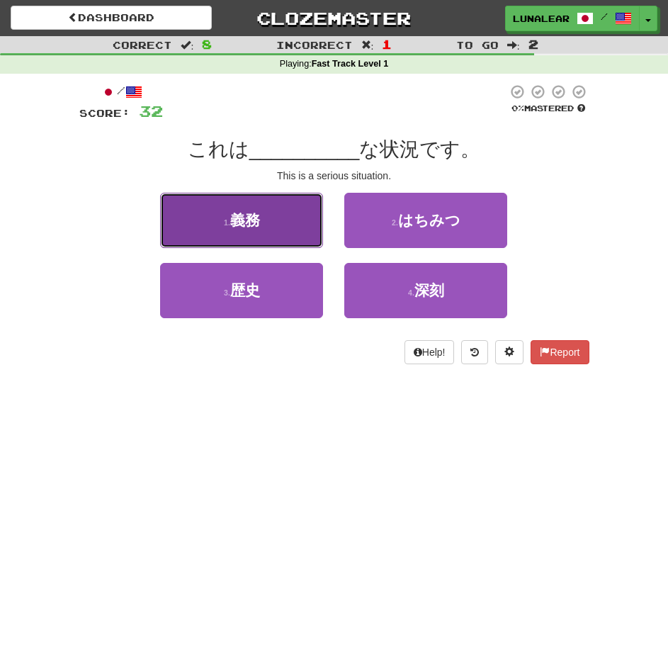
click at [269, 232] on button "1 . 義務" at bounding box center [241, 220] width 163 height 55
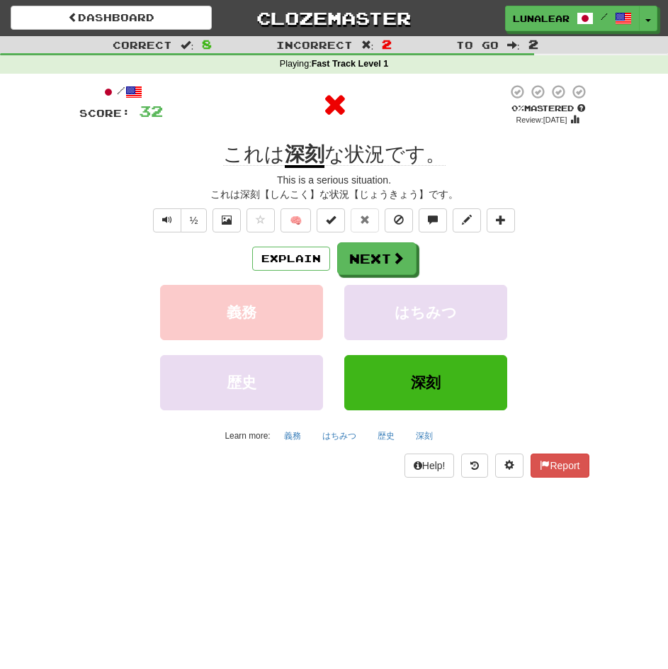
click at [308, 566] on div "Dashboard Clozemaster LunaLearns / Toggle Dropdown Dashboard Leaderboard Activi…" at bounding box center [334, 334] width 668 height 669
click at [288, 255] on button "Explain" at bounding box center [291, 259] width 78 height 24
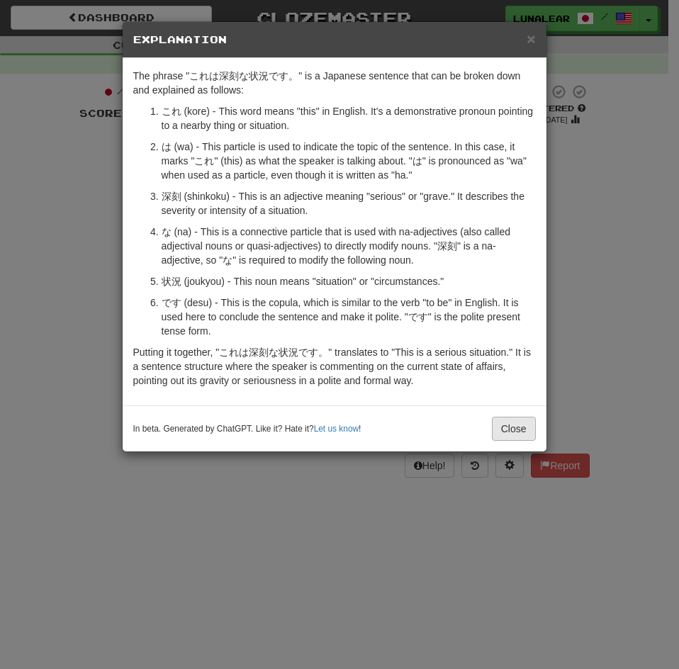
click at [492, 422] on div "In beta. Generated by ChatGPT. Like it? Hate it? Let us know ! Close" at bounding box center [334, 429] width 403 height 24
click at [495, 424] on button "Close" at bounding box center [514, 429] width 44 height 24
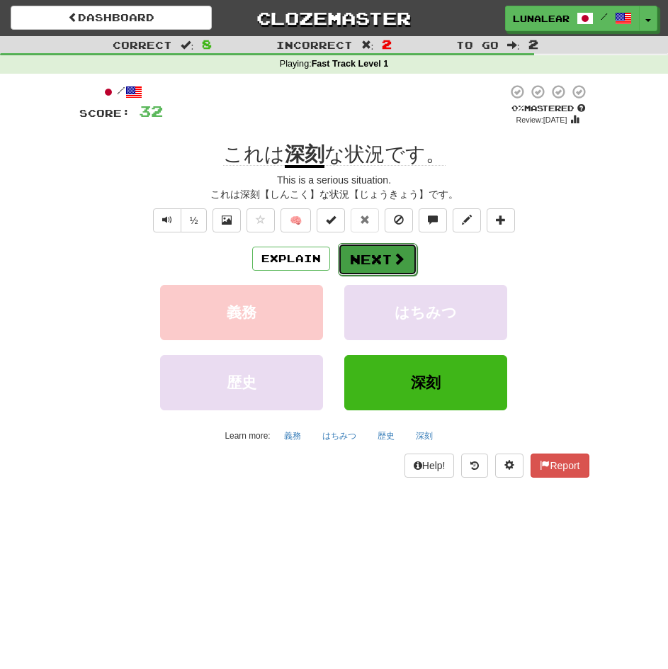
click at [411, 261] on button "Next" at bounding box center [377, 259] width 79 height 33
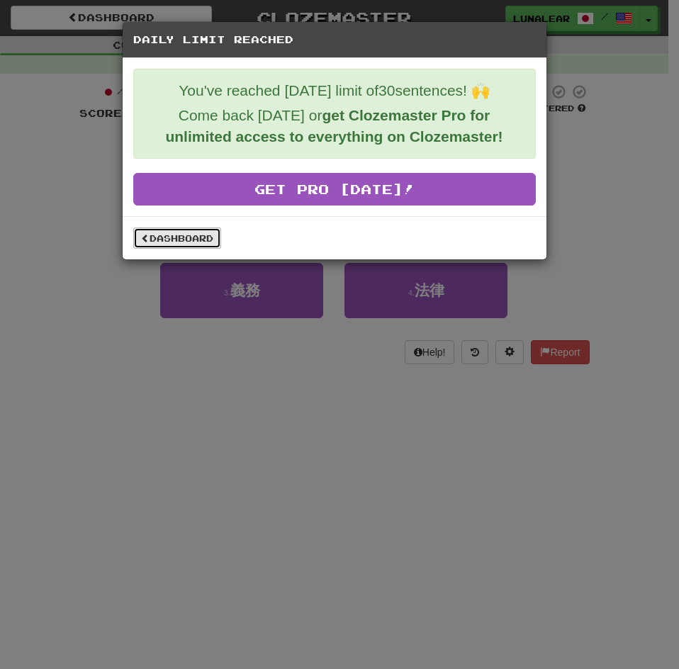
click at [202, 236] on link "Dashboard" at bounding box center [177, 237] width 88 height 21
